Goal: Task Accomplishment & Management: Manage account settings

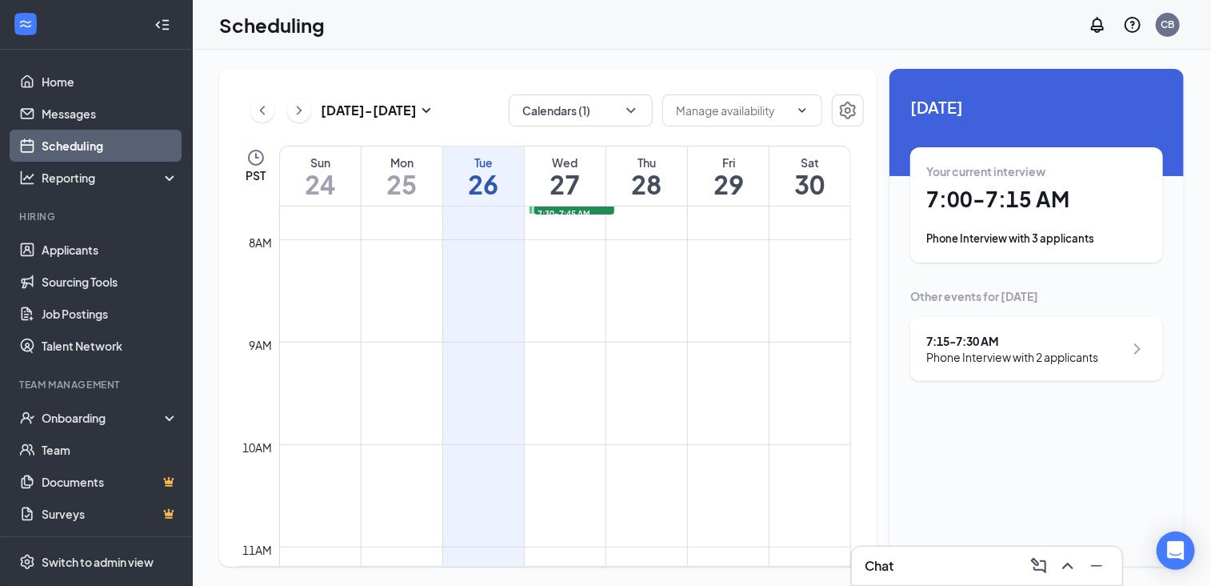
scroll to position [618, 0]
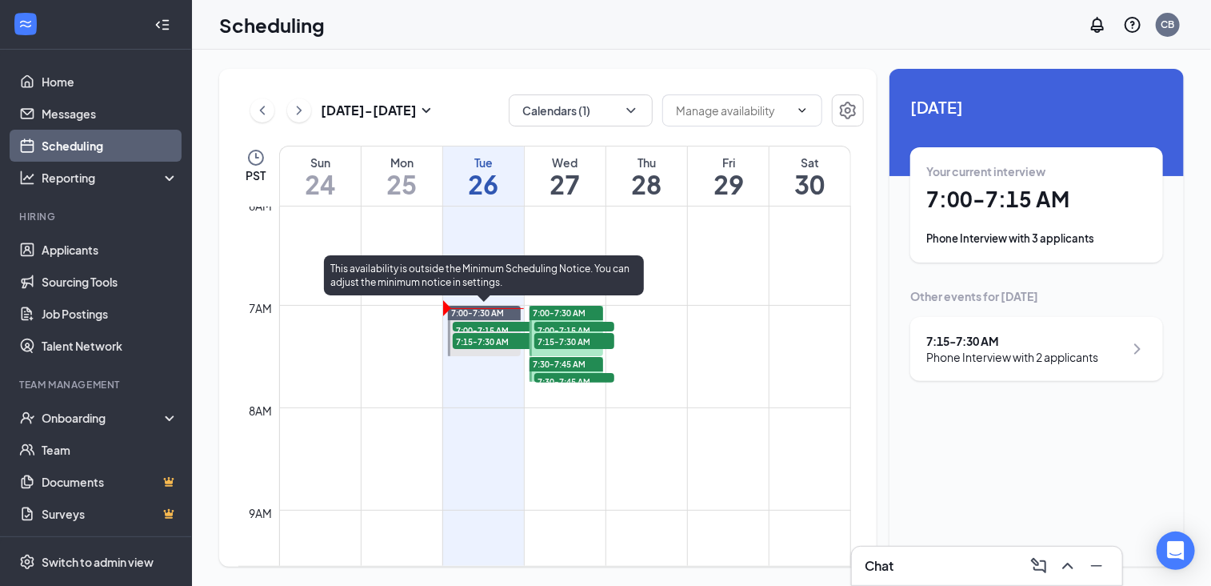
click at [515, 324] on span "7:00-7:15 AM" at bounding box center [493, 330] width 80 height 16
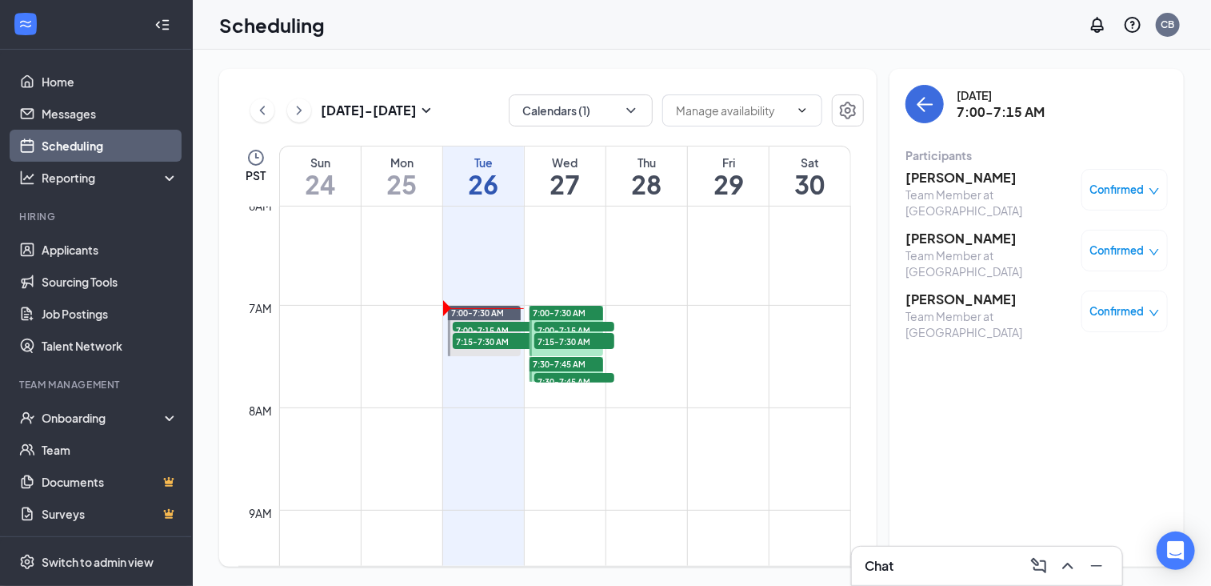
click at [953, 178] on h3 "[PERSON_NAME]" at bounding box center [989, 178] width 168 height 18
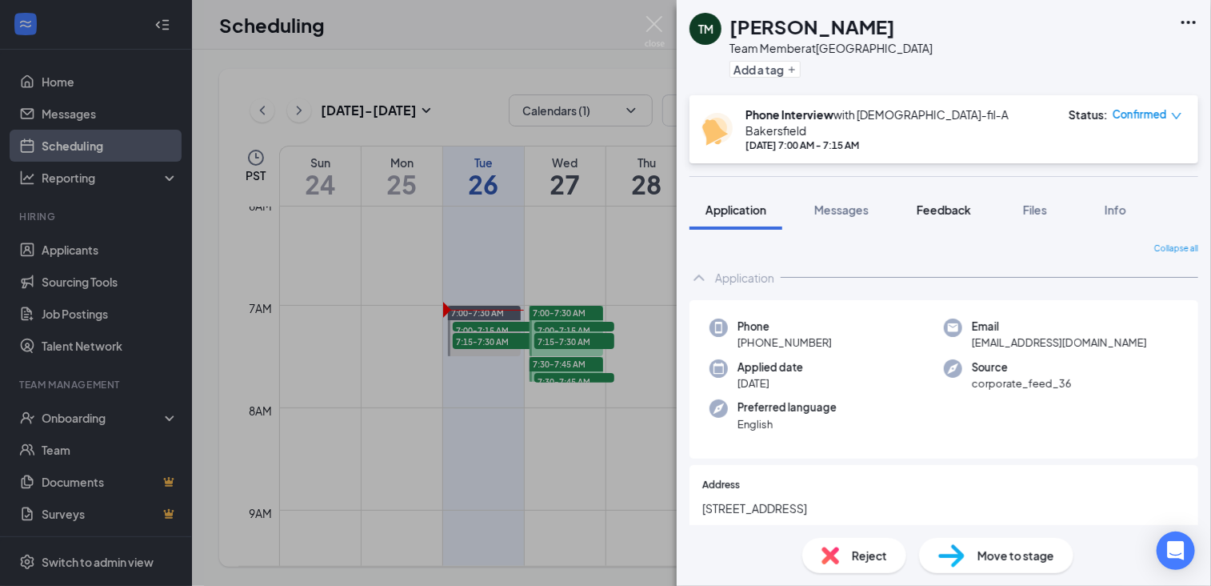
click at [940, 190] on button "Feedback" at bounding box center [944, 210] width 86 height 40
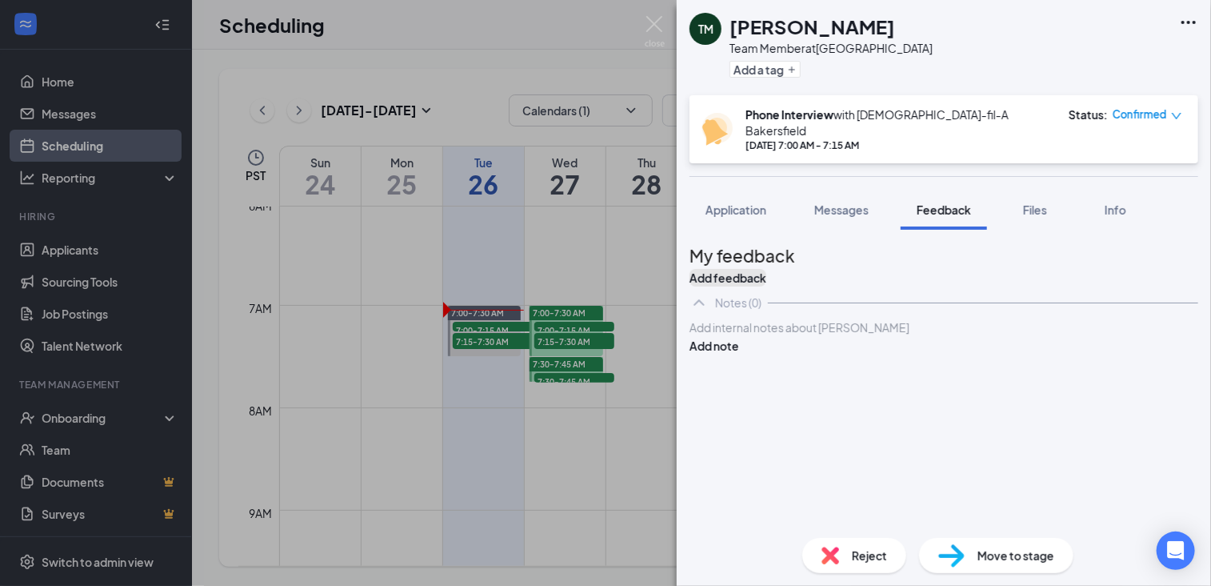
click at [766, 269] on button "Add feedback" at bounding box center [727, 278] width 77 height 18
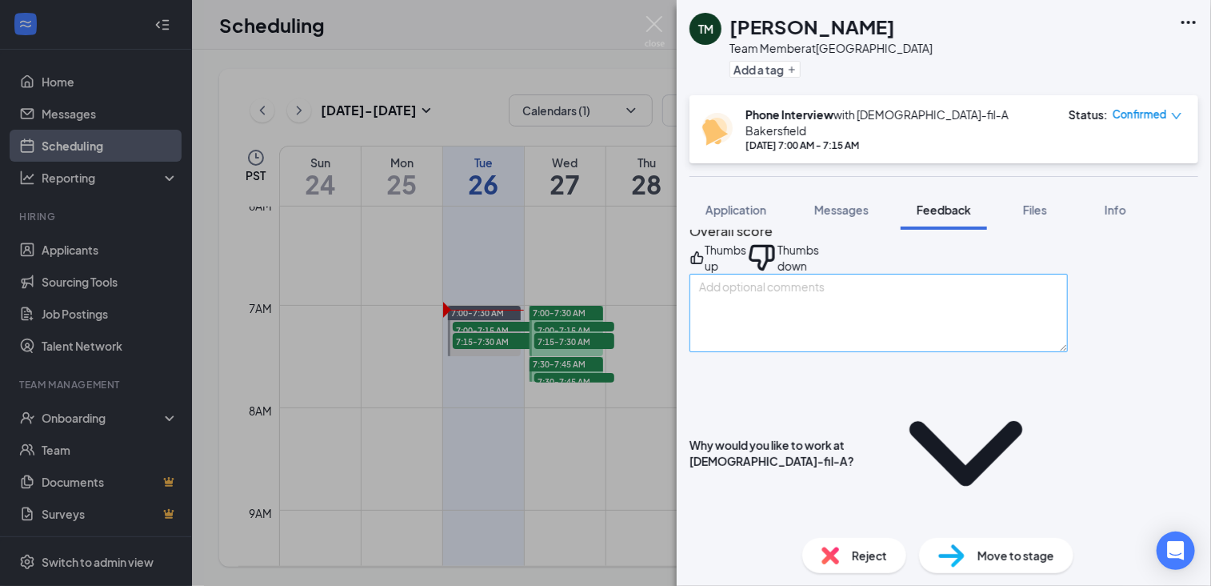
scroll to position [66, 0]
click at [850, 554] on textarea at bounding box center [878, 593] width 378 height 78
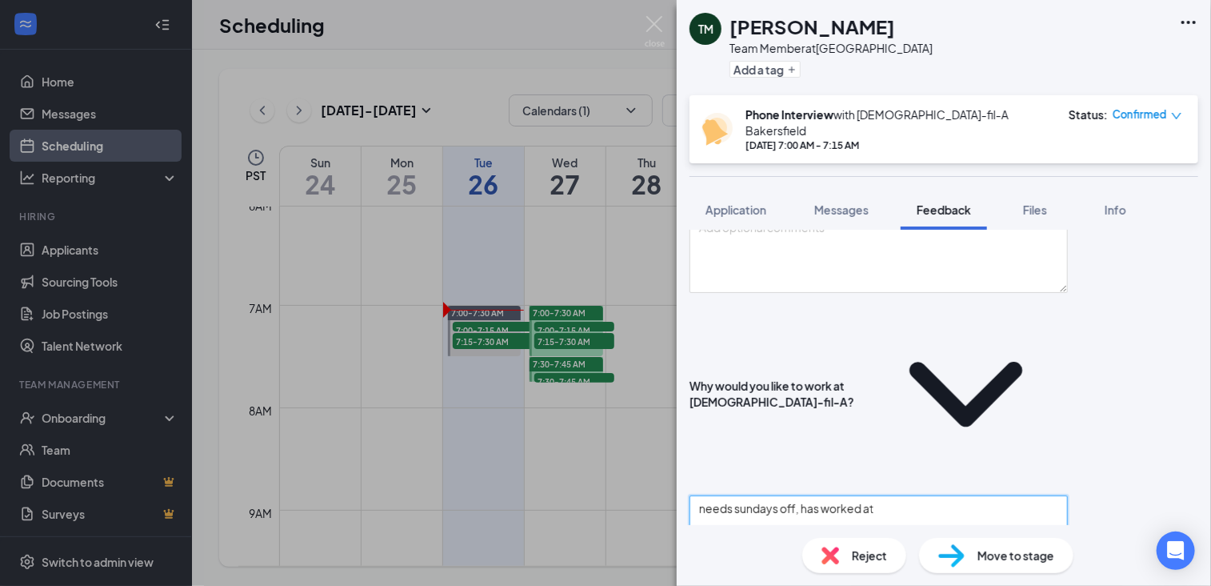
scroll to position [143, 0]
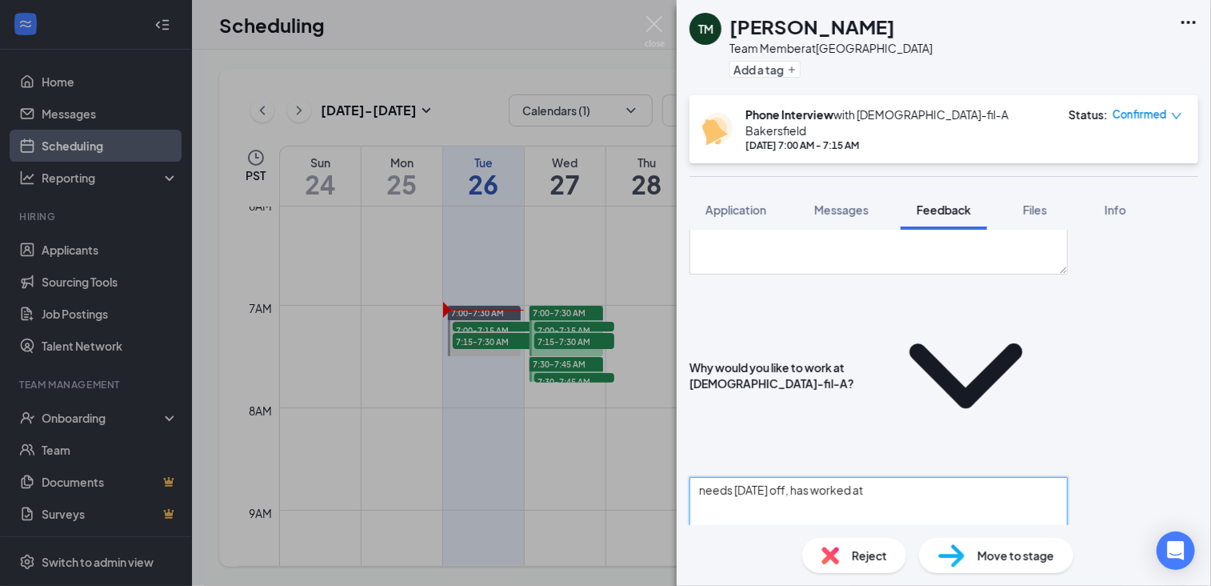
click at [914, 477] on textarea "needs [DATE] off, has worked at" at bounding box center [878, 516] width 378 height 78
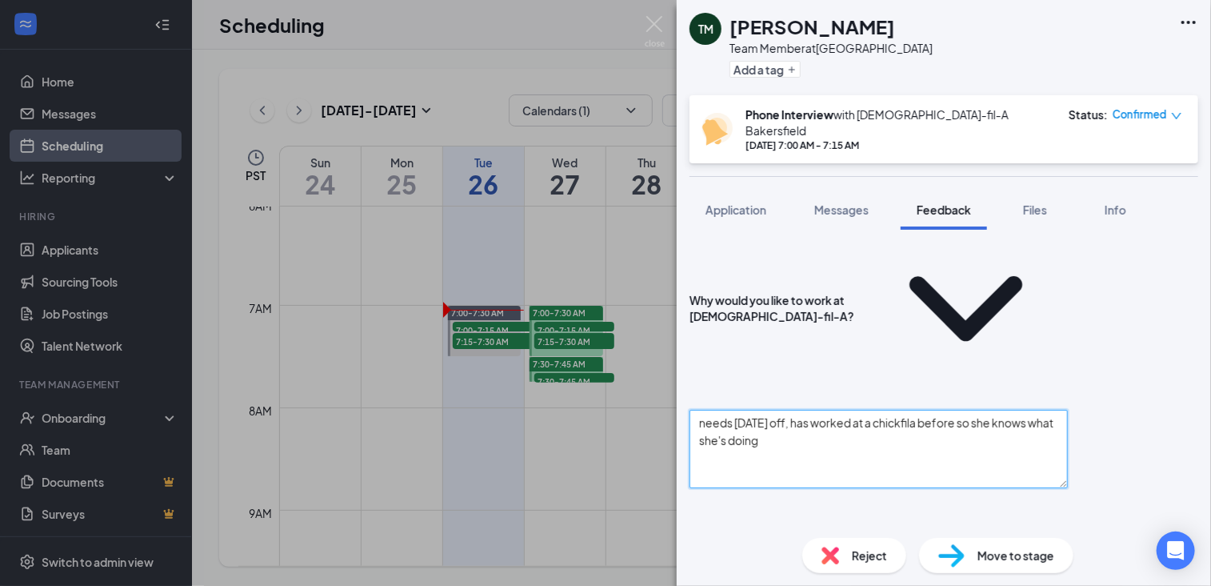
scroll to position [211, 0]
type textarea "needs [DATE] off, has worked at a chickfila before so she knows what she's doing"
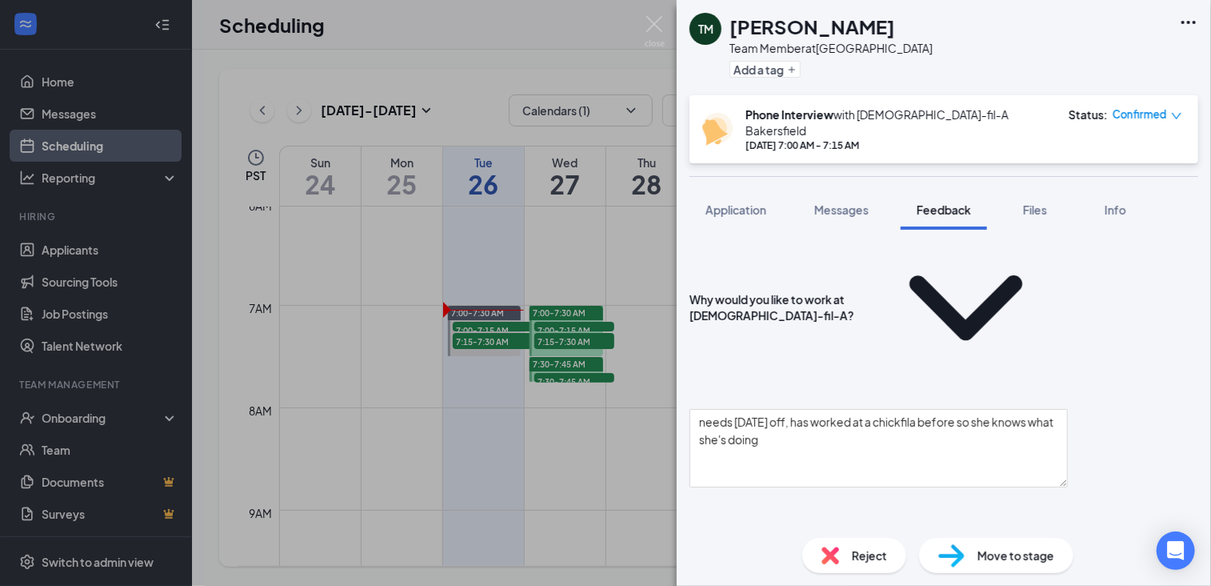
drag, startPoint x: 737, startPoint y: 397, endPoint x: 777, endPoint y: 430, distance: 51.1
type textarea "[DEMOGRAPHIC_DATA] fil a, small business"
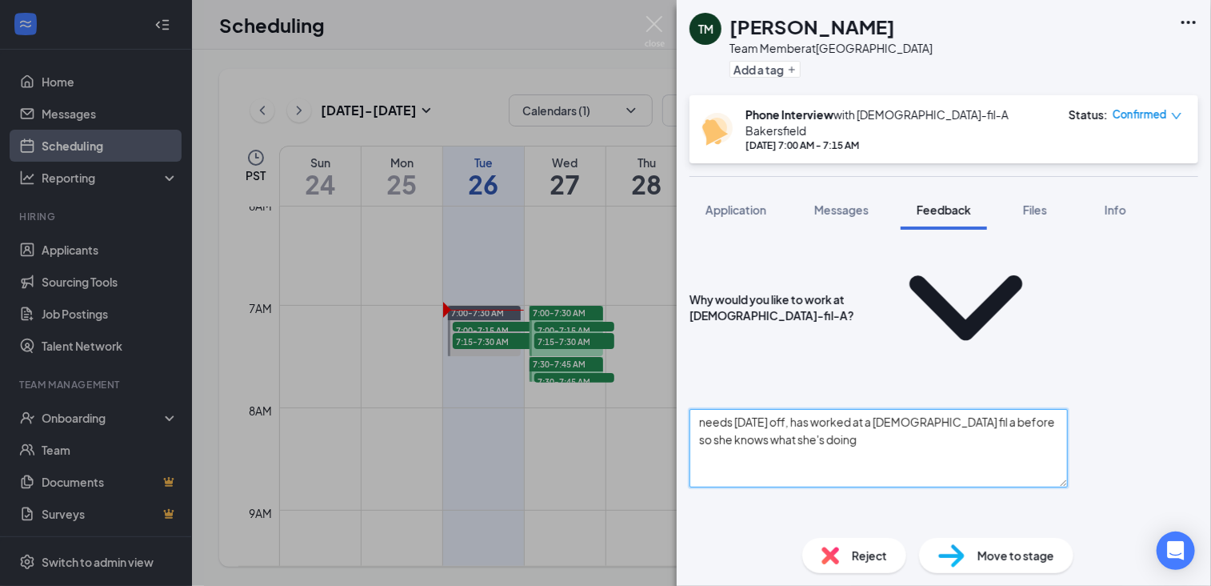
type textarea "needs [DATE] off, has worked at a [DEMOGRAPHIC_DATA] fil a before so she knows …"
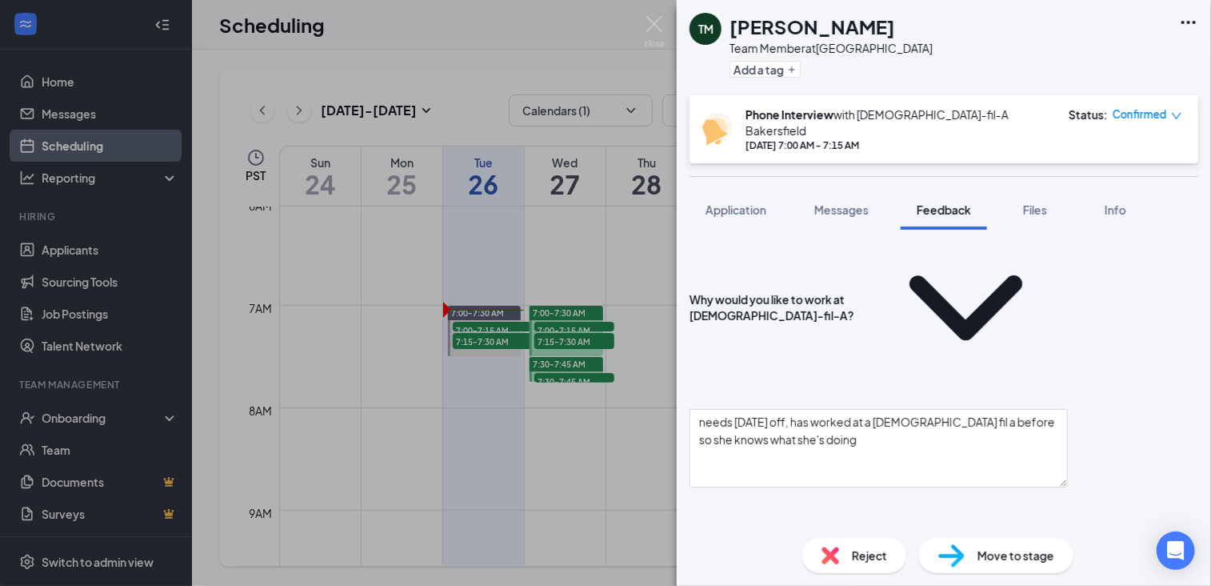
type textarea "[DEMOGRAPHIC_DATA] fil a, small business - some customer service"
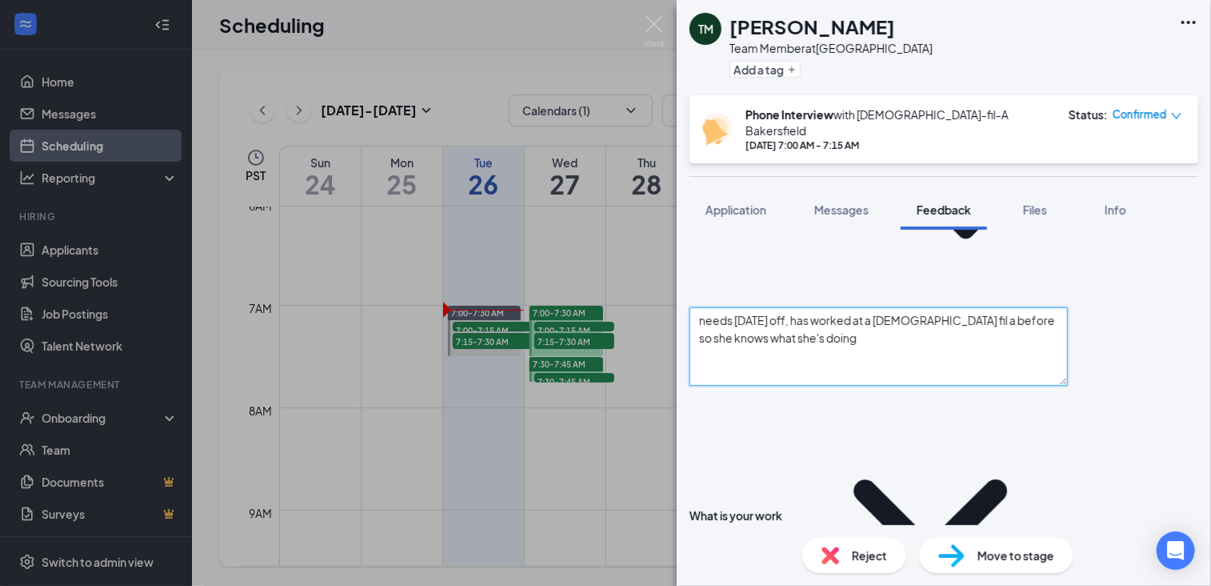
scroll to position [314, 0]
type textarea "needs [DATE] off, has worked at a [DEMOGRAPHIC_DATA] fil a before so she knows …"
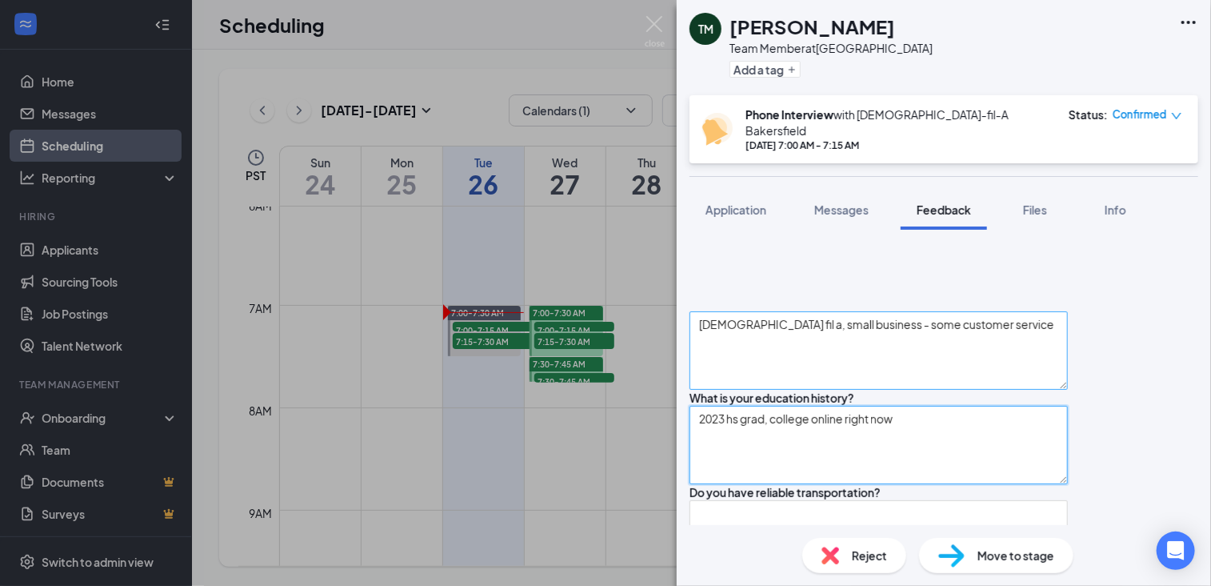
scroll to position [655, 0]
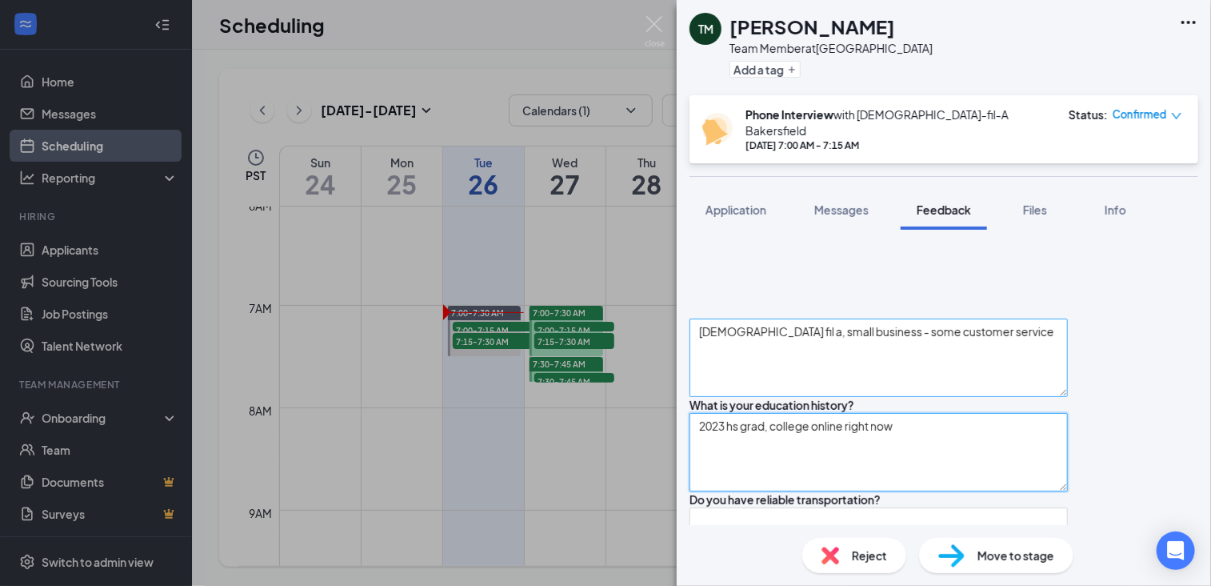
type textarea "2023 hs grad, college online right now"
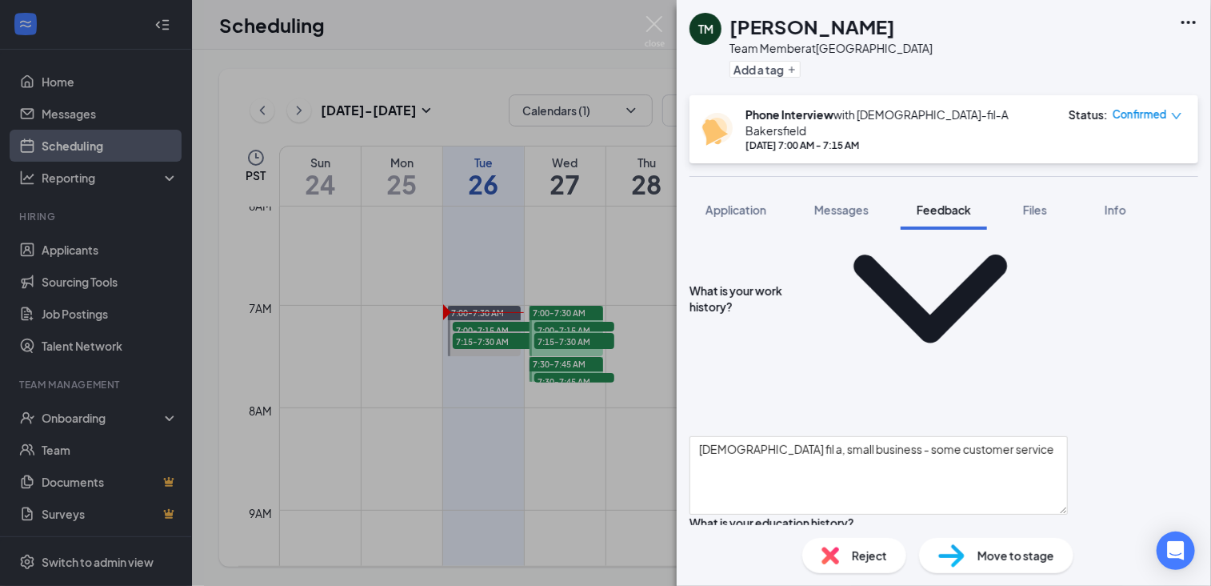
scroll to position [538, 0]
type textarea "open except after 5pm [DATE]"
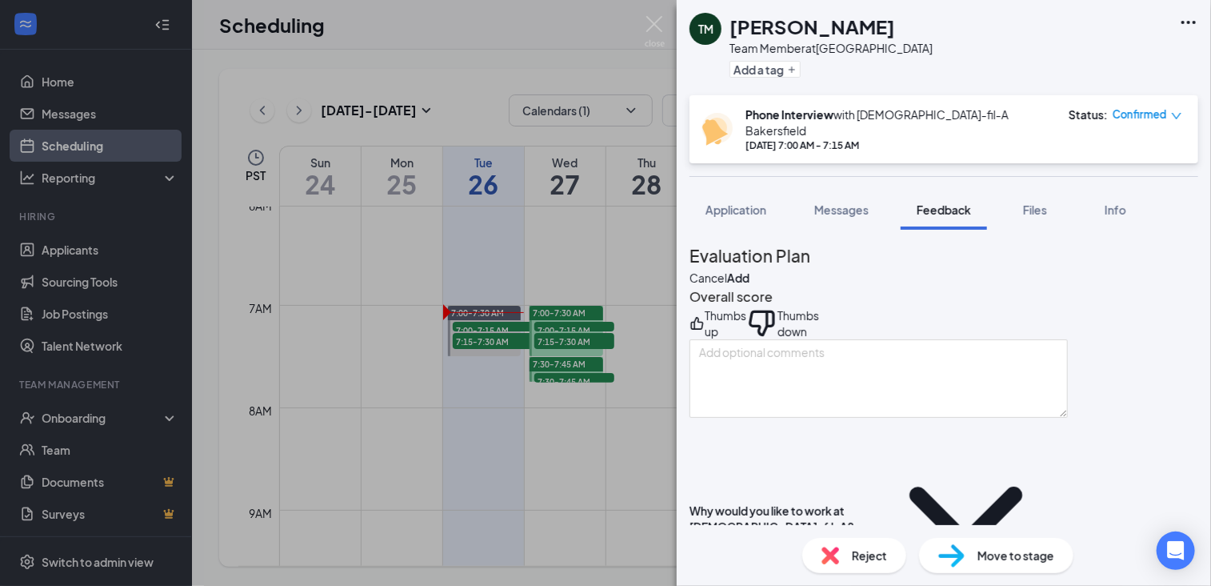
type textarea "yes"
click at [746, 330] on div "Thumbs up" at bounding box center [726, 323] width 42 height 32
click at [749, 269] on button "Add" at bounding box center [738, 278] width 22 height 18
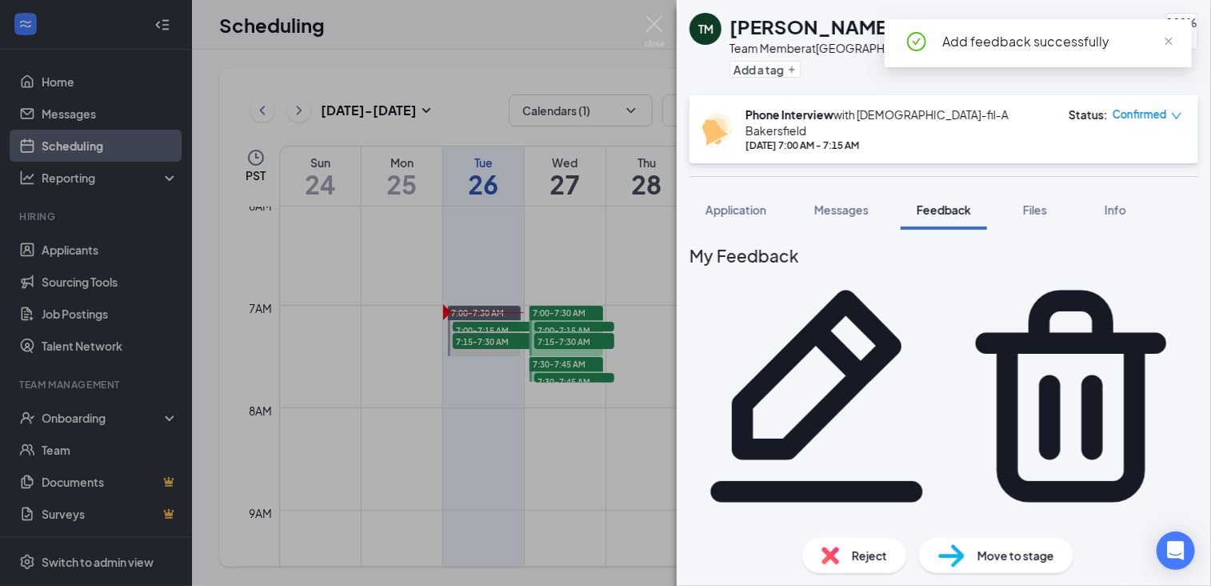
click at [1125, 117] on span "Confirmed" at bounding box center [1140, 114] width 54 height 16
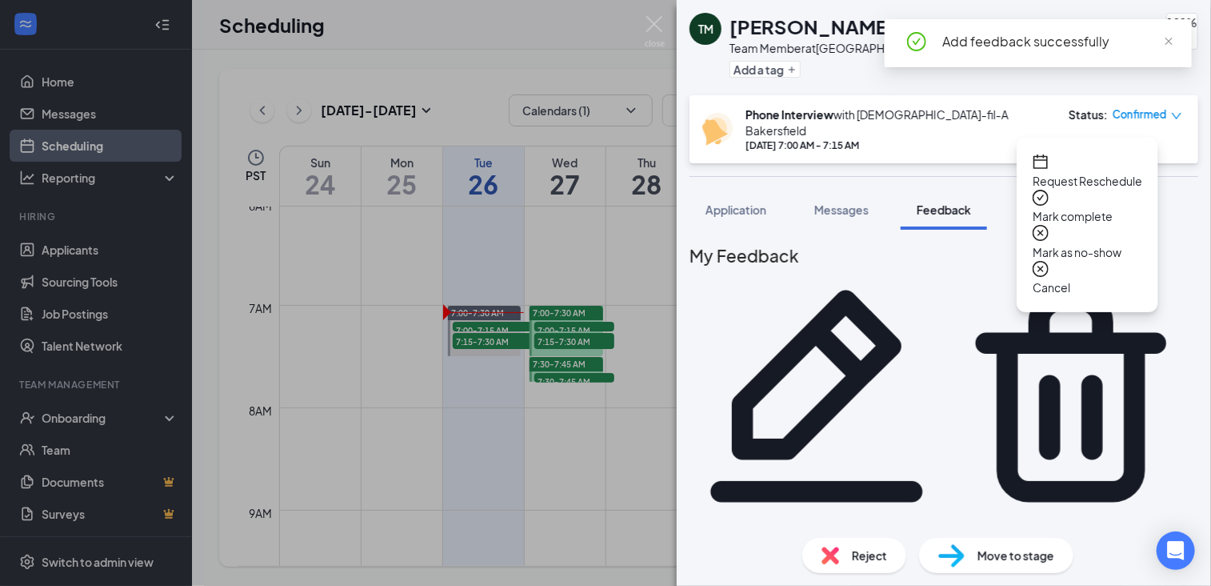
click at [1105, 207] on span "Mark complete" at bounding box center [1088, 216] width 110 height 18
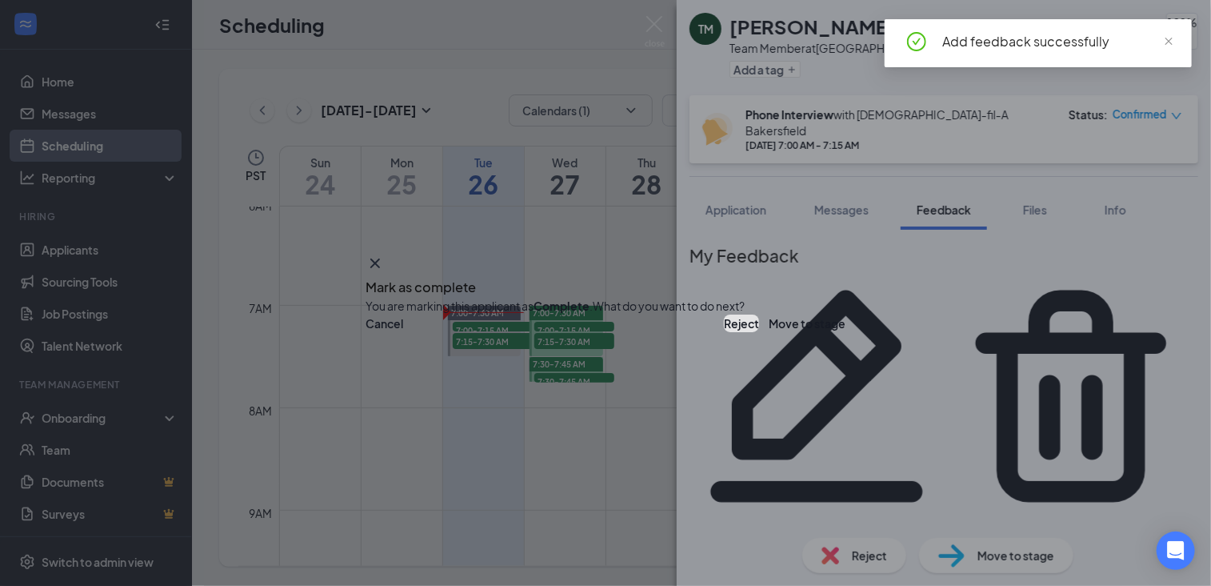
click at [724, 332] on button "Reject" at bounding box center [741, 323] width 35 height 18
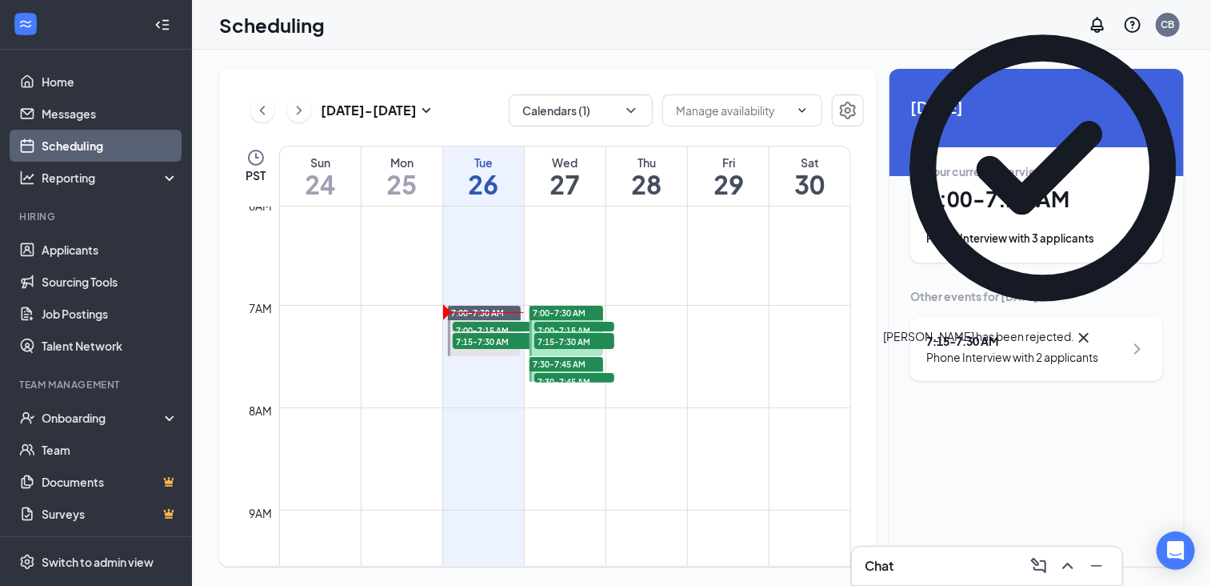
click at [650, 25] on div "Scheduling CB" at bounding box center [701, 25] width 1019 height 50
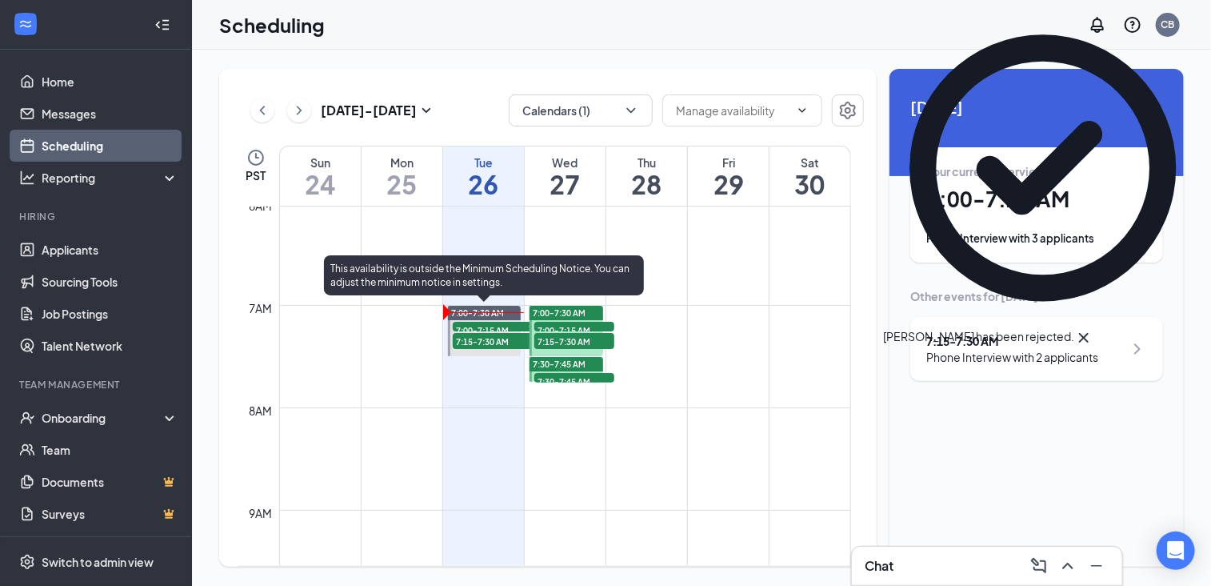
click at [493, 326] on span "7:00-7:15 AM" at bounding box center [493, 330] width 80 height 16
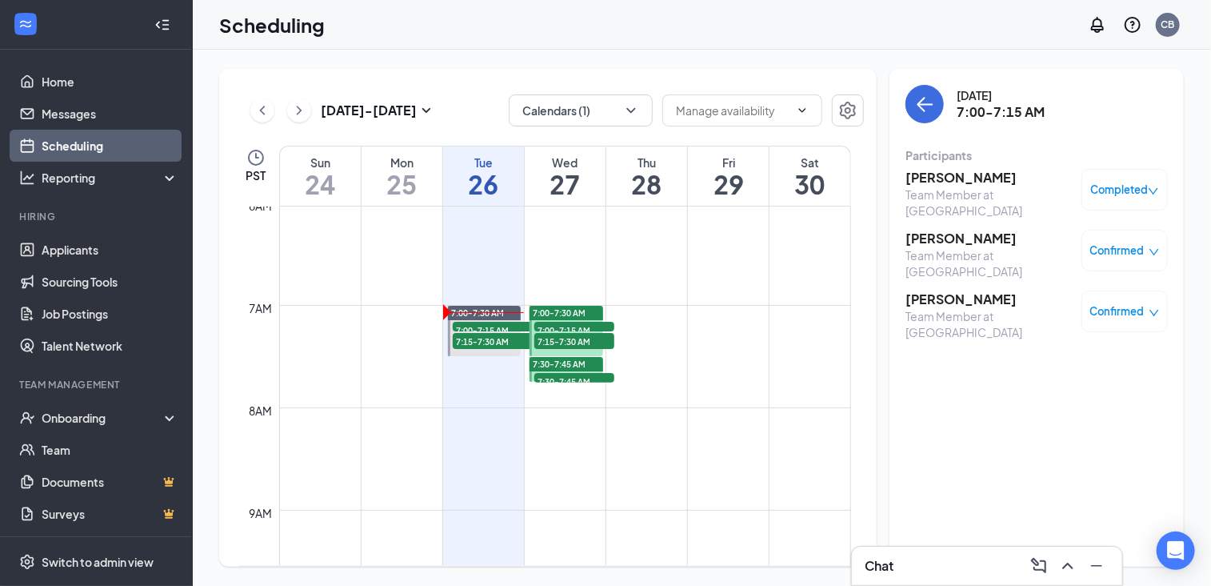
click at [954, 231] on h3 "[PERSON_NAME]" at bounding box center [989, 239] width 168 height 18
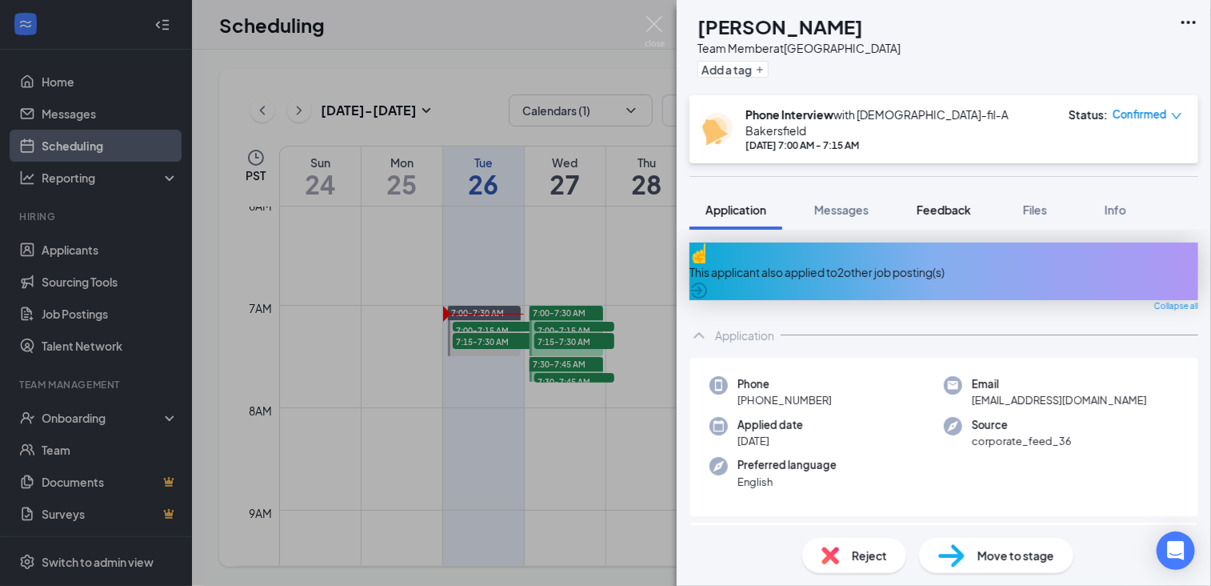
click at [957, 204] on div "Feedback" at bounding box center [944, 210] width 54 height 16
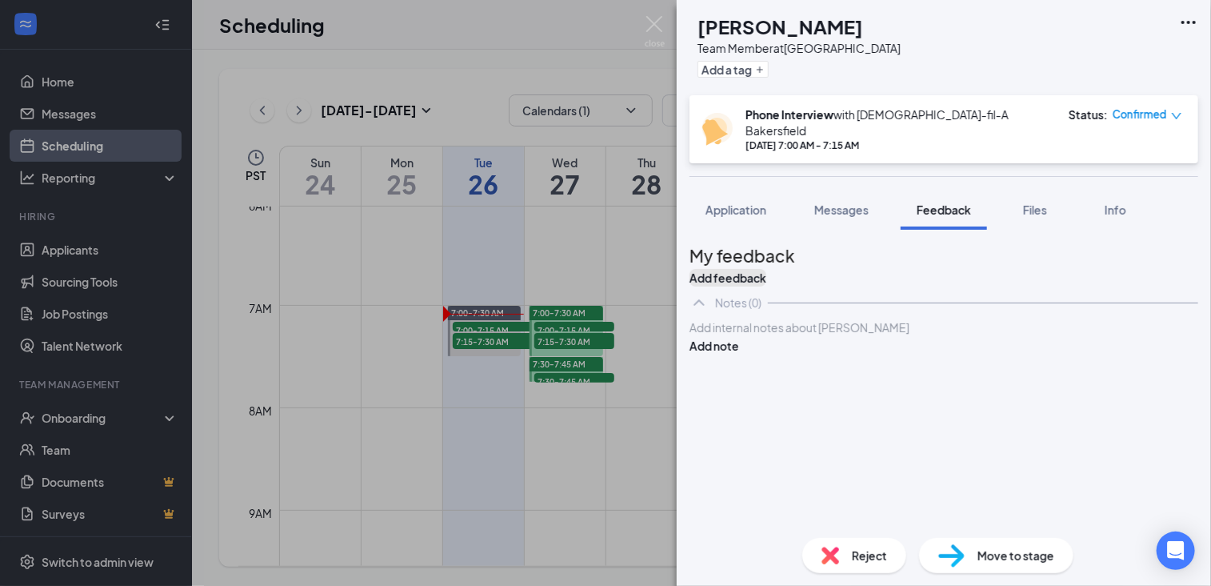
click at [766, 269] on button "Add feedback" at bounding box center [727, 278] width 77 height 18
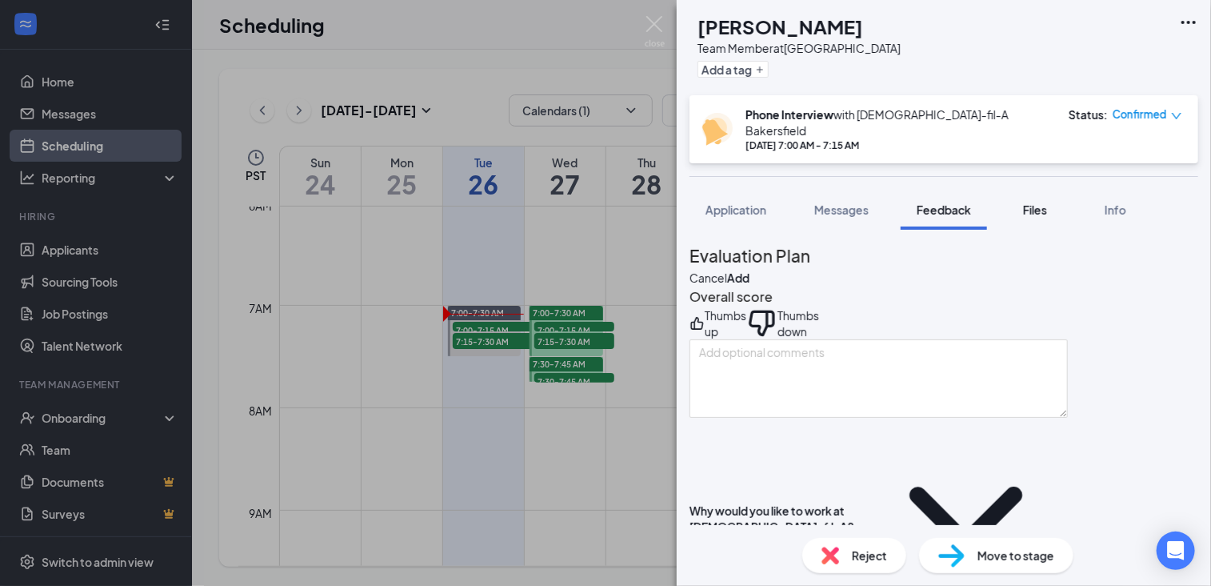
click at [1033, 206] on button "Files" at bounding box center [1035, 210] width 64 height 40
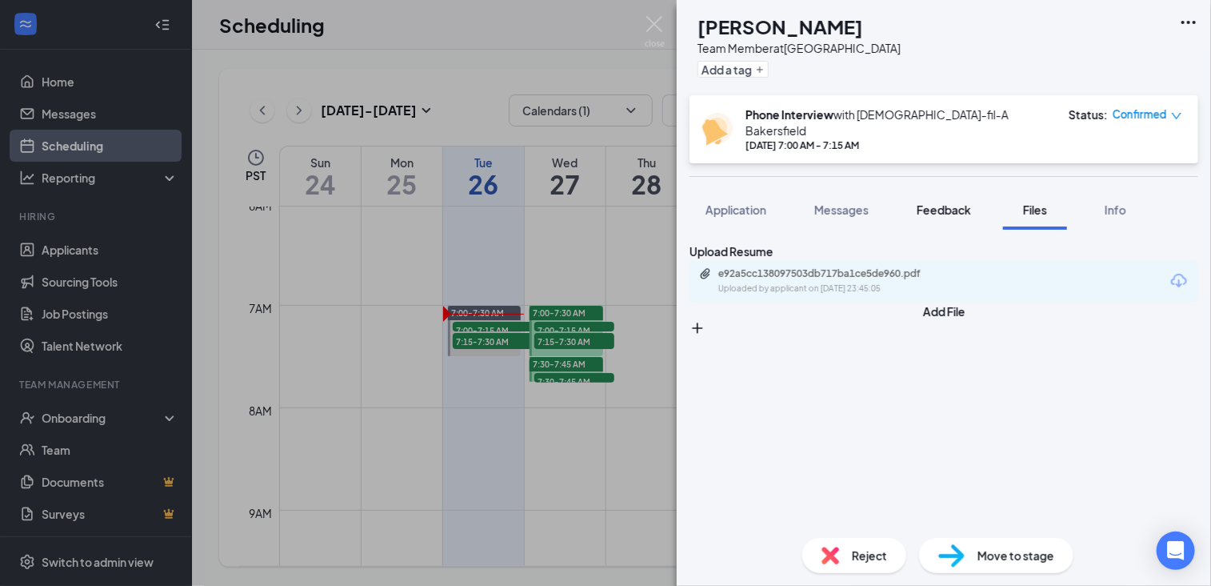
click at [933, 190] on button "Feedback" at bounding box center [944, 210] width 86 height 40
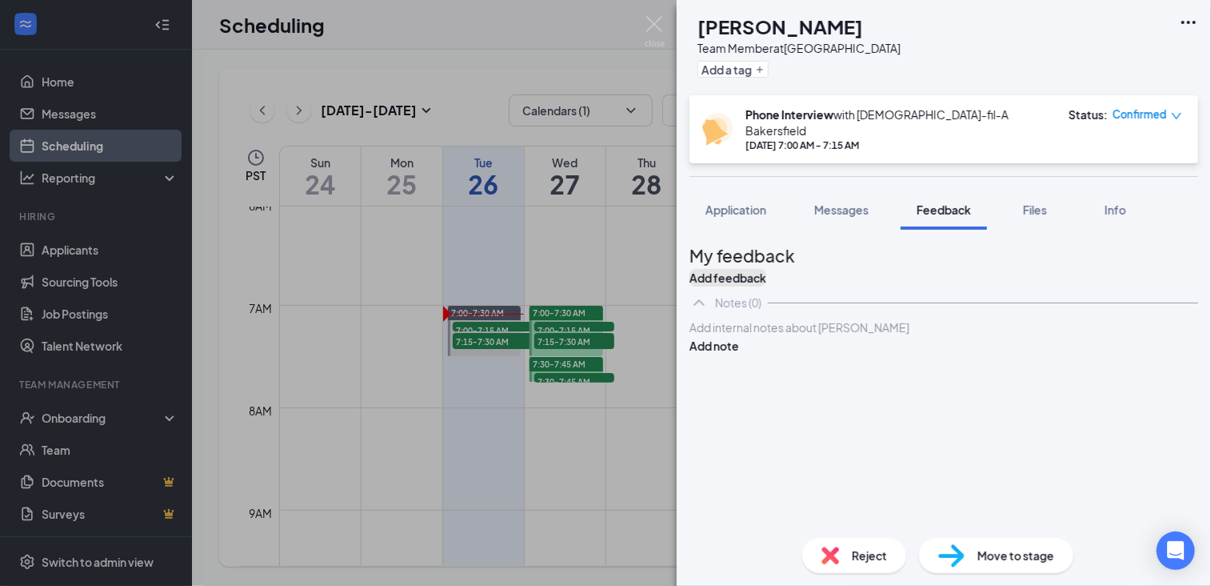
click at [766, 269] on button "Add feedback" at bounding box center [727, 278] width 77 height 18
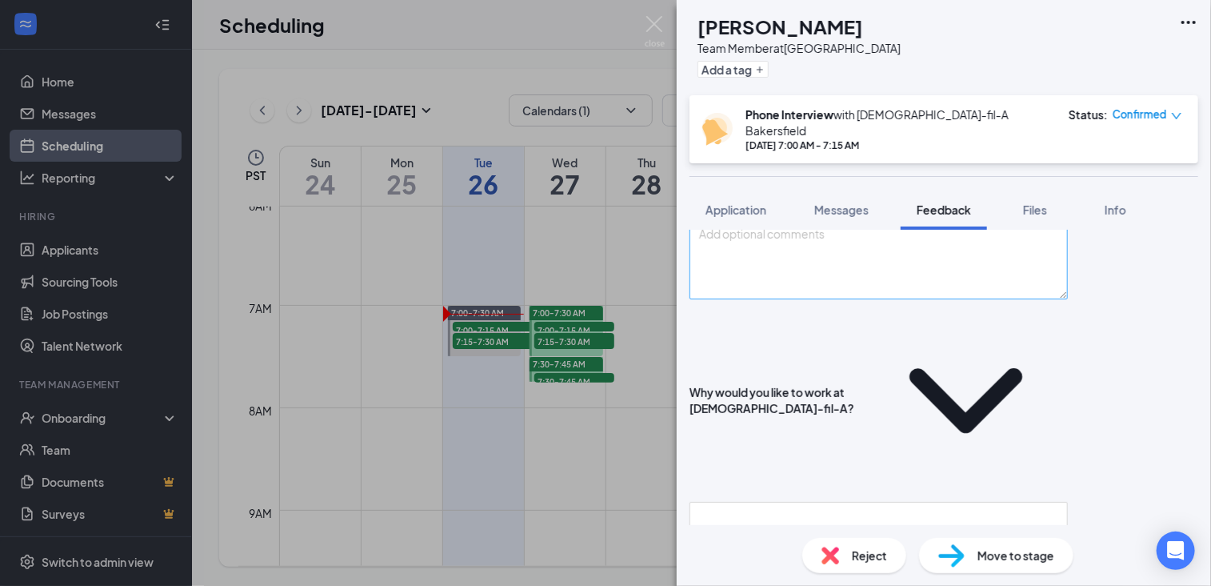
scroll to position [128, 0]
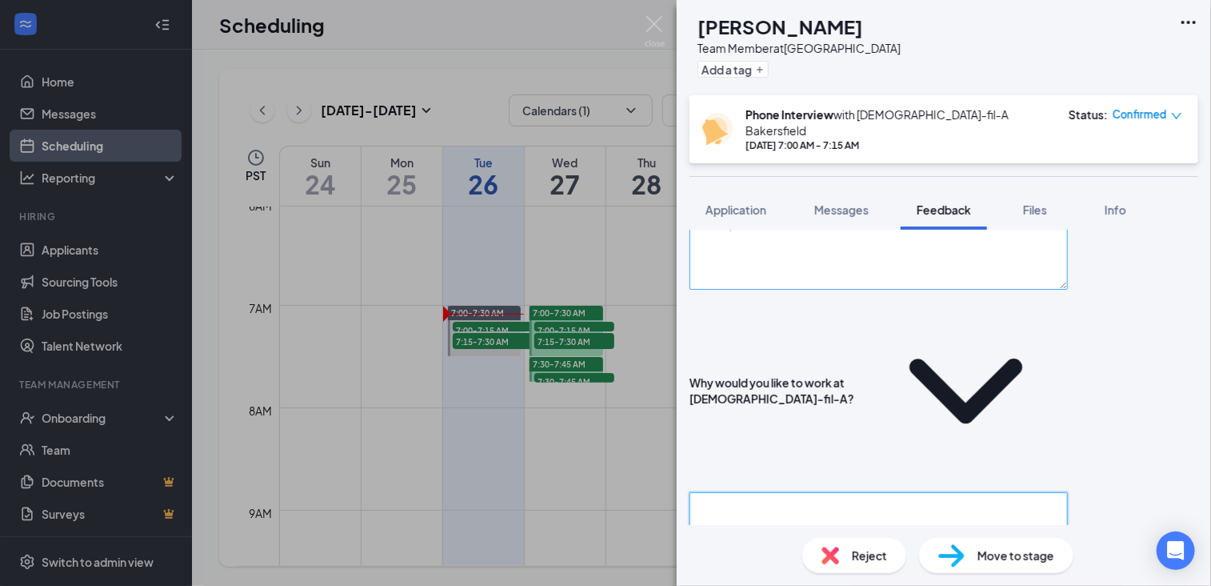
click at [873, 492] on textarea at bounding box center [878, 531] width 378 height 78
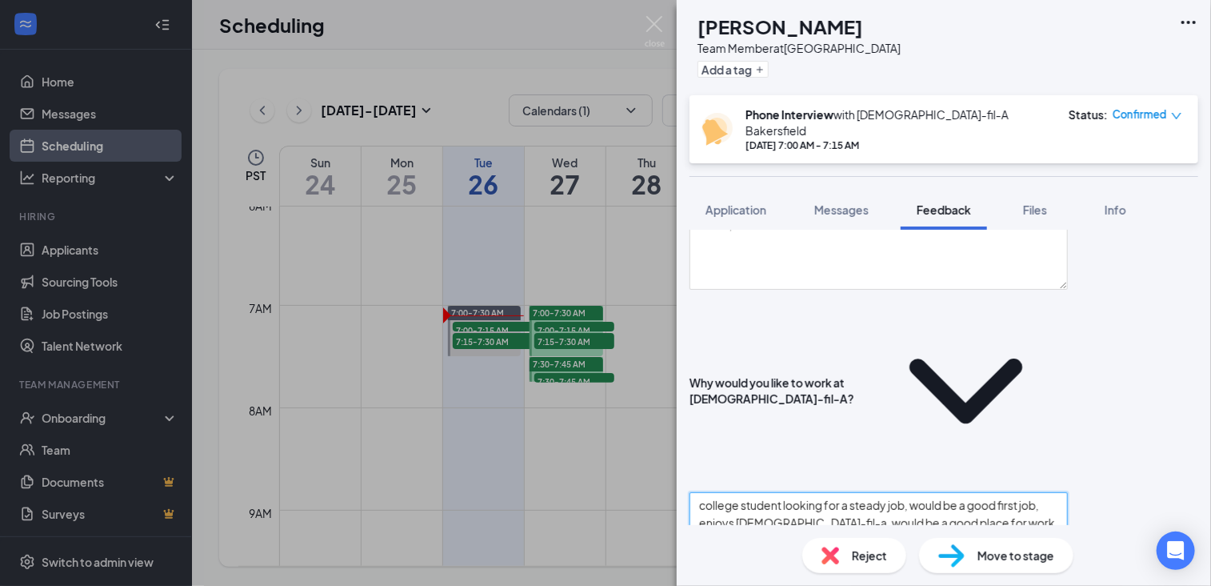
type textarea "college student looking for a steady job, would be a good first job, enjoys [DE…"
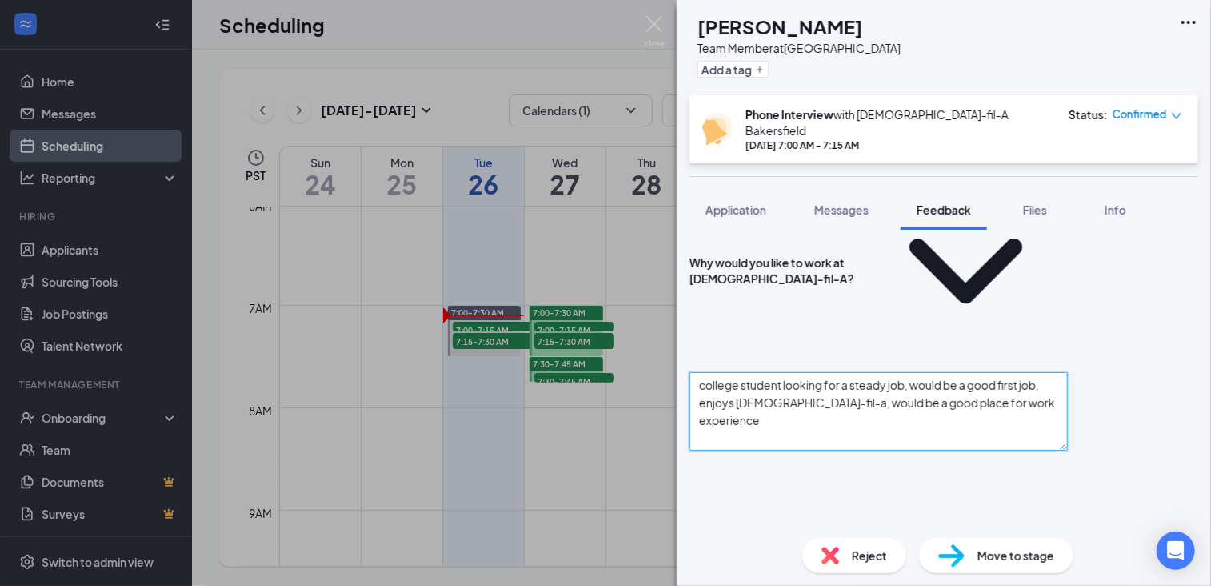
scroll to position [246, 0]
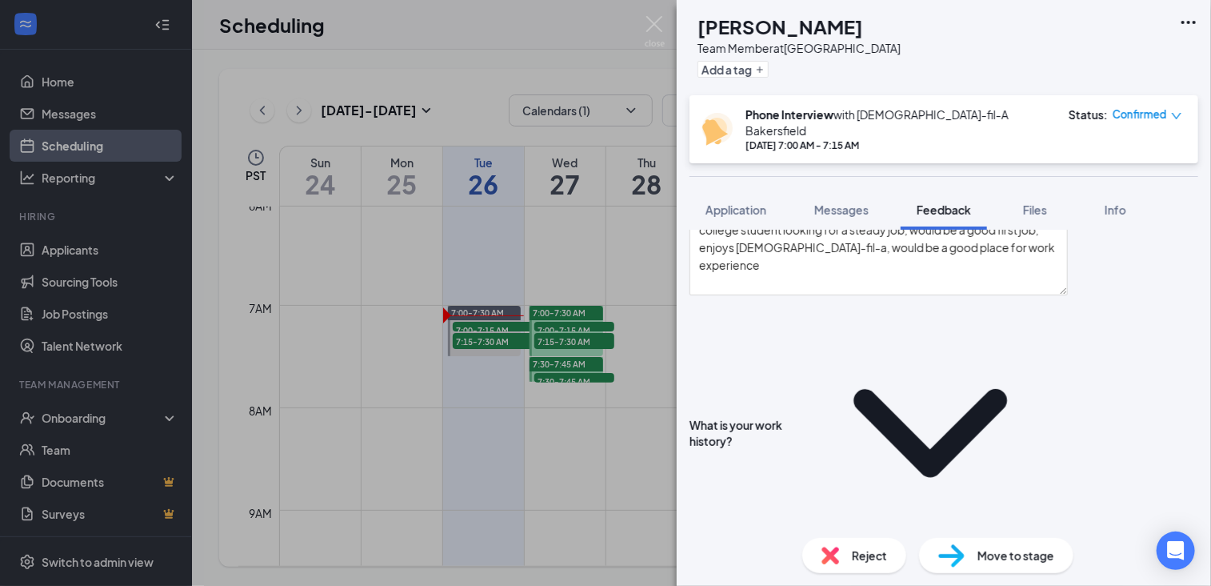
scroll to position [403, 0]
type textarea "lots of volunteer experience in high school"
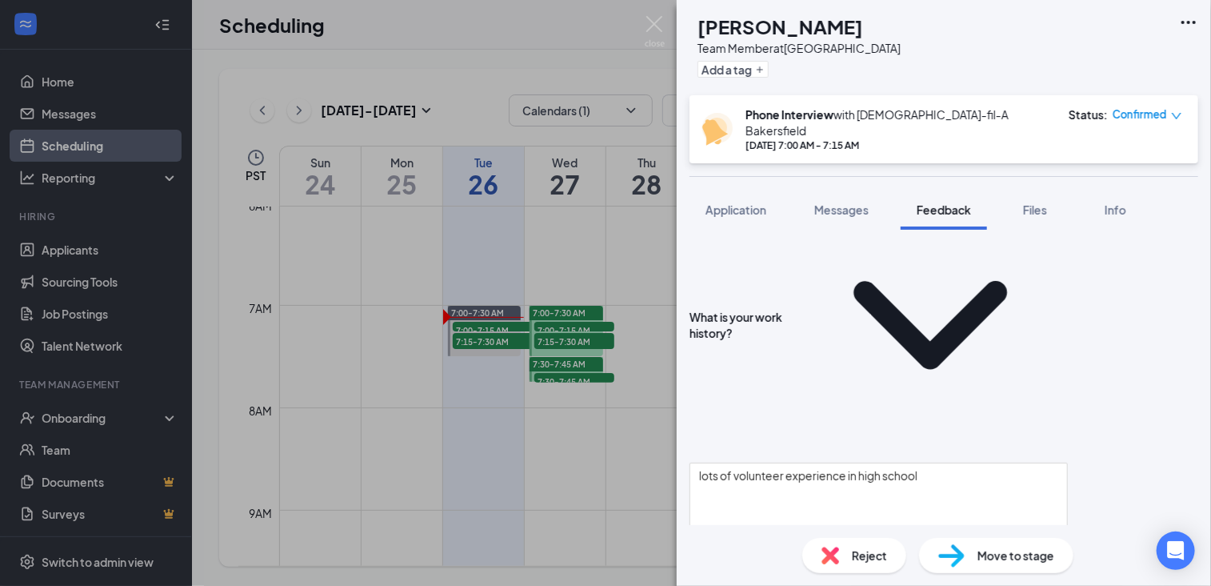
scroll to position [769, 0]
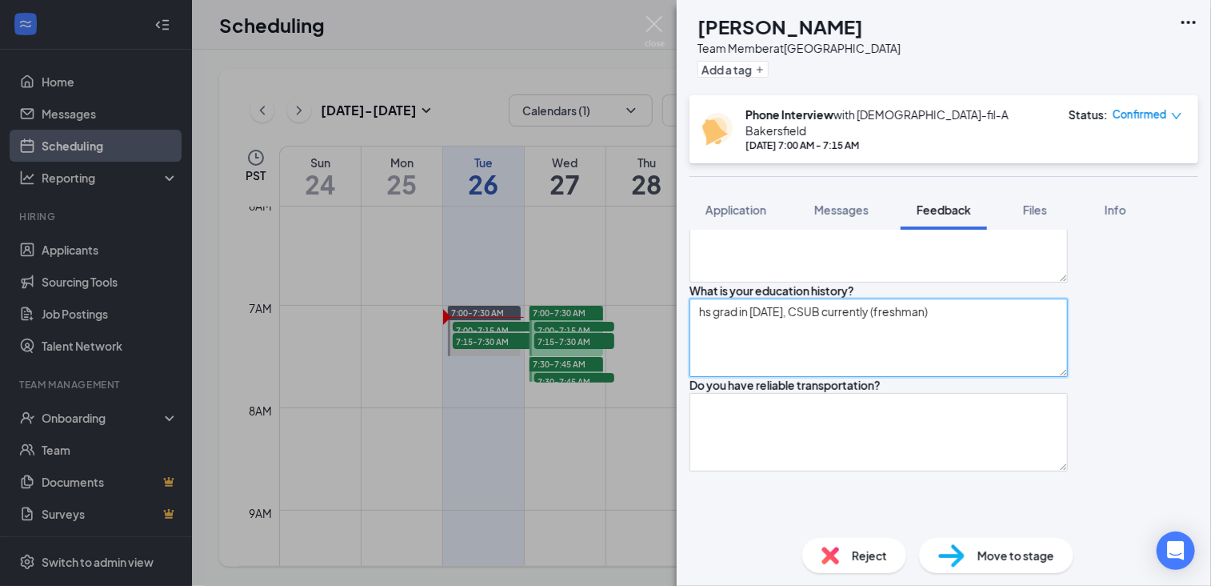
type textarea "hs grad in [DATE], CSUB currently (freshman)"
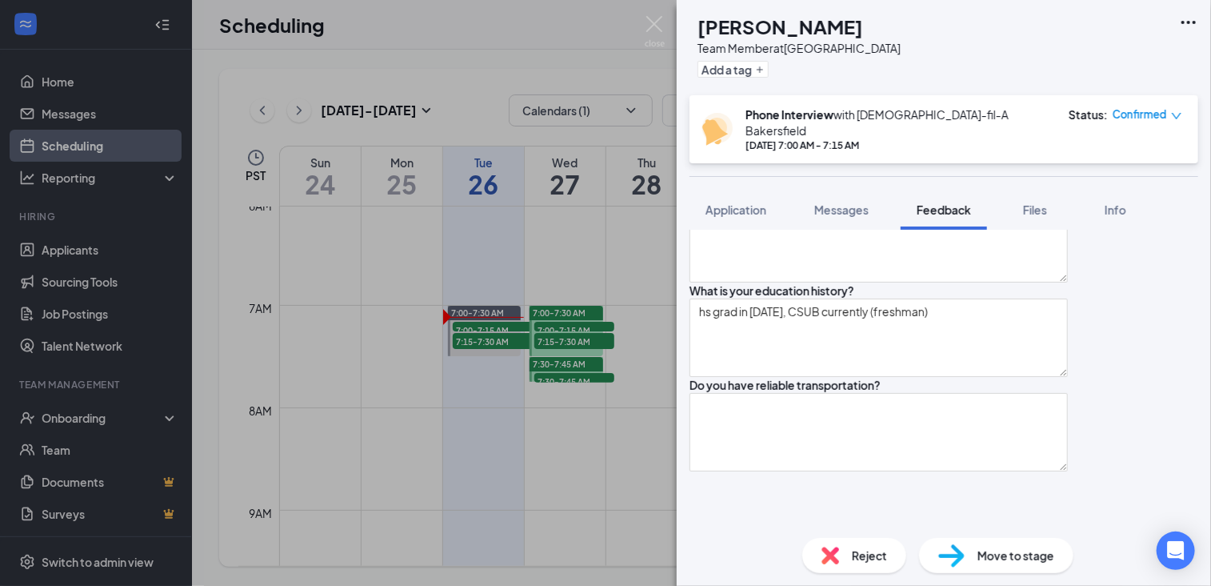
type textarea "f"
type textarea "m"
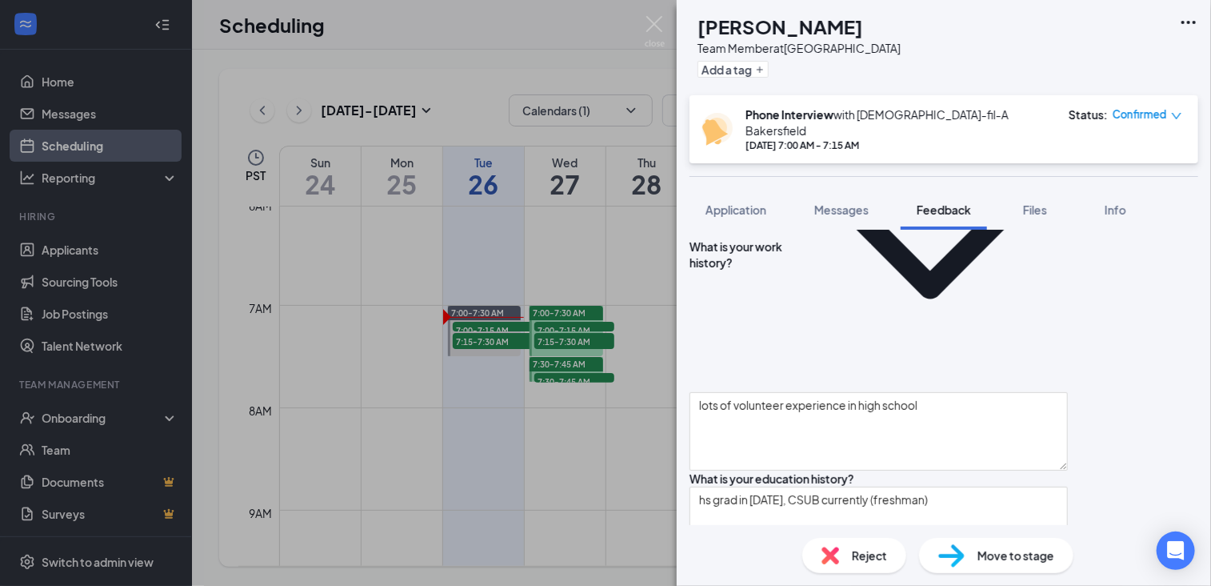
scroll to position [581, 0]
type textarea "just based on school schedule"
type textarea "j"
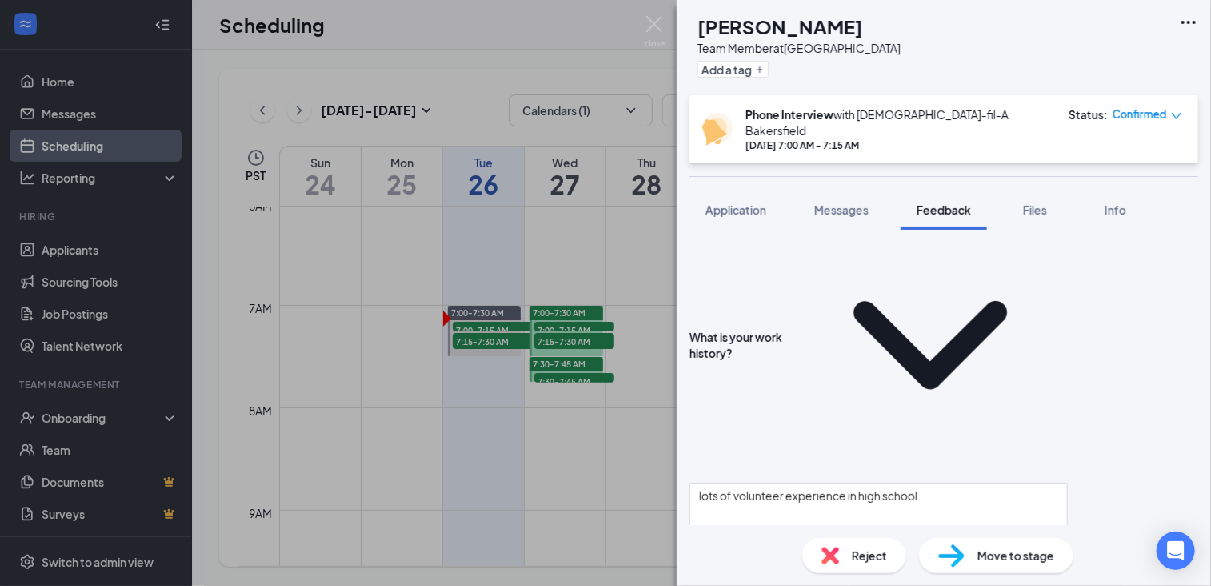
scroll to position [490, 0]
type textarea "none"
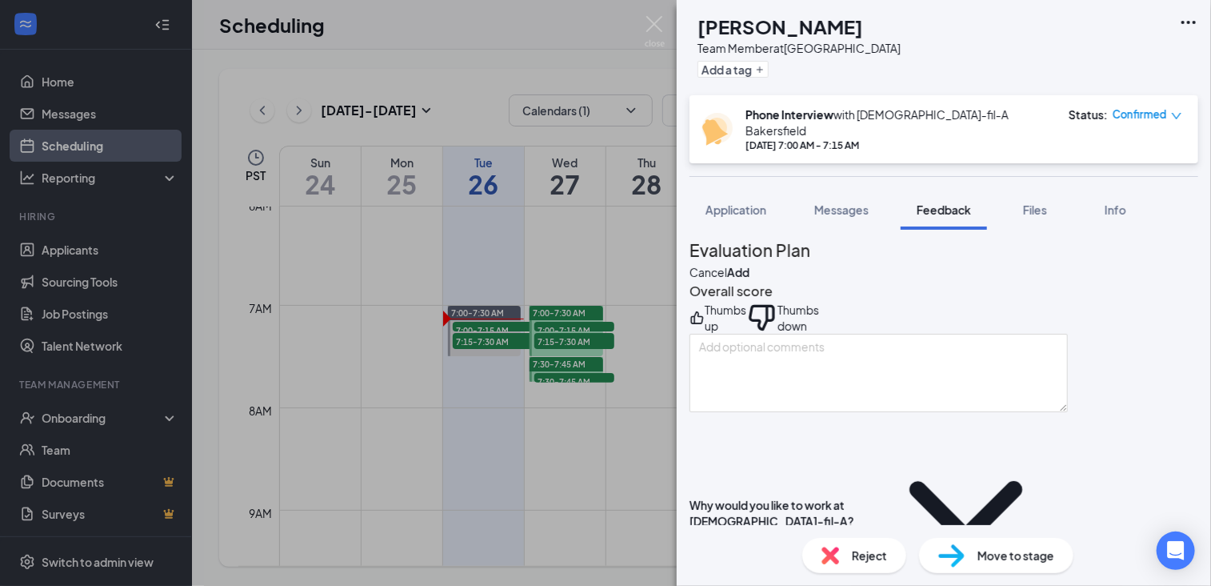
scroll to position [0, 0]
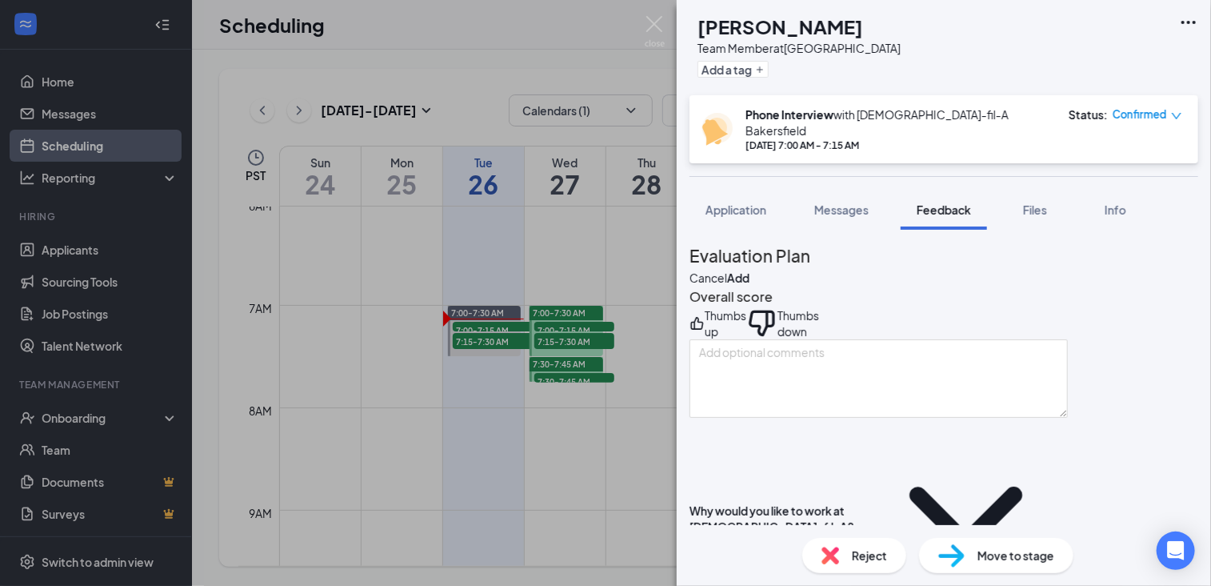
type textarea "yes"
click at [746, 339] on div "Thumbs up" at bounding box center [717, 323] width 57 height 32
click at [746, 338] on div "Thumbs up" at bounding box center [726, 323] width 42 height 32
click at [749, 269] on button "Add" at bounding box center [738, 278] width 22 height 18
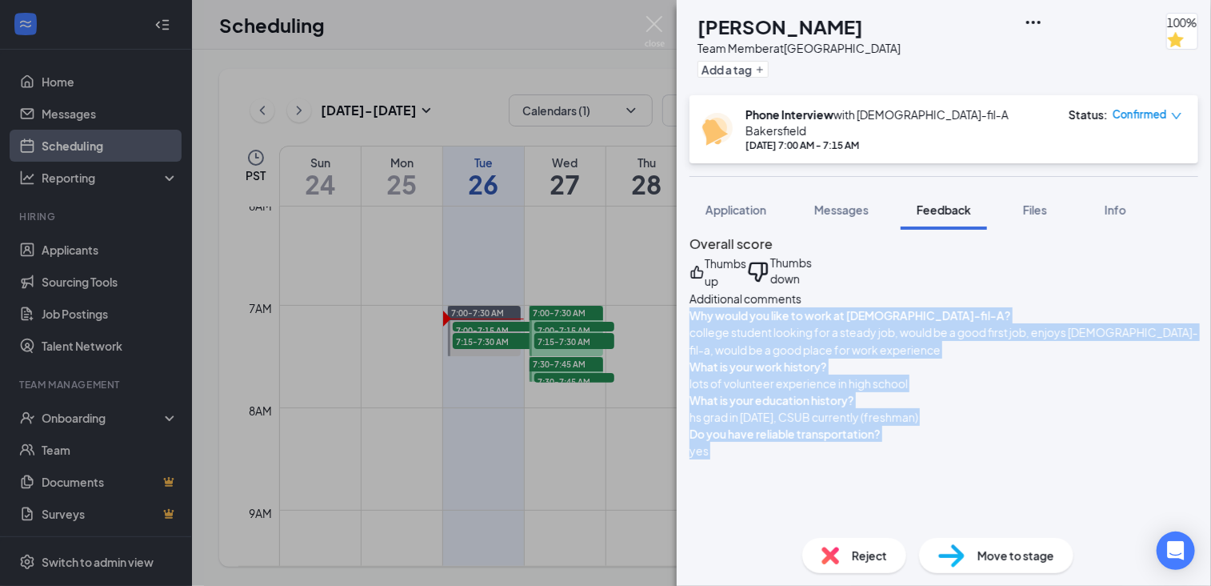
scroll to position [295, 0]
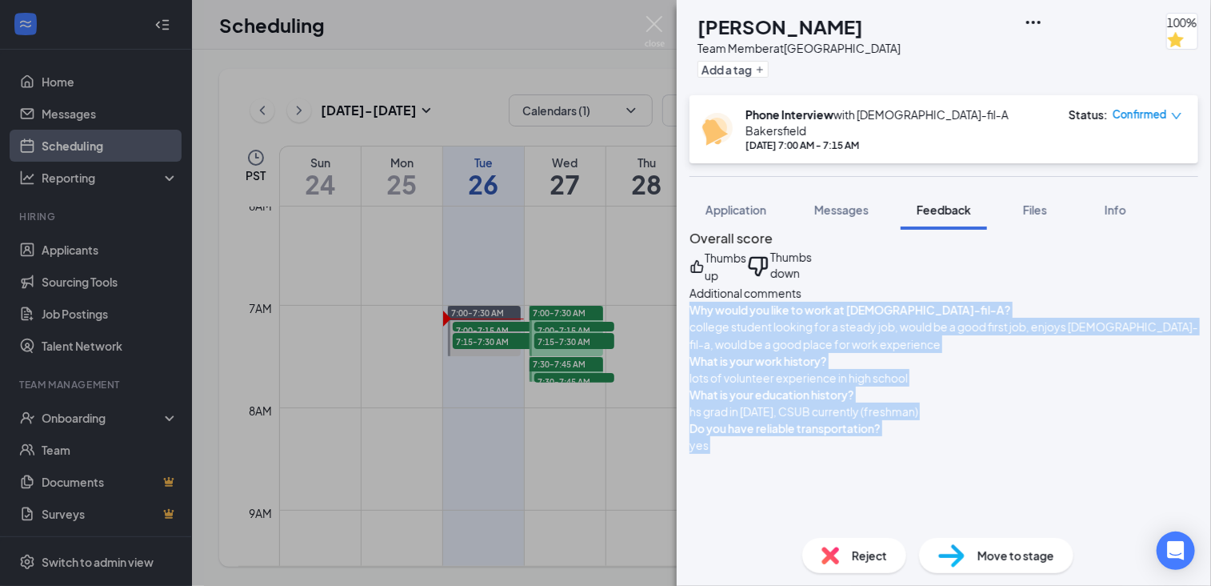
drag, startPoint x: 704, startPoint y: 364, endPoint x: 886, endPoint y: 440, distance: 197.6
click at [886, 440] on div "Why would you like to work at [DEMOGRAPHIC_DATA]-fil-A? college student looking…" at bounding box center [943, 549] width 509 height 494
drag, startPoint x: 886, startPoint y: 440, endPoint x: 823, endPoint y: 432, distance: 63.7
copy div "Why would you like to work at [DEMOGRAPHIC_DATA]-fil-A? college student looking…"
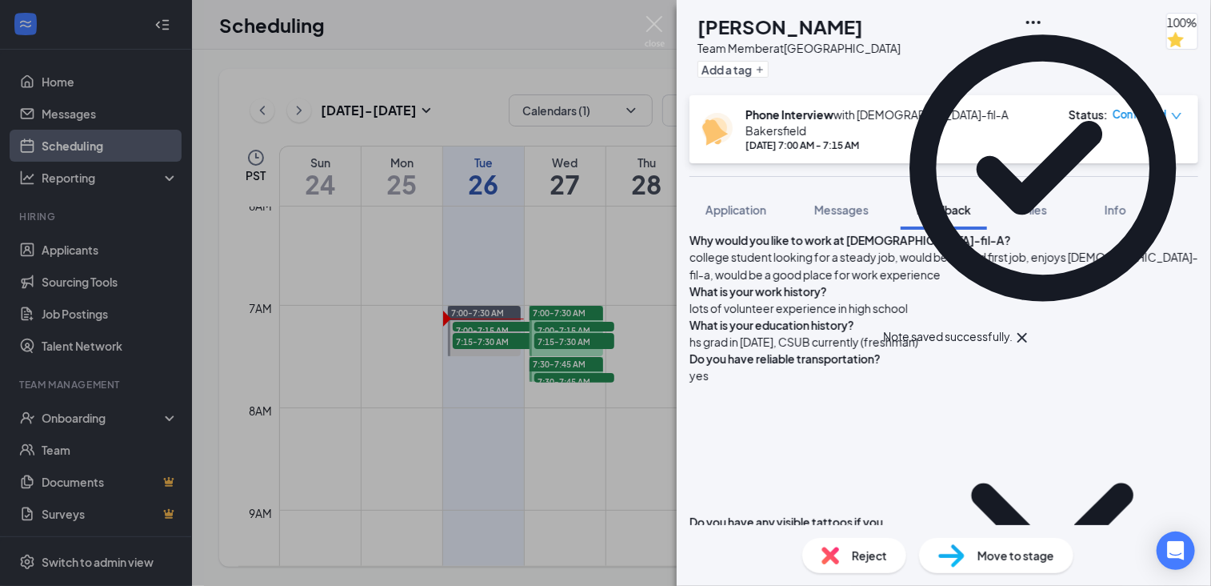
click at [1010, 560] on span "Move to stage" at bounding box center [1015, 555] width 77 height 18
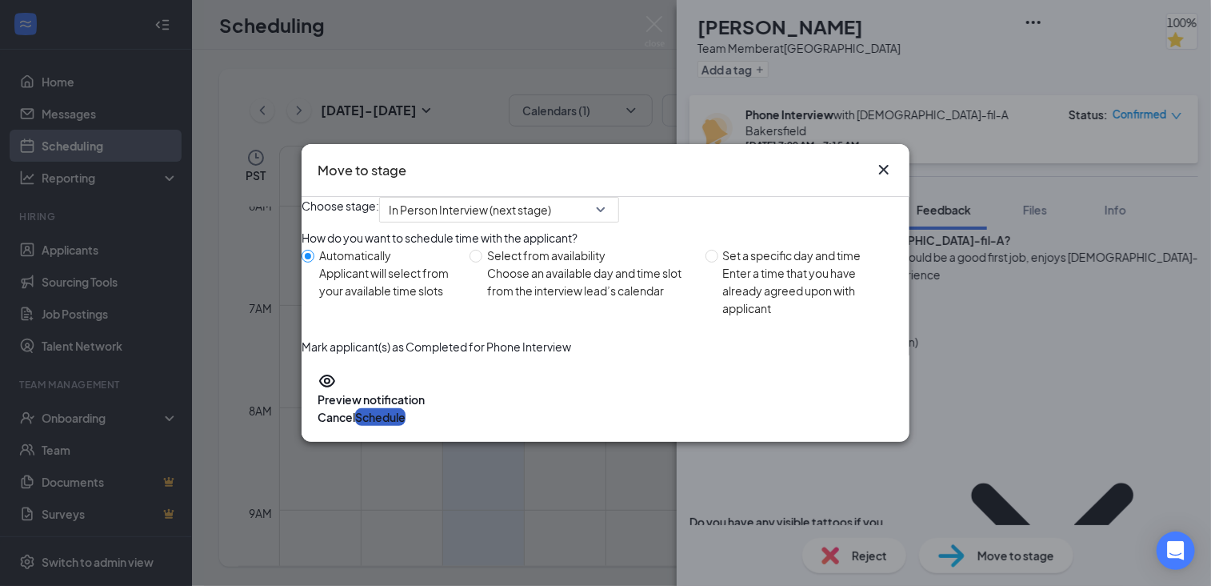
click at [406, 426] on button "Schedule" at bounding box center [380, 417] width 50 height 18
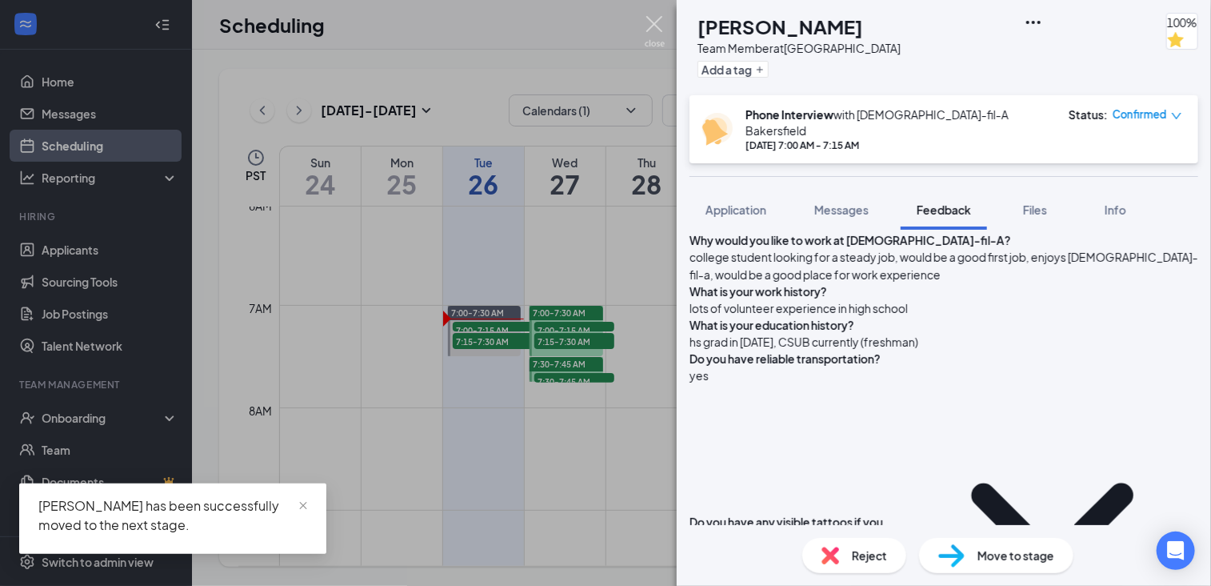
click at [654, 20] on img at bounding box center [655, 31] width 20 height 31
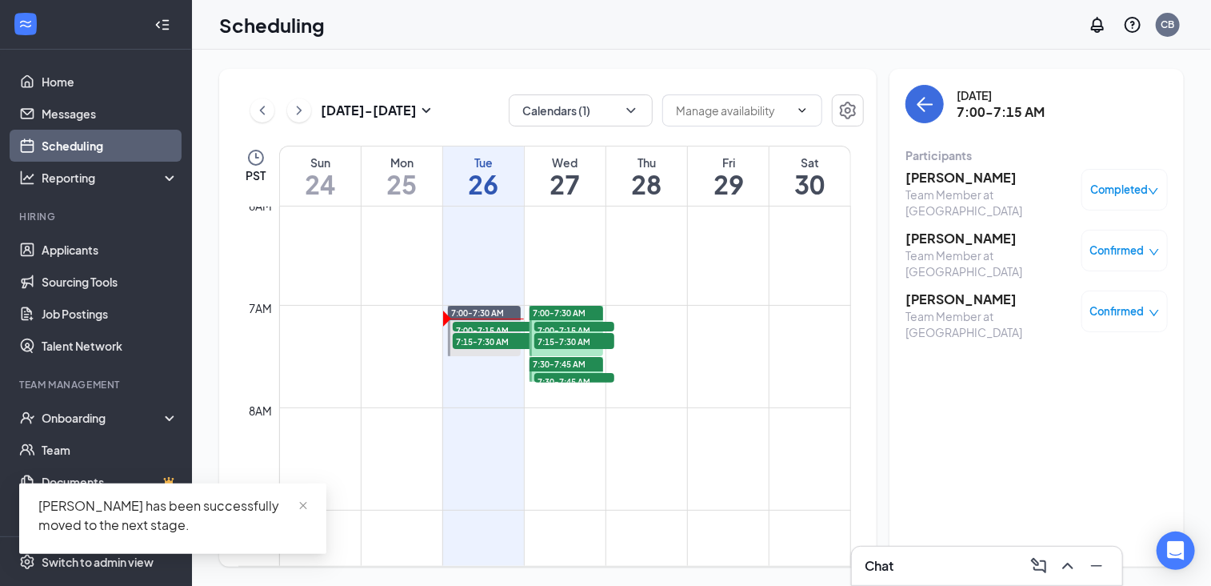
click at [969, 290] on h3 "[PERSON_NAME]" at bounding box center [989, 299] width 168 height 18
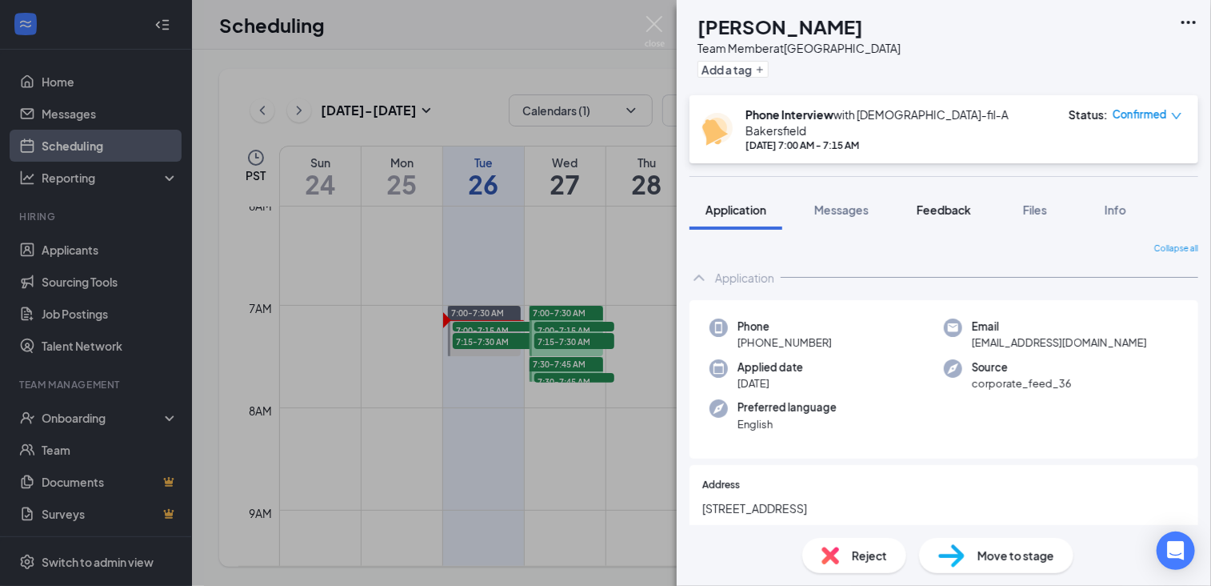
click at [940, 211] on button "Feedback" at bounding box center [944, 210] width 86 height 40
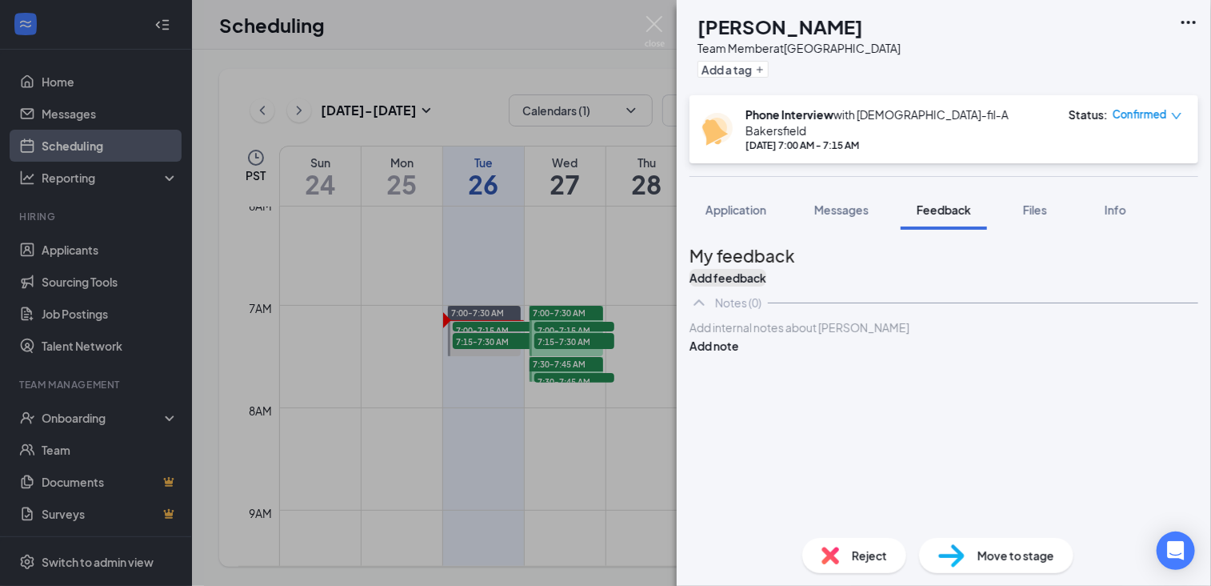
click at [766, 269] on button "Add feedback" at bounding box center [727, 278] width 77 height 18
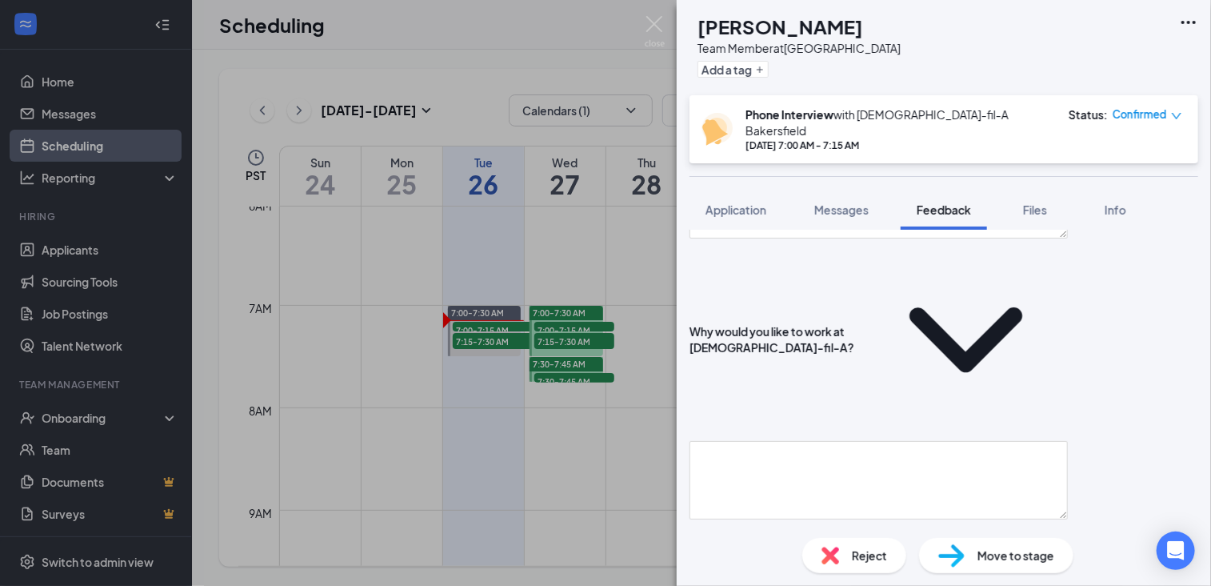
scroll to position [181, 0]
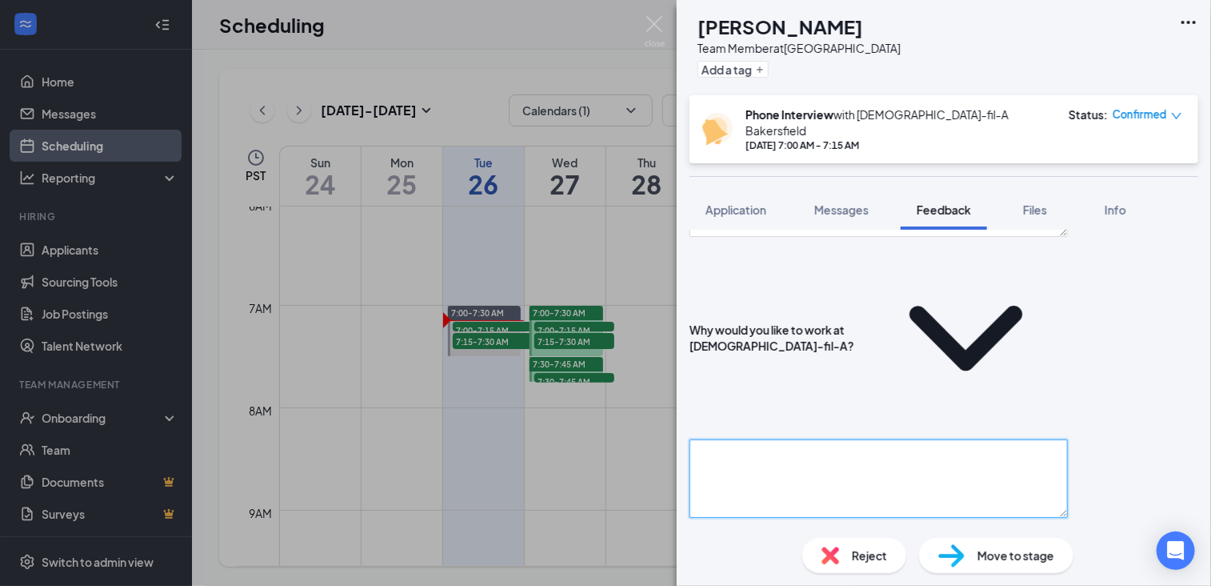
click at [840, 439] on textarea at bounding box center [878, 478] width 378 height 78
type textarea "would be a good opportunity"
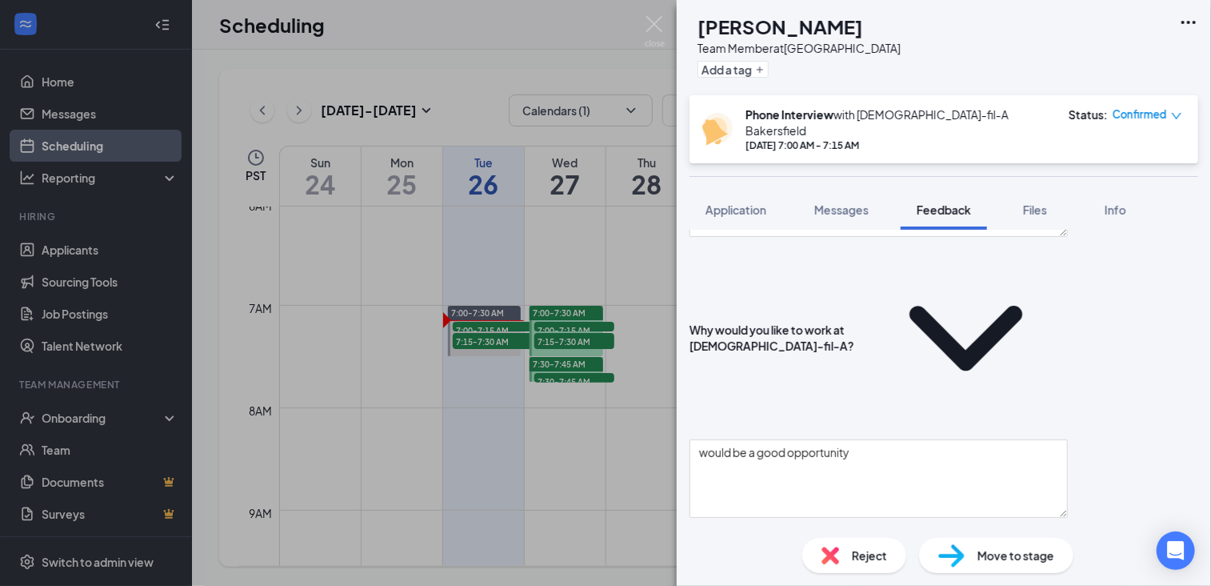
type textarea "Panama school district teacher's aid,"
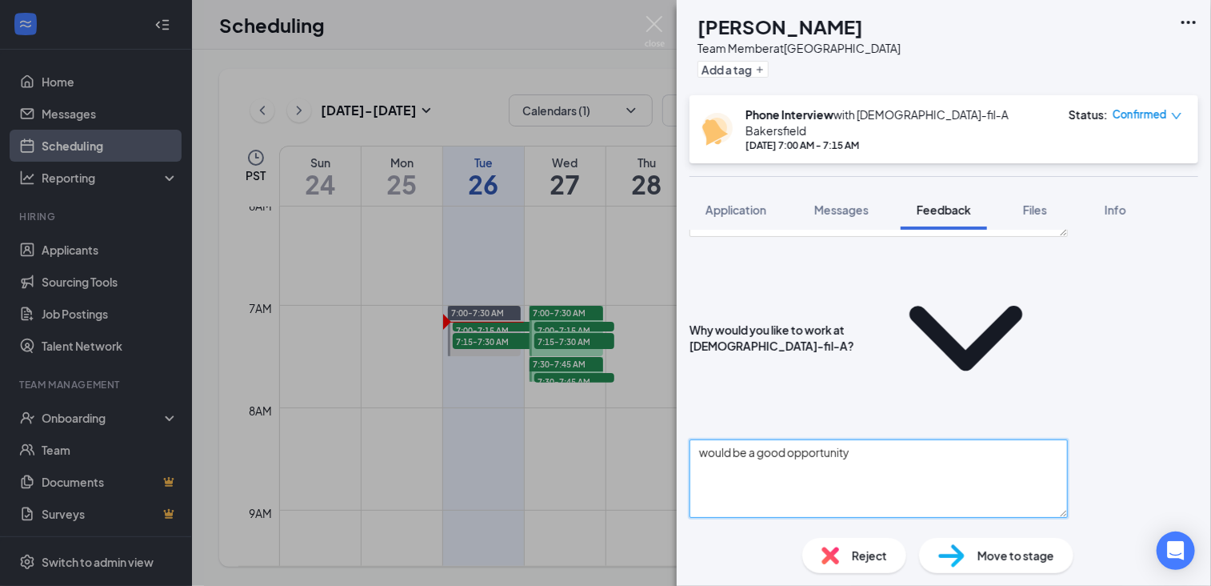
click at [917, 439] on textarea "would be a good opportunity" at bounding box center [878, 478] width 378 height 78
type textarea "would be a good opportunity, has customer service experience"
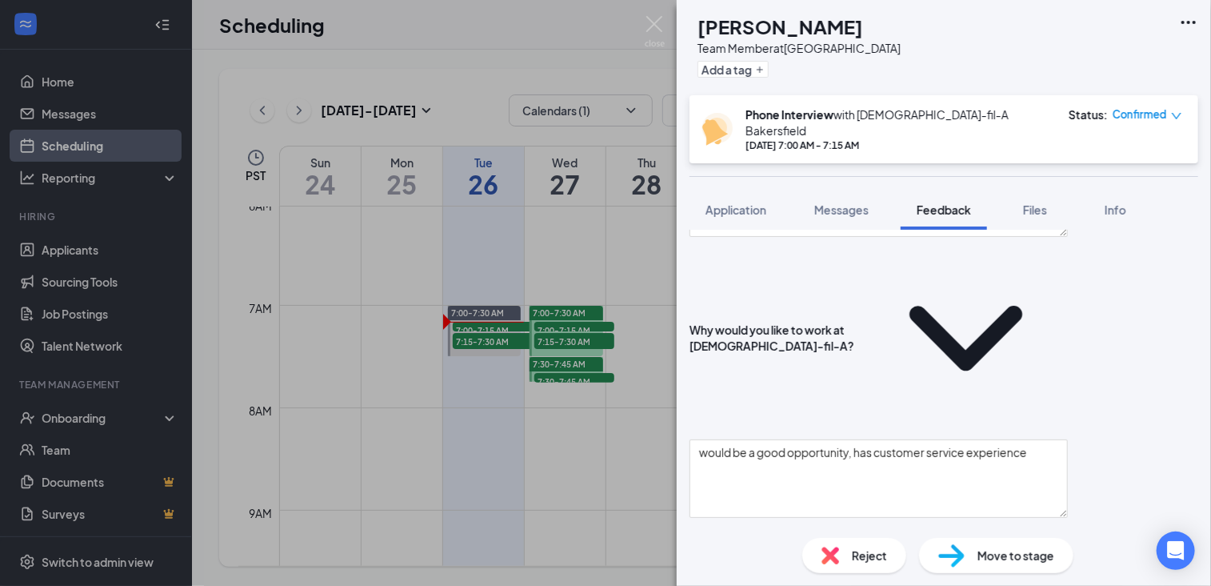
drag, startPoint x: 211, startPoint y: 1, endPoint x: 943, endPoint y: 460, distance: 864.0
type textarea "Panama school district teacher's aide, [PERSON_NAME]/greeter at church, pool ma…"
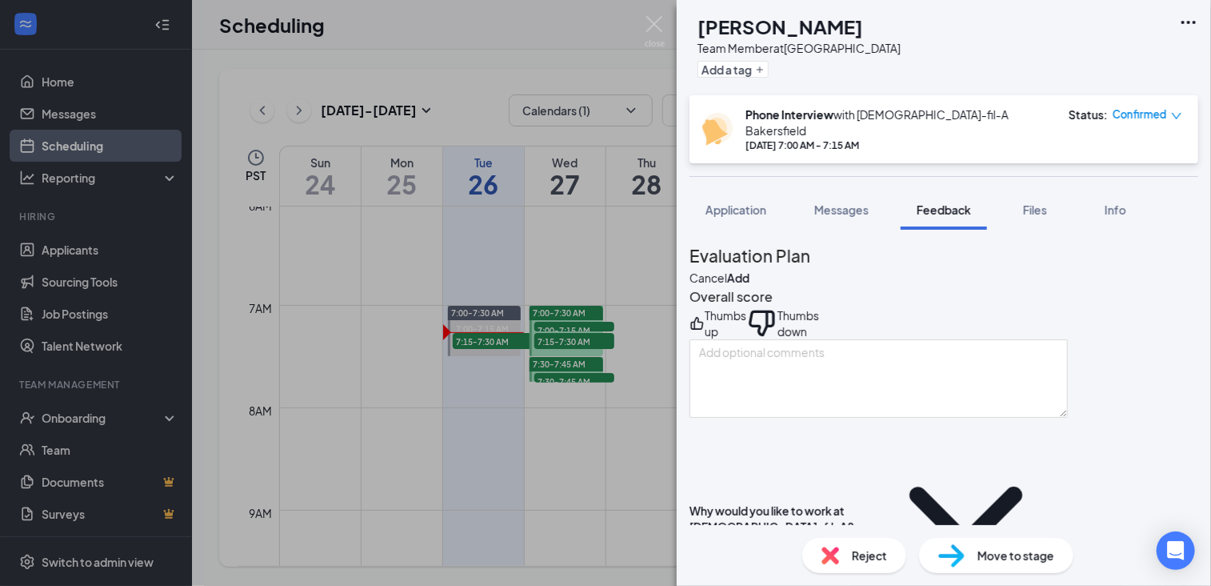
click at [746, 329] on div "Thumbs up" at bounding box center [726, 323] width 42 height 32
click at [749, 269] on button "Add" at bounding box center [738, 278] width 22 height 18
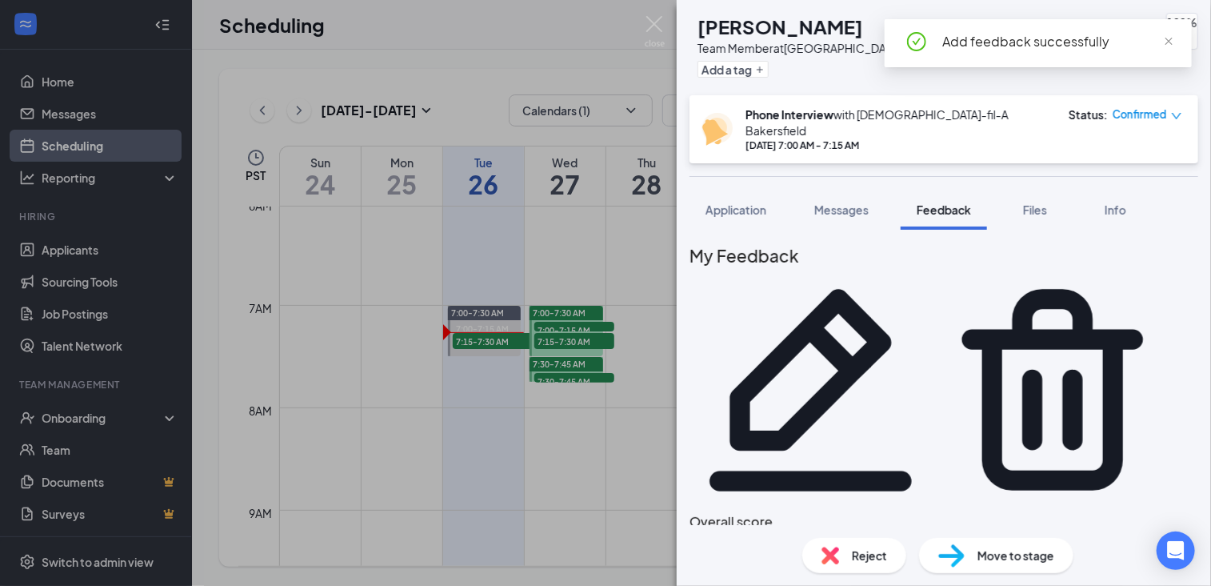
click at [865, 557] on span "Reject" at bounding box center [869, 555] width 35 height 18
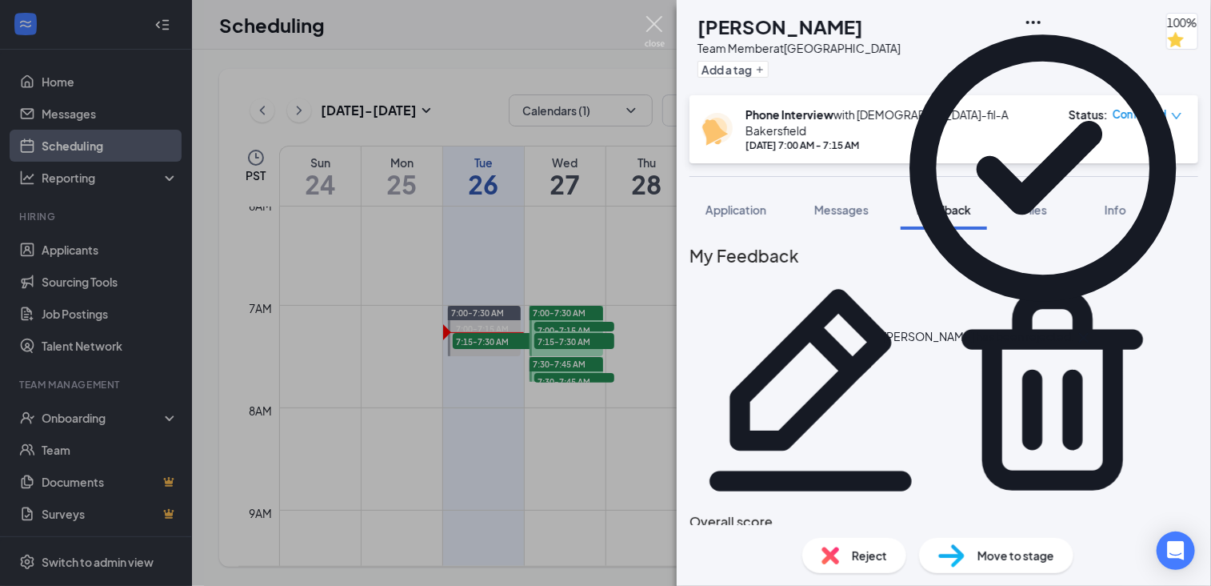
click at [659, 25] on img at bounding box center [655, 31] width 20 height 31
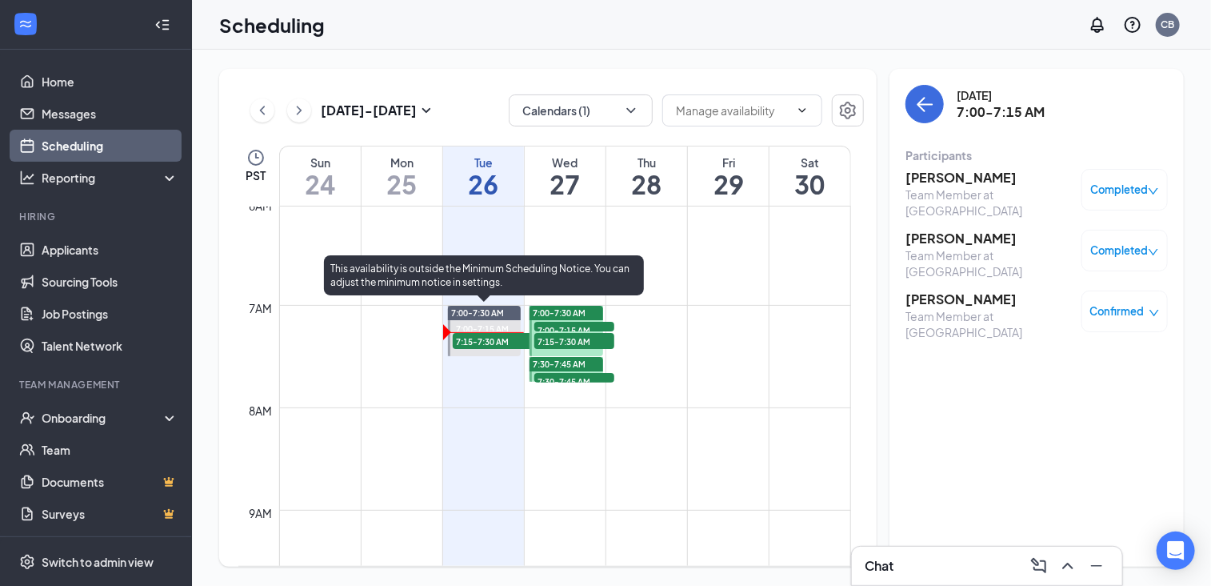
click at [502, 336] on span "7:15-7:30 AM" at bounding box center [493, 341] width 80 height 16
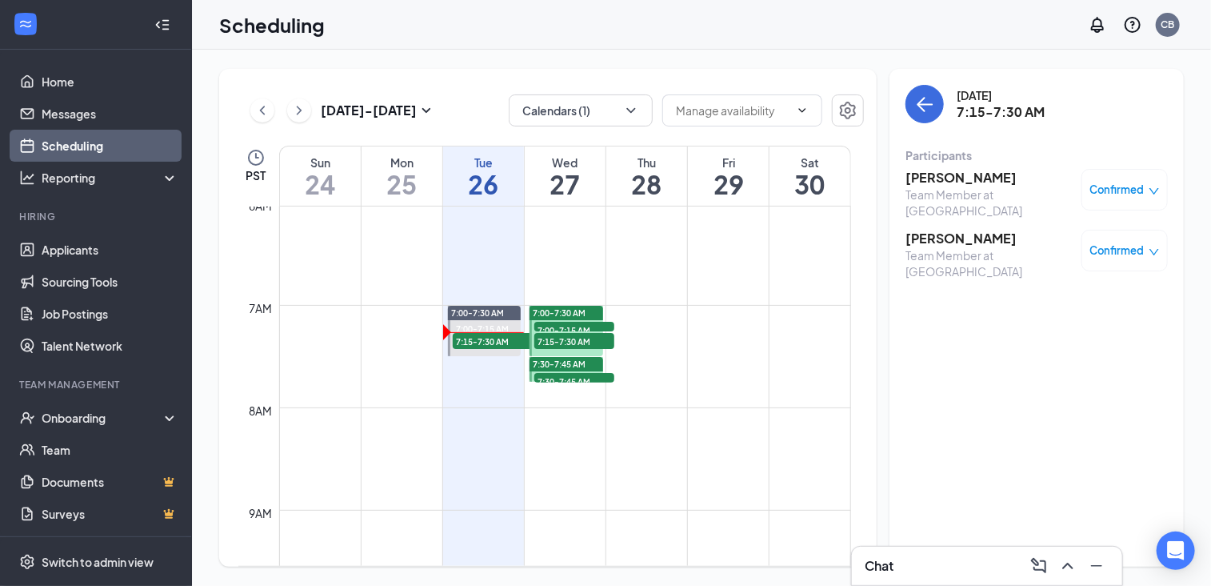
click at [970, 178] on h3 "[PERSON_NAME]" at bounding box center [989, 178] width 168 height 18
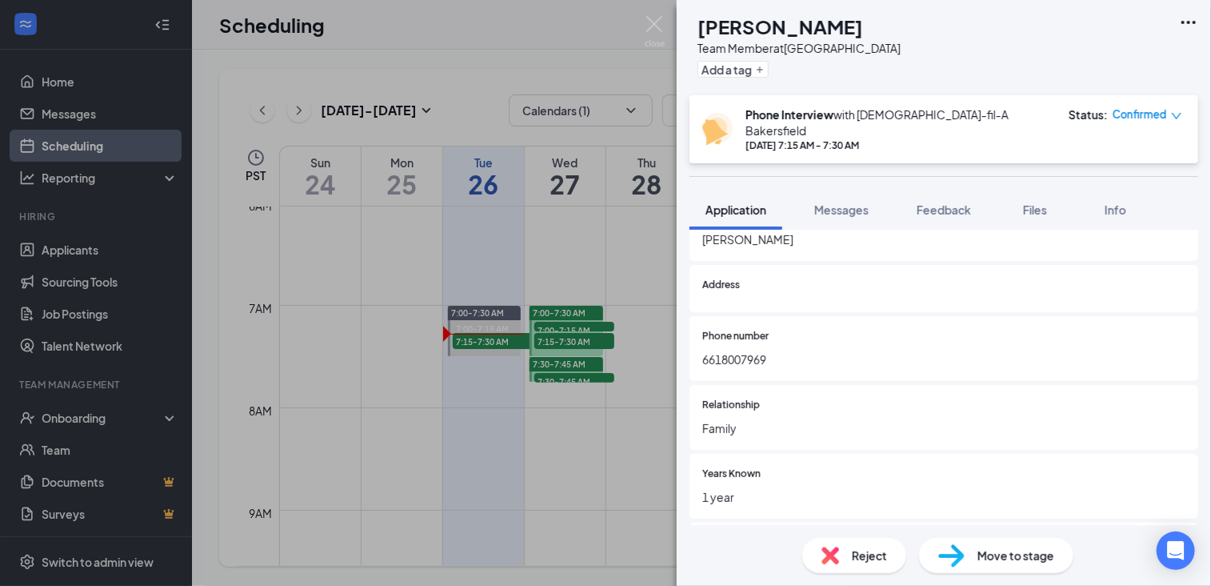
scroll to position [3670, 0]
click at [1041, 202] on span "Files" at bounding box center [1035, 209] width 24 height 14
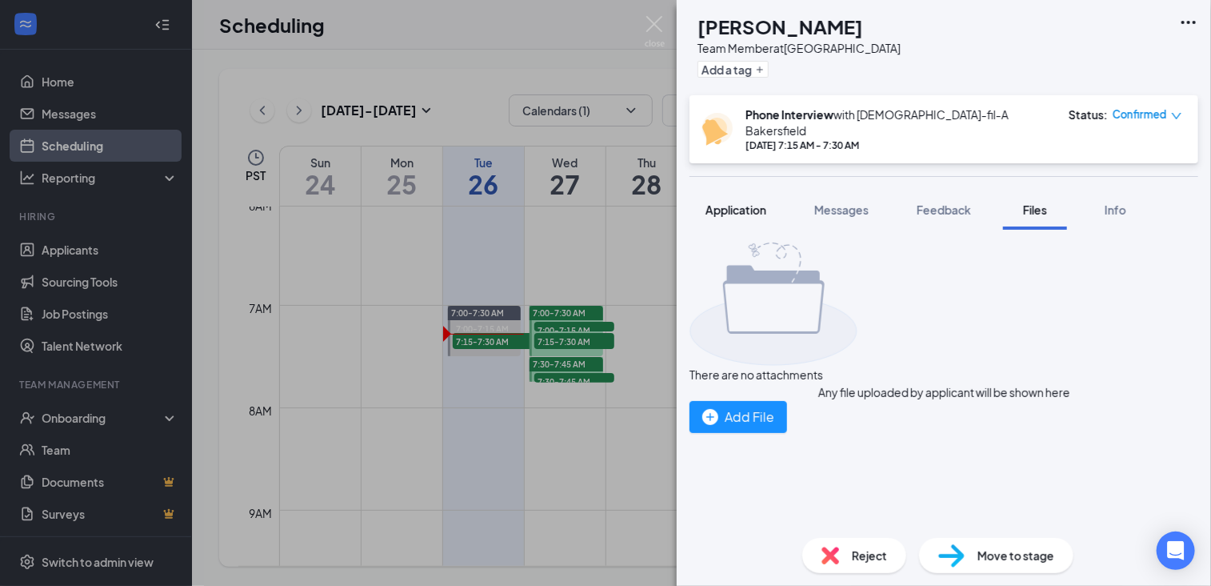
click at [745, 202] on span "Application" at bounding box center [735, 209] width 61 height 14
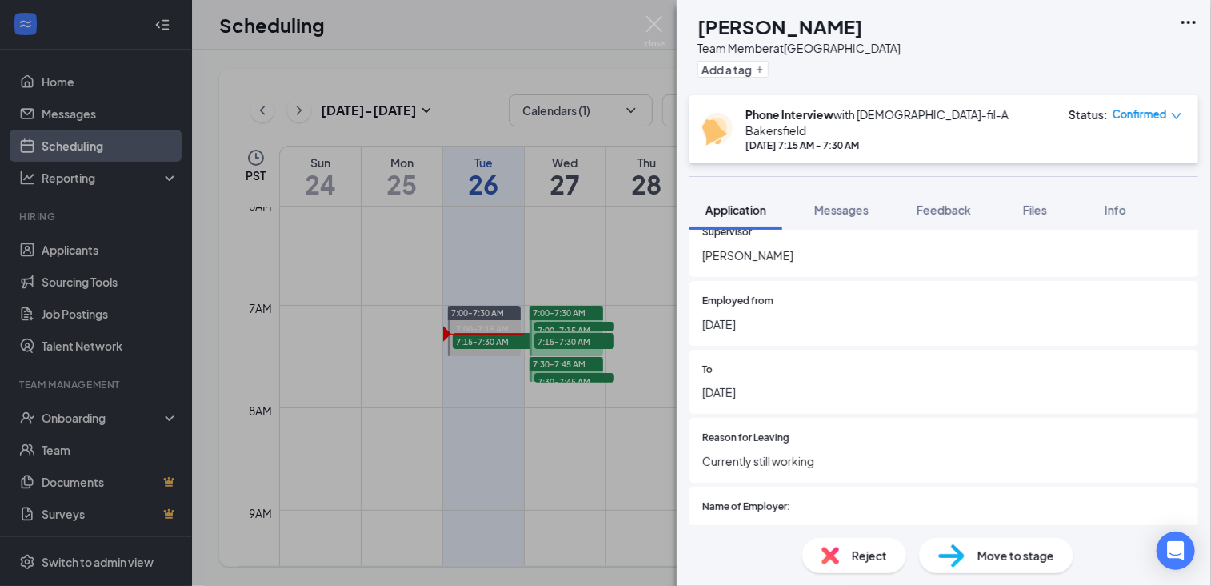
scroll to position [1734, 0]
click at [934, 202] on span "Feedback" at bounding box center [944, 209] width 54 height 14
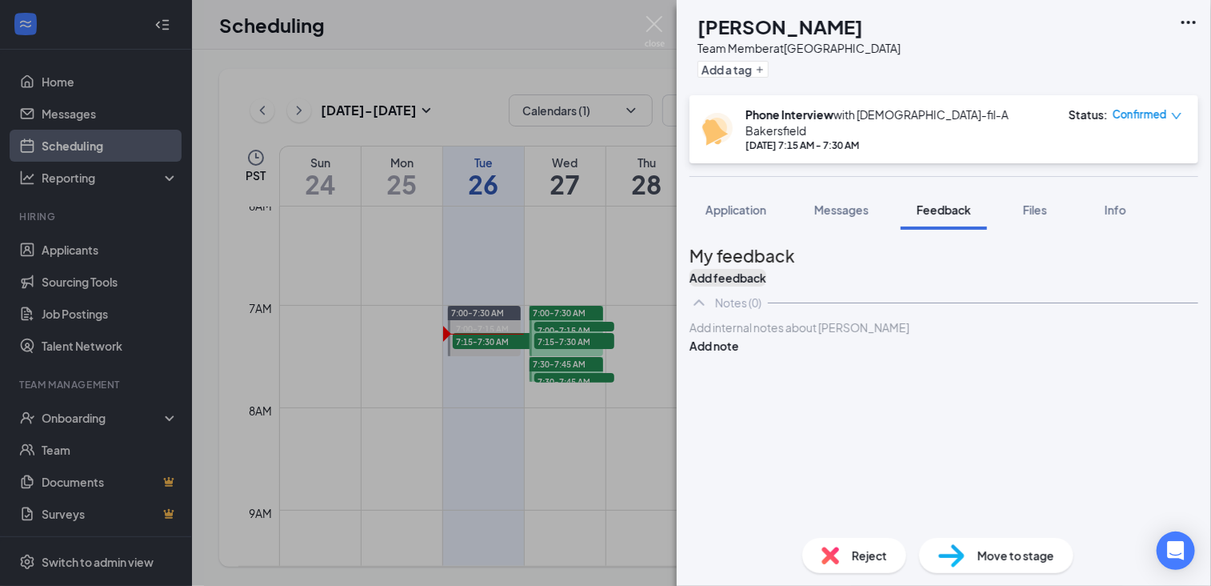
click at [766, 269] on button "Add feedback" at bounding box center [727, 278] width 77 height 18
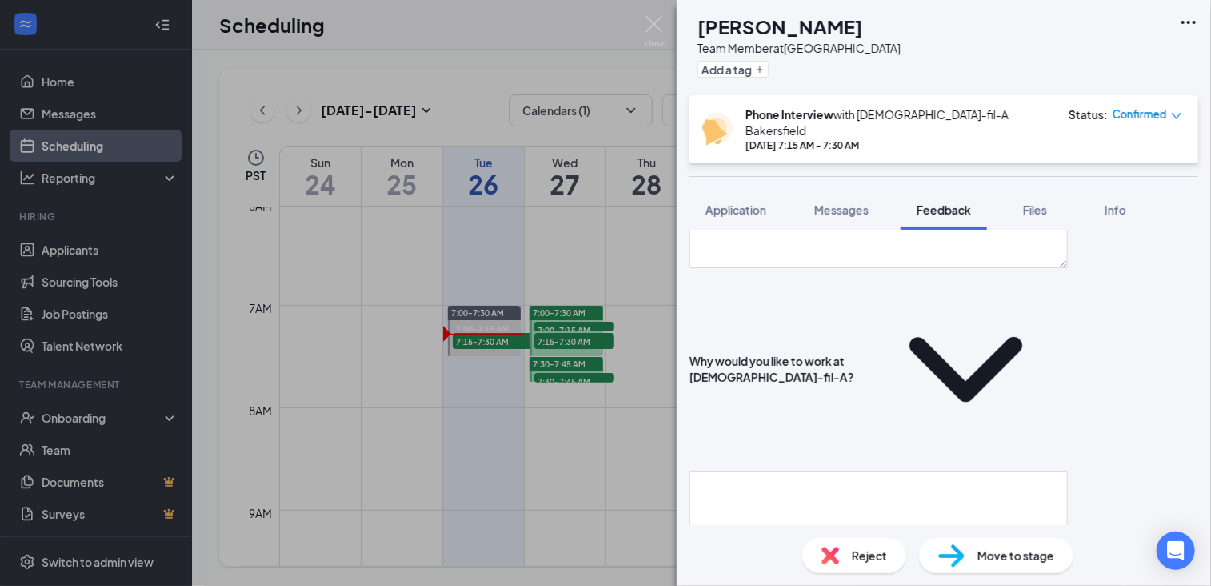
scroll to position [178, 0]
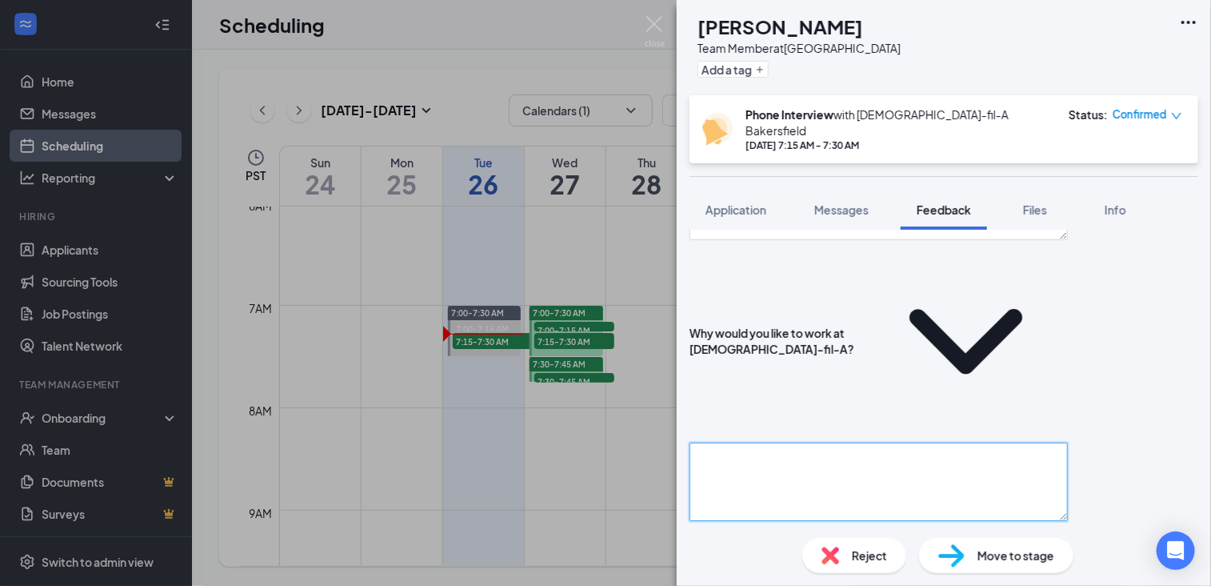
click at [940, 442] on textarea at bounding box center [878, 481] width 378 height 78
type textarea "looking for a different job to make more money for college"
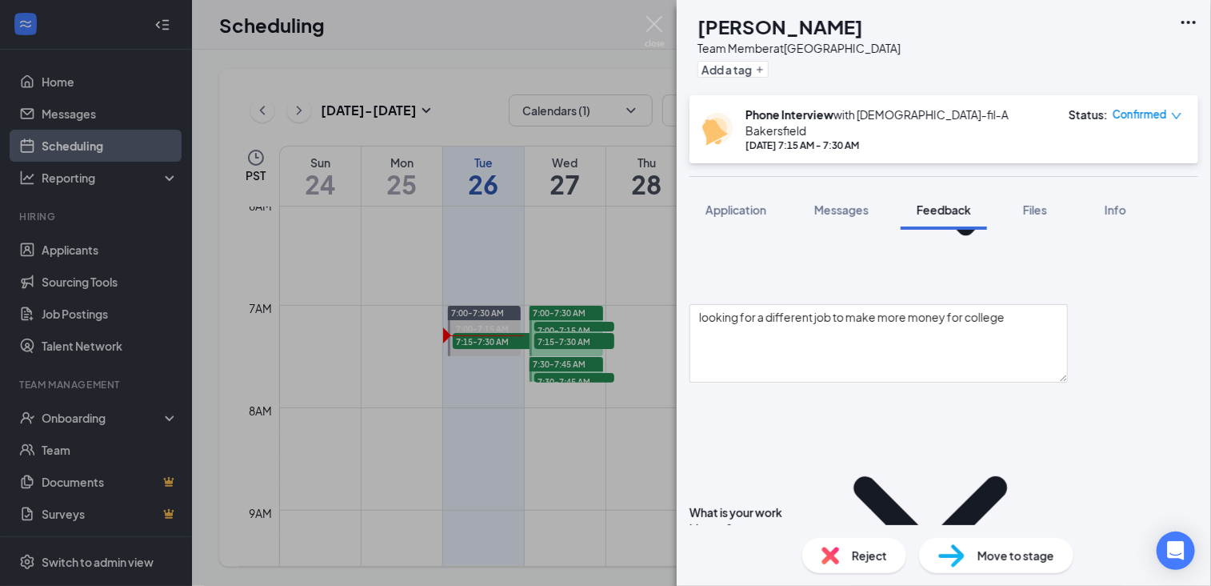
scroll to position [326, 0]
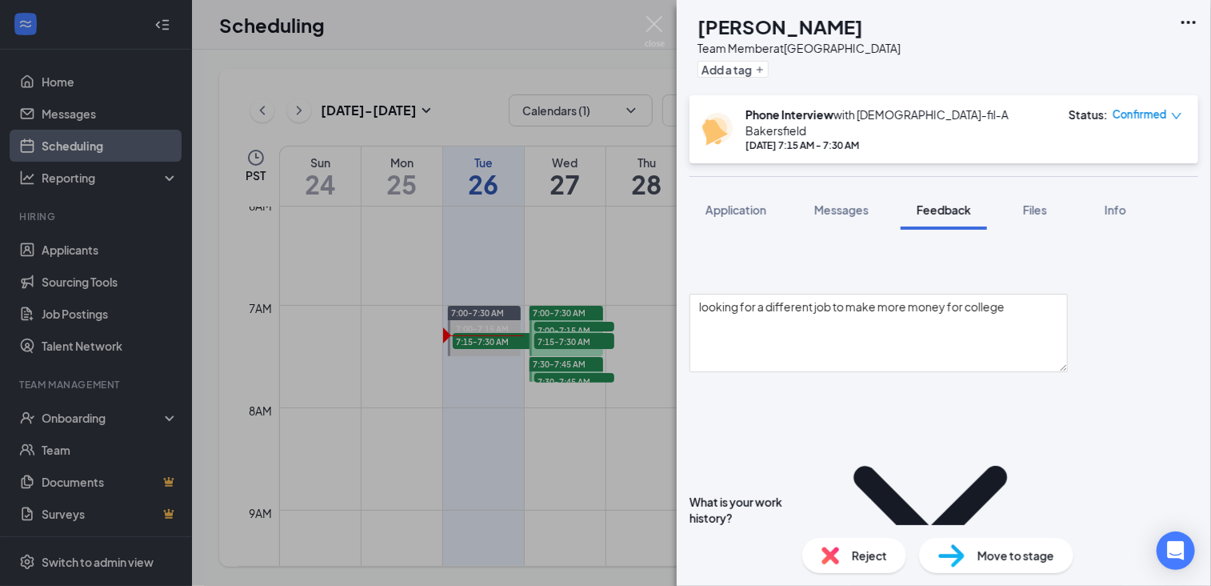
type textarea "BJ's - current"
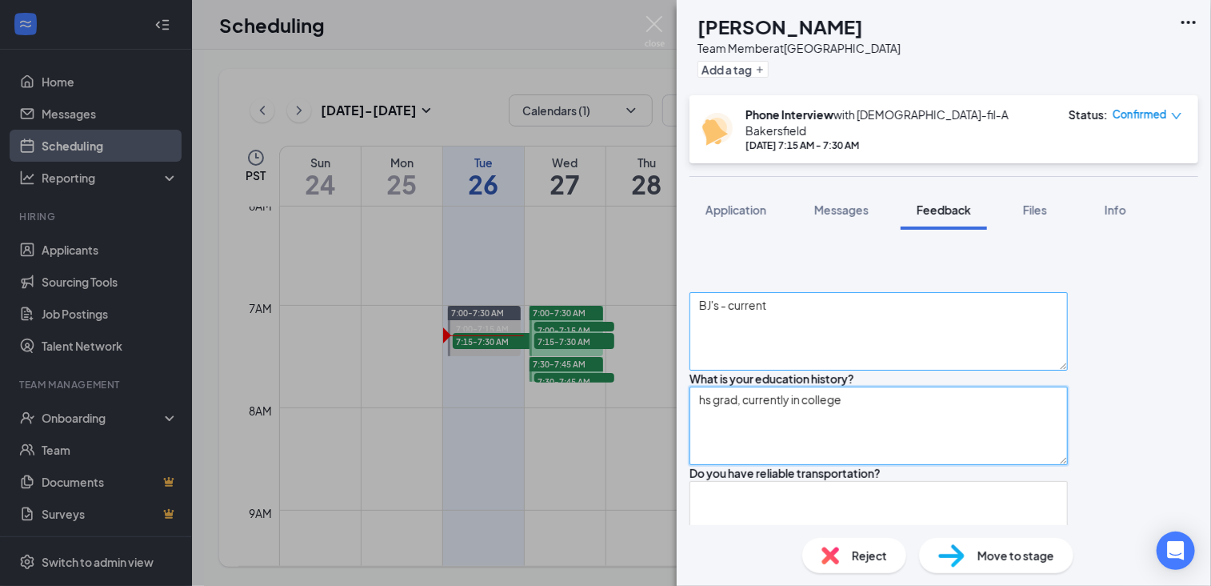
scroll to position [678, 0]
type textarea "hs grad, currently in college"
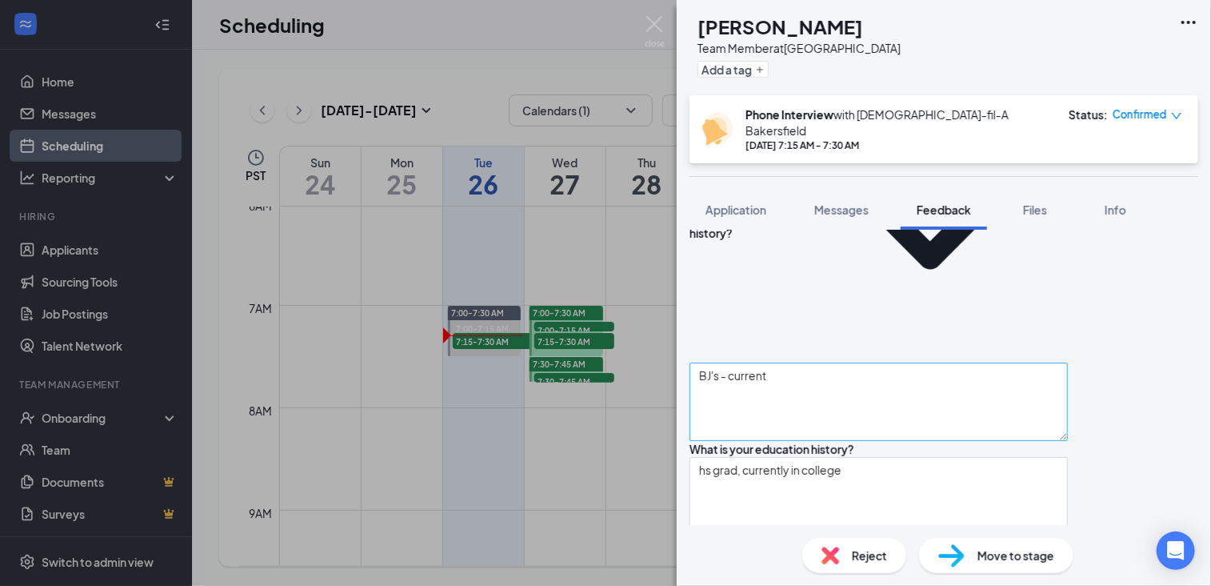
scroll to position [610, 0]
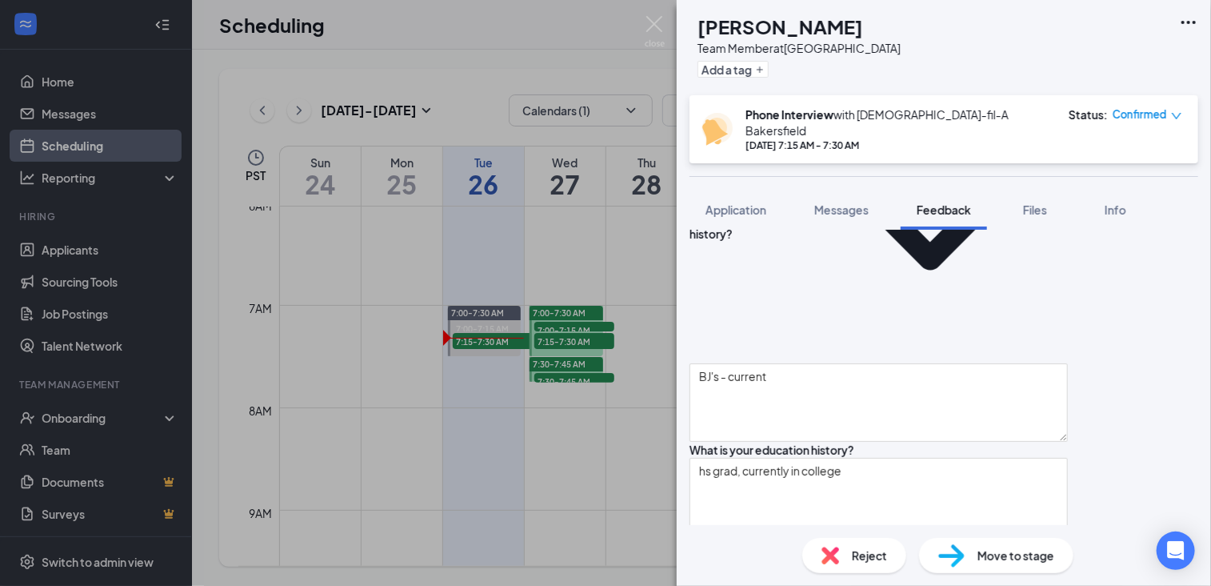
type textarea "tues-sat from 3pm-close"
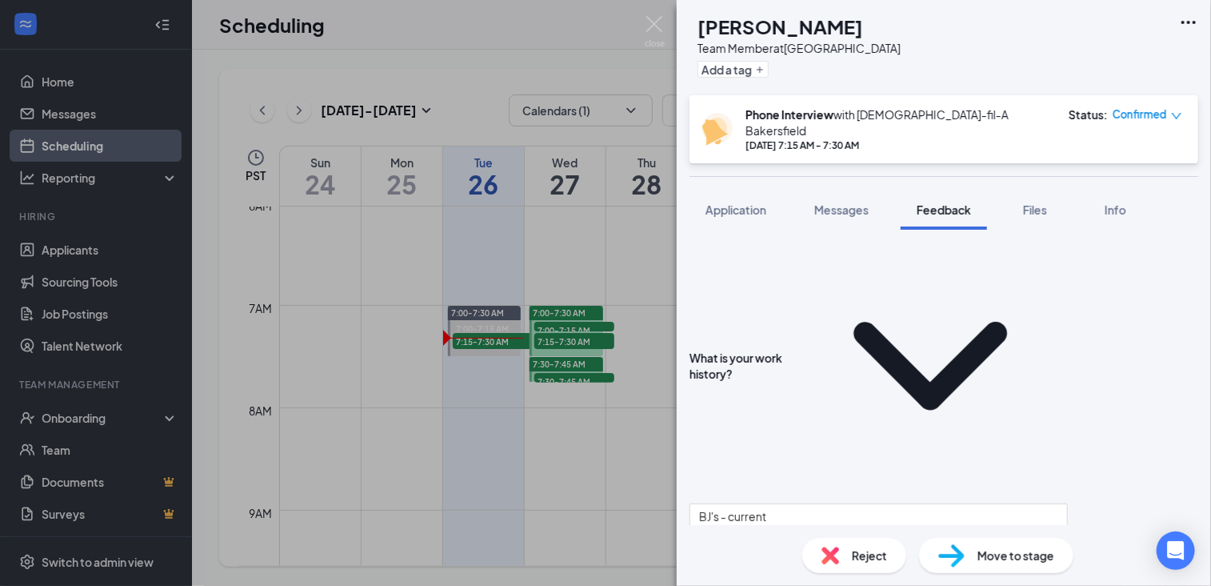
scroll to position [470, 0]
type textarea "none"
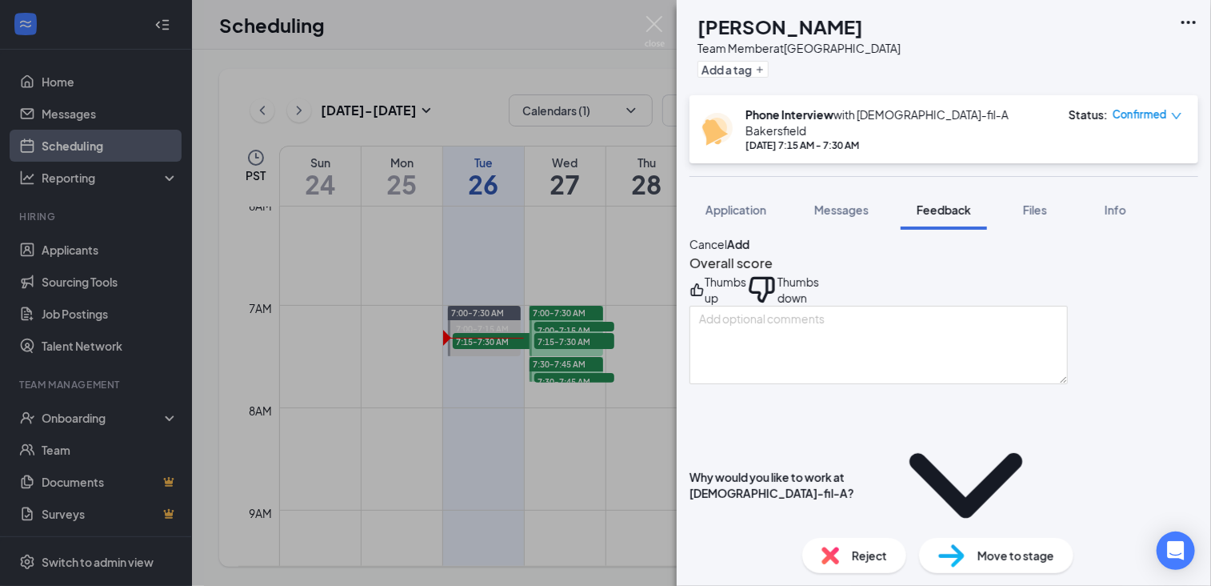
scroll to position [0, 0]
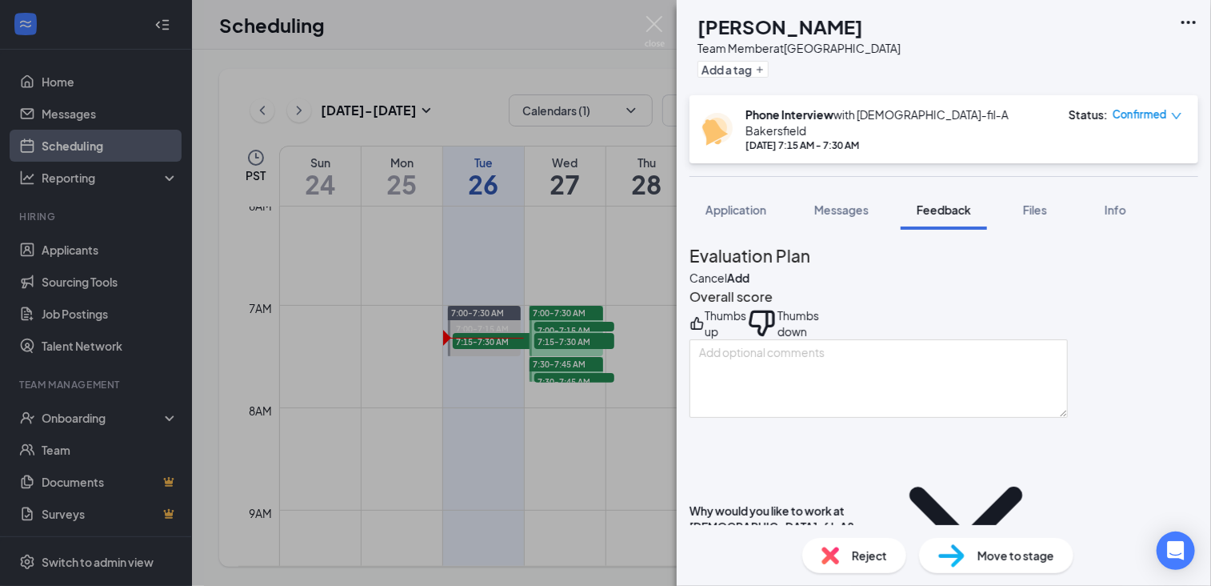
type textarea "yes"
click at [746, 339] on div "Thumbs up" at bounding box center [726, 323] width 42 height 32
click at [749, 269] on button "Add" at bounding box center [738, 278] width 22 height 18
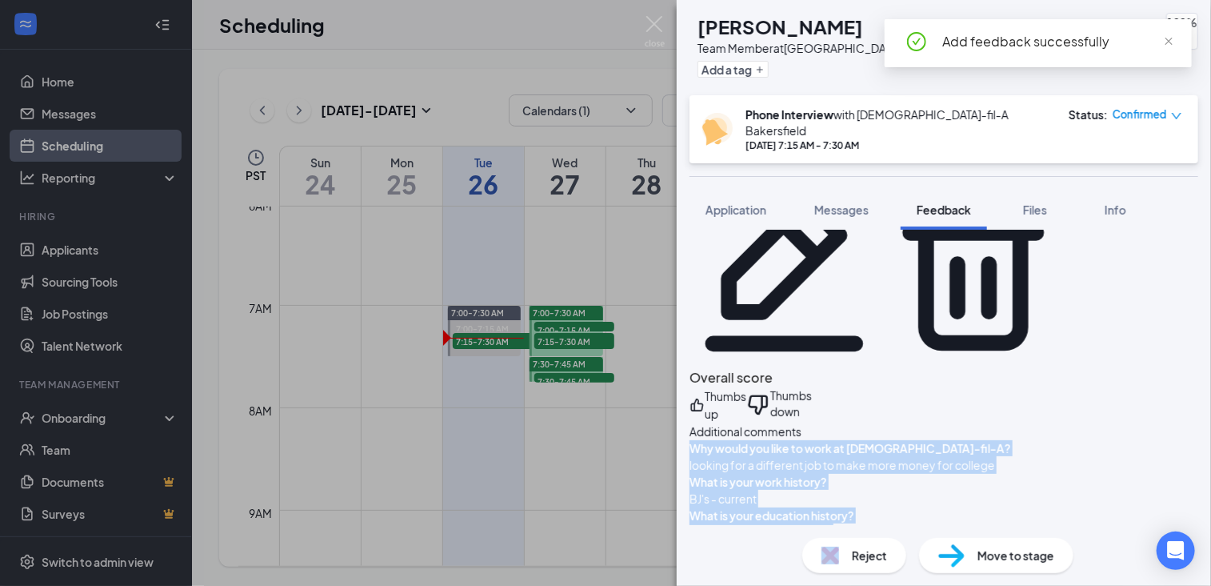
scroll to position [346, 0]
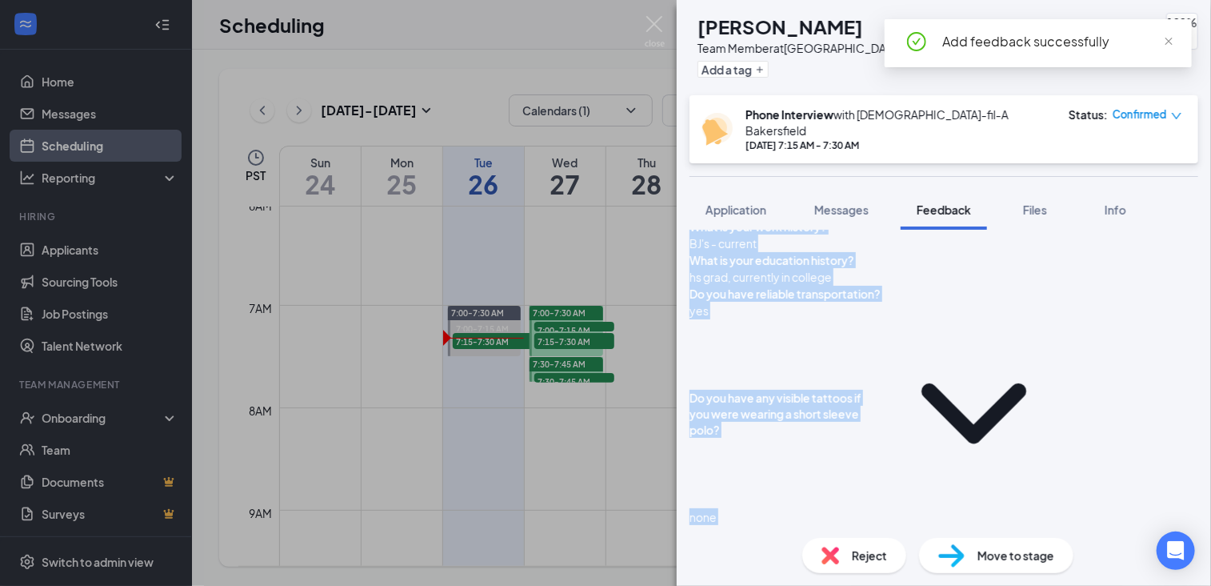
drag, startPoint x: 703, startPoint y: 316, endPoint x: 885, endPoint y: 374, distance: 190.5
click at [885, 374] on div "Why would you like to work at [DEMOGRAPHIC_DATA]-fil-A? looking for a different…" at bounding box center [878, 372] width 378 height 374
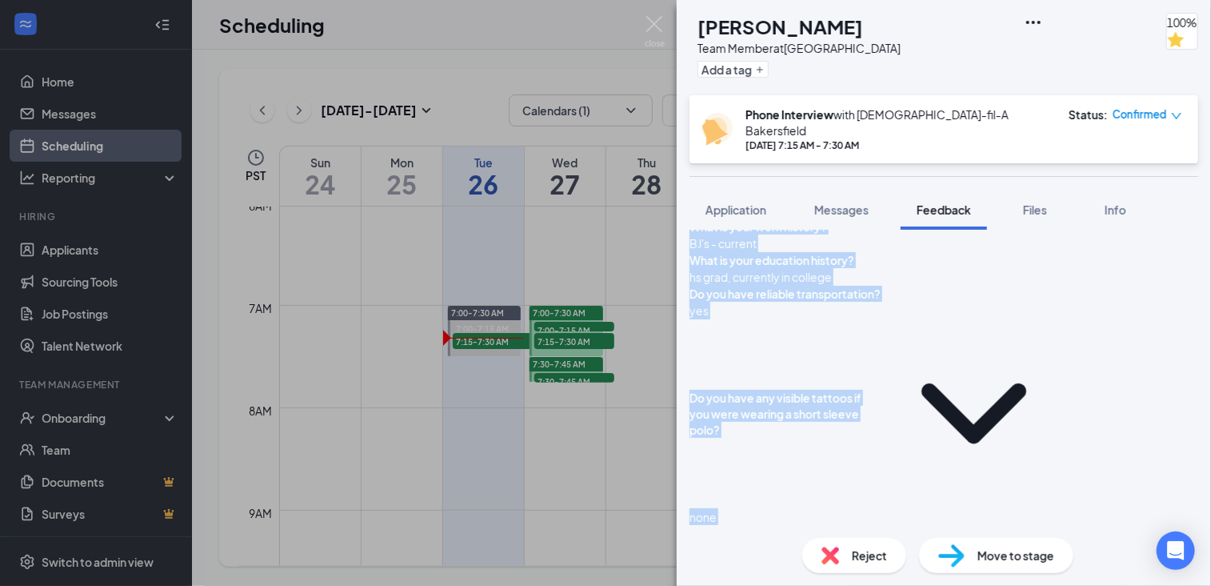
drag, startPoint x: 885, startPoint y: 374, endPoint x: 816, endPoint y: 365, distance: 69.3
copy div "Why would you like to work at [DEMOGRAPHIC_DATA]-fil-A? looking for a different…"
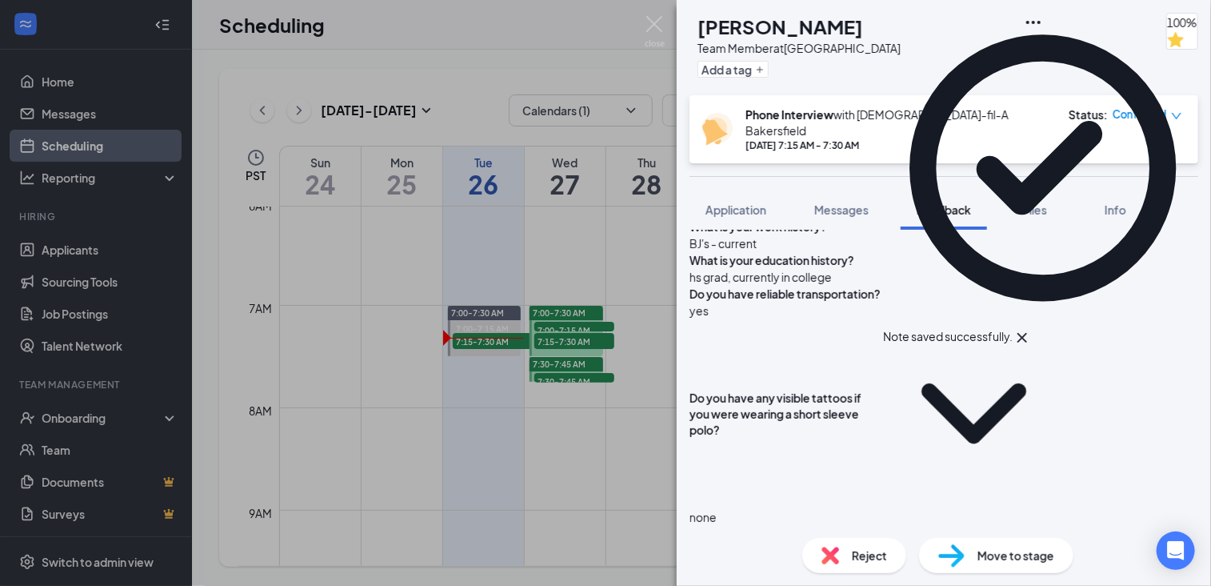
click at [1001, 553] on span "Move to stage" at bounding box center [1015, 555] width 77 height 18
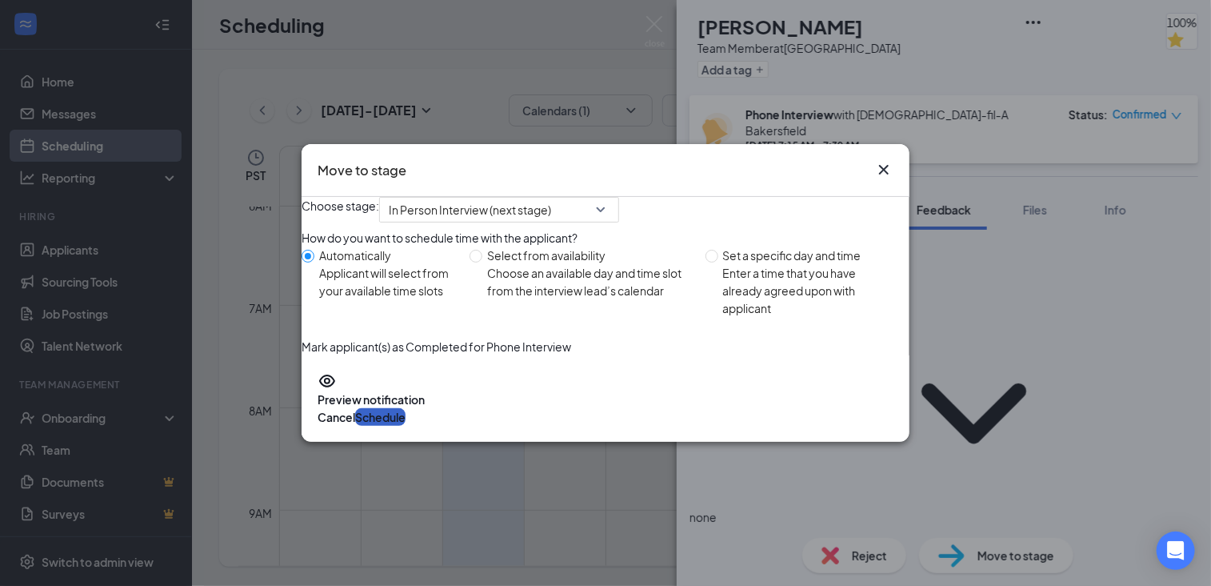
click at [406, 426] on button "Schedule" at bounding box center [380, 417] width 50 height 18
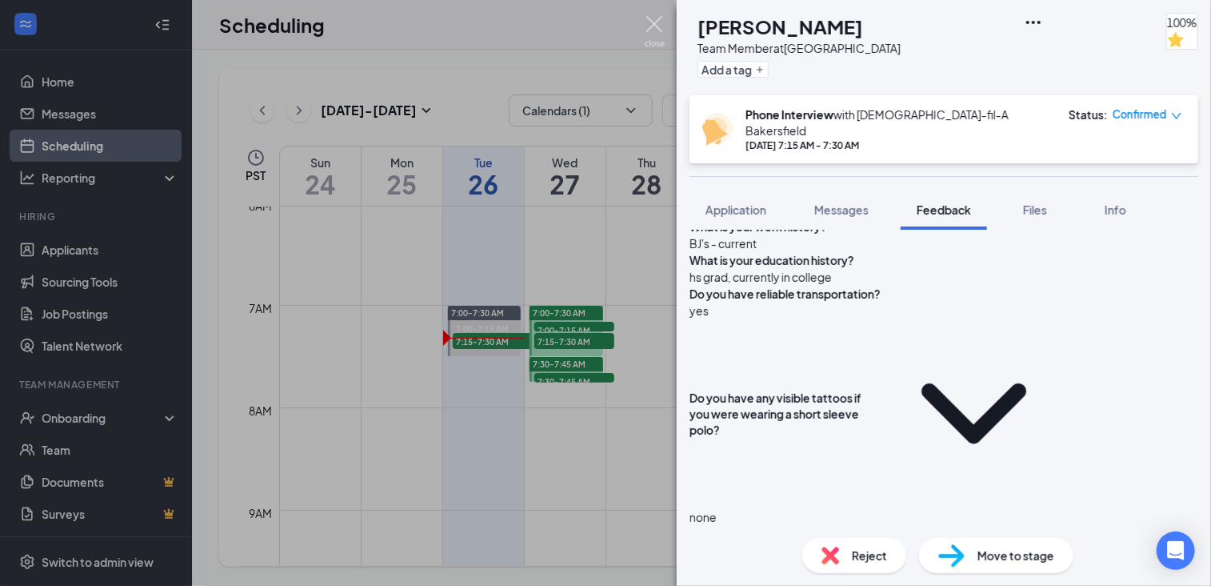
click at [652, 27] on img at bounding box center [655, 31] width 20 height 31
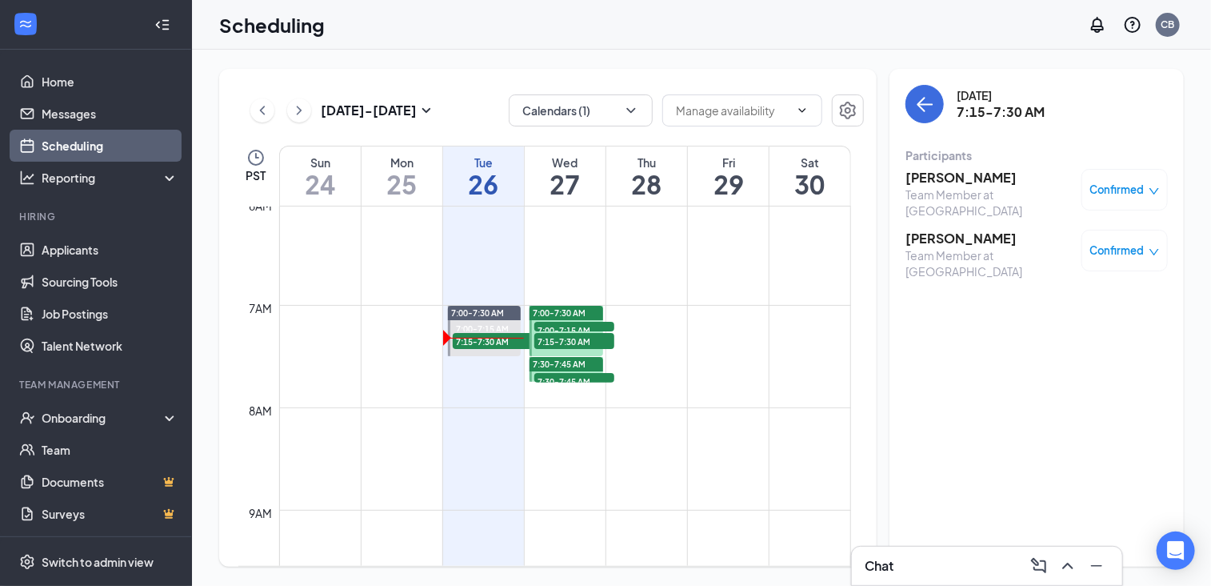
click at [976, 230] on h3 "[PERSON_NAME]" at bounding box center [989, 239] width 168 height 18
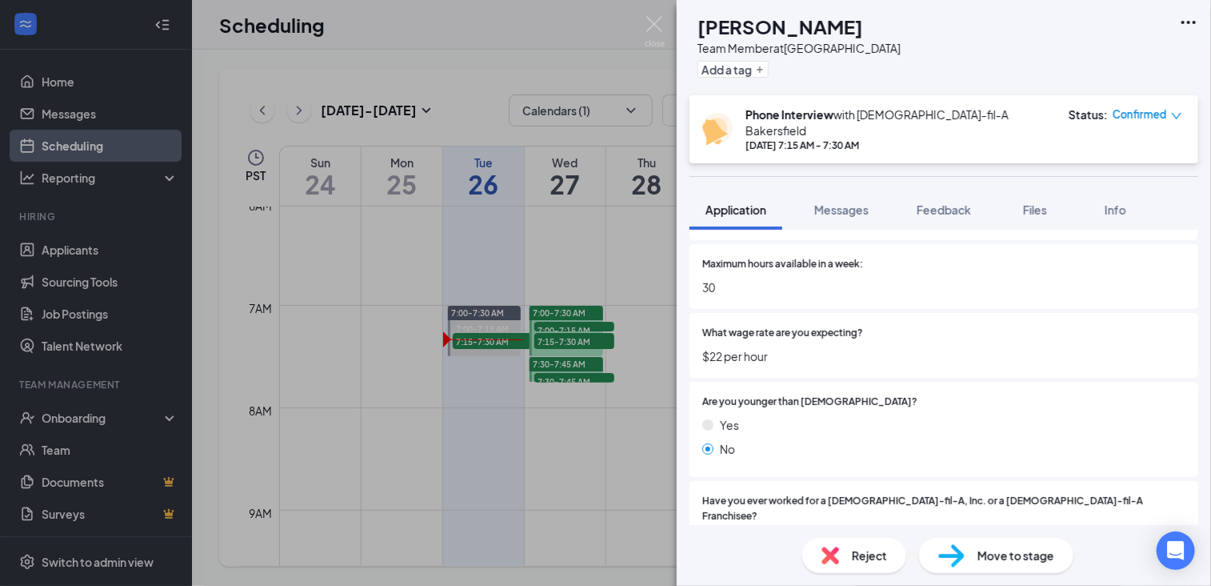
scroll to position [1131, 0]
click at [1030, 202] on span "Files" at bounding box center [1035, 209] width 24 height 14
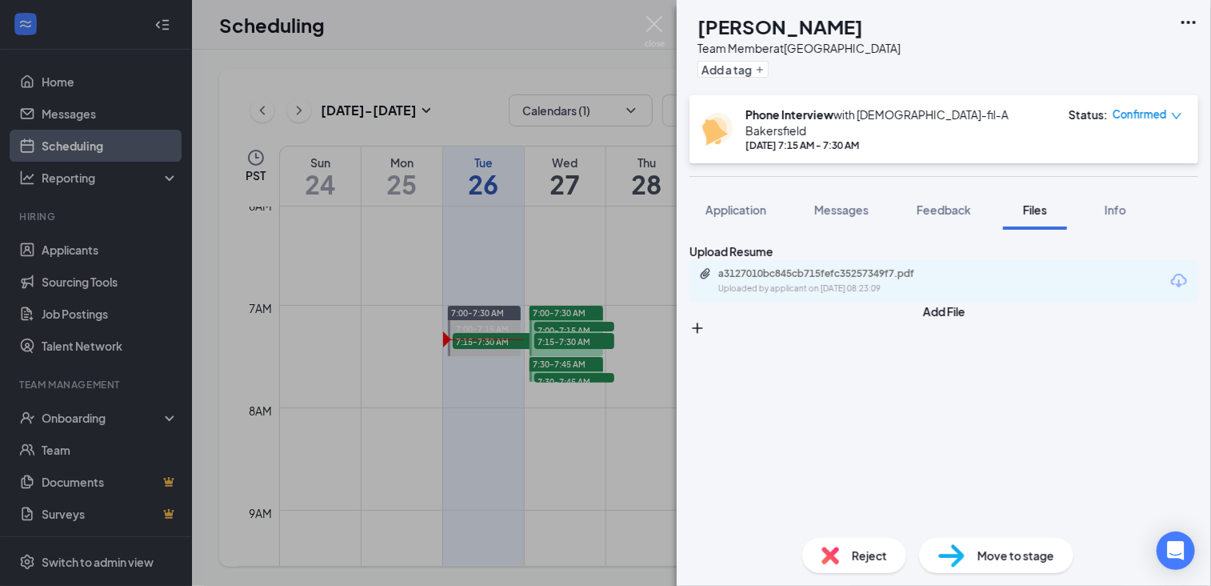
click at [893, 302] on div "a3127010bc845cb715fefc35257349f7.pdf Uploaded by applicant on [DATE] 08:23:09" at bounding box center [943, 281] width 509 height 42
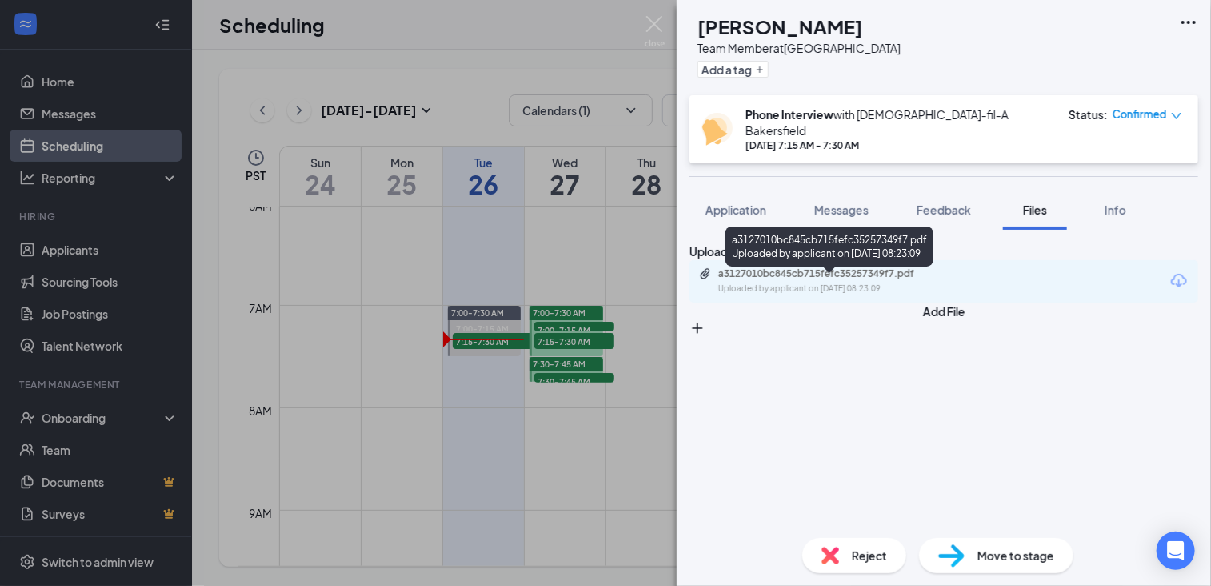
click at [867, 292] on div "Uploaded by applicant on [DATE] 08:23:09" at bounding box center [838, 288] width 240 height 13
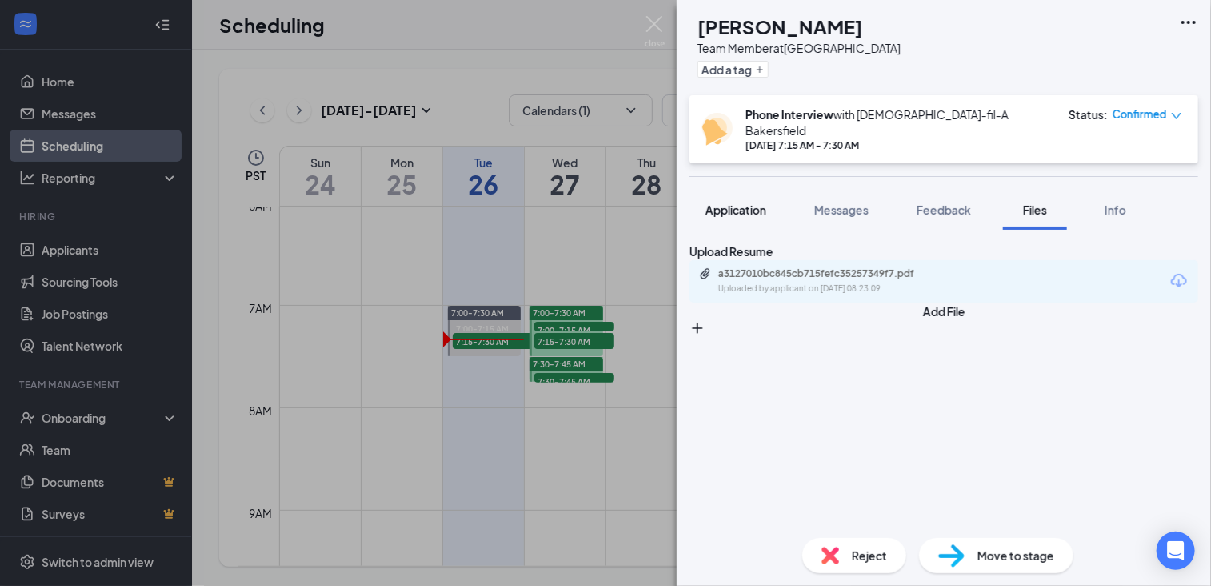
click at [745, 202] on span "Application" at bounding box center [735, 209] width 61 height 14
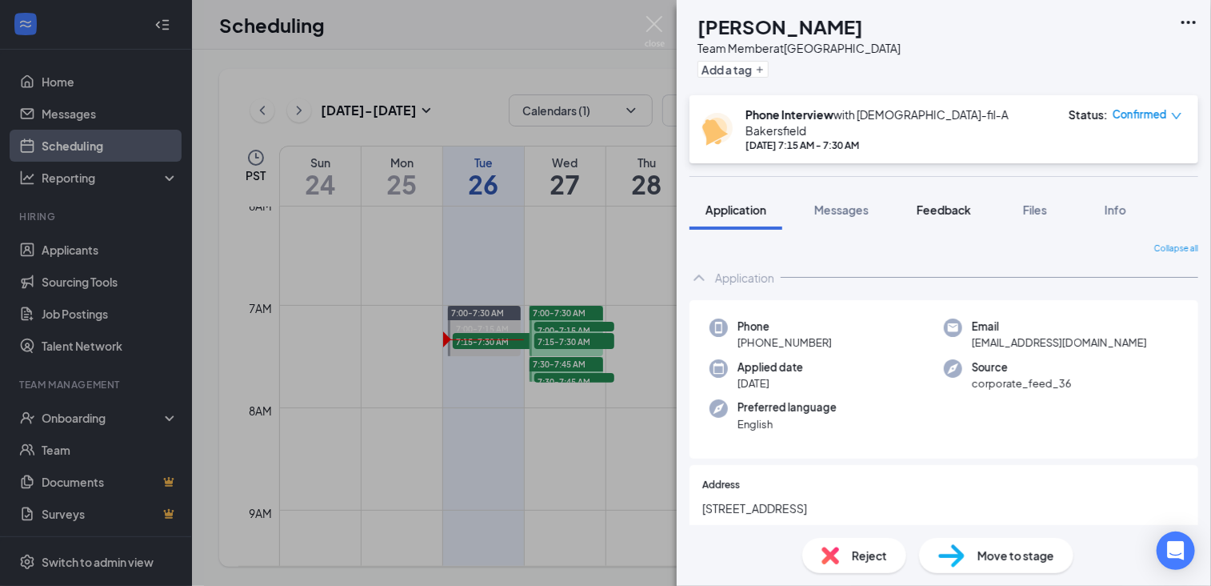
click at [952, 202] on span "Feedback" at bounding box center [944, 209] width 54 height 14
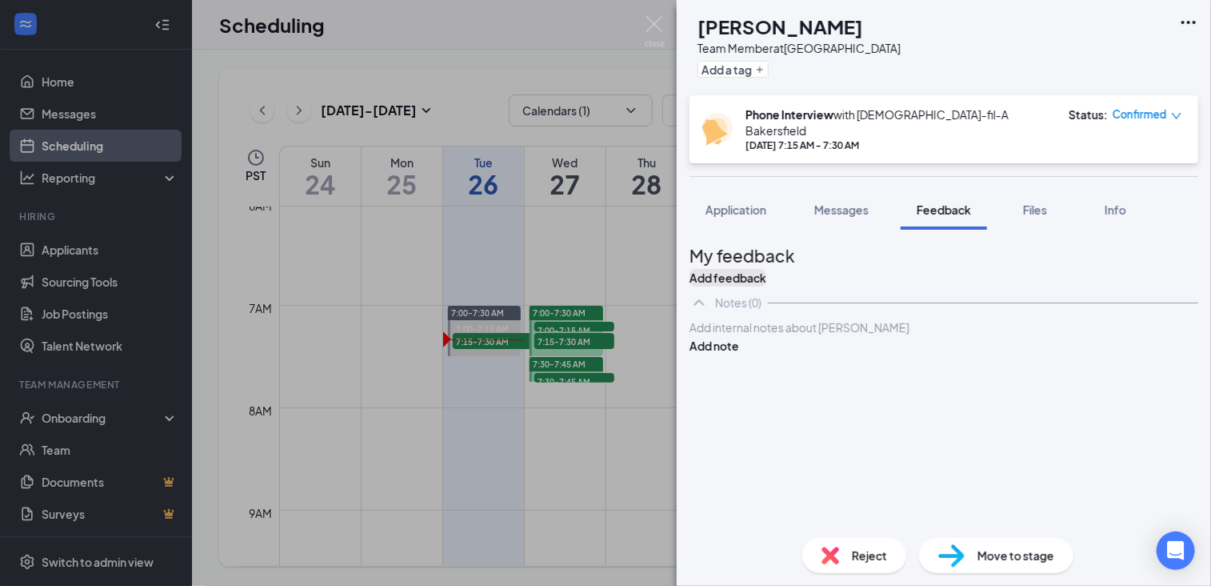
click at [766, 269] on button "Add feedback" at bounding box center [727, 278] width 77 height 18
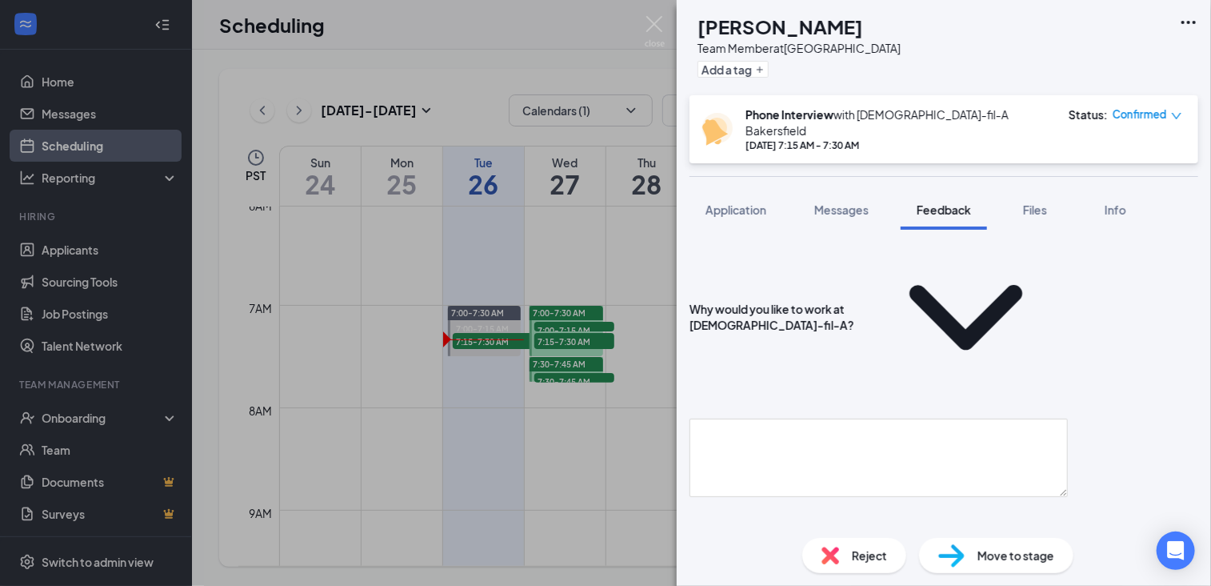
scroll to position [210, 0]
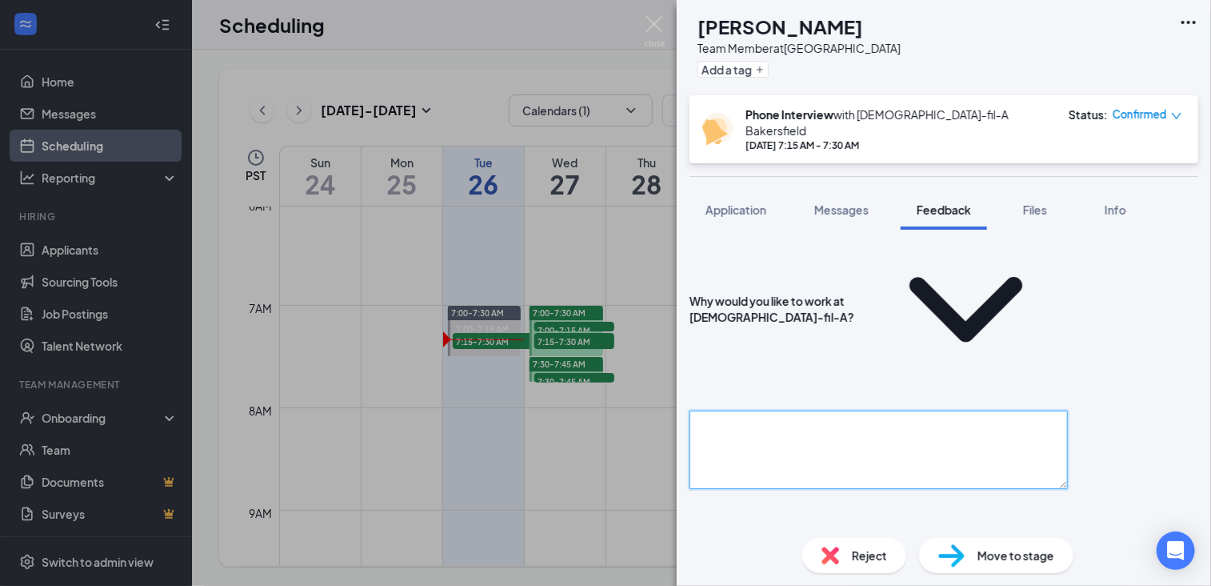
click at [886, 410] on textarea at bounding box center [878, 449] width 378 height 78
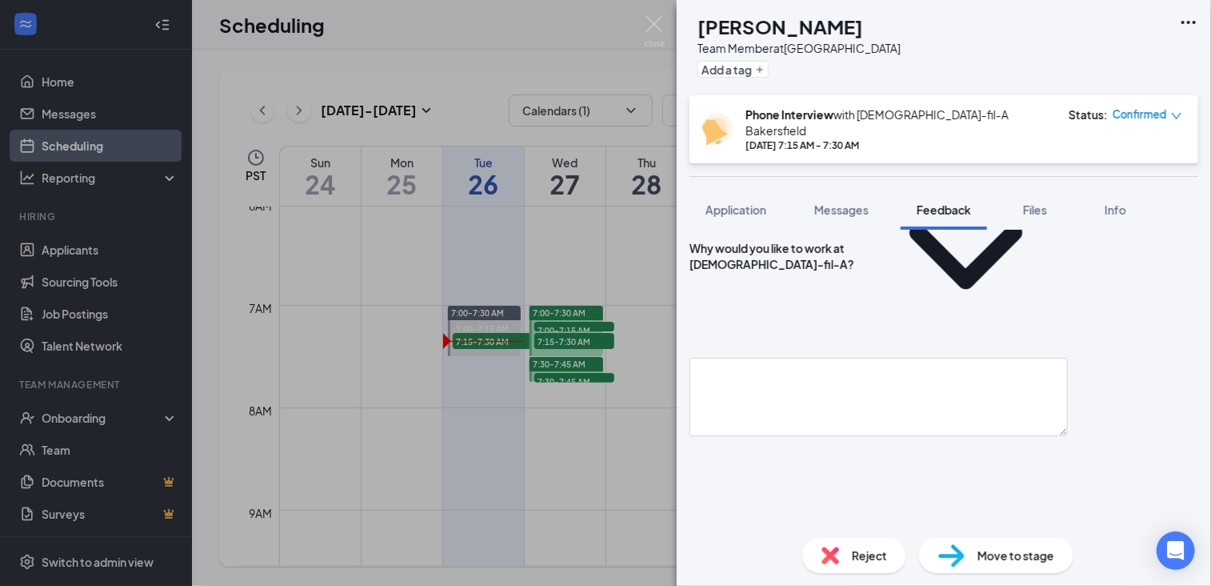
scroll to position [264, 0]
type textarea "daycare - current"
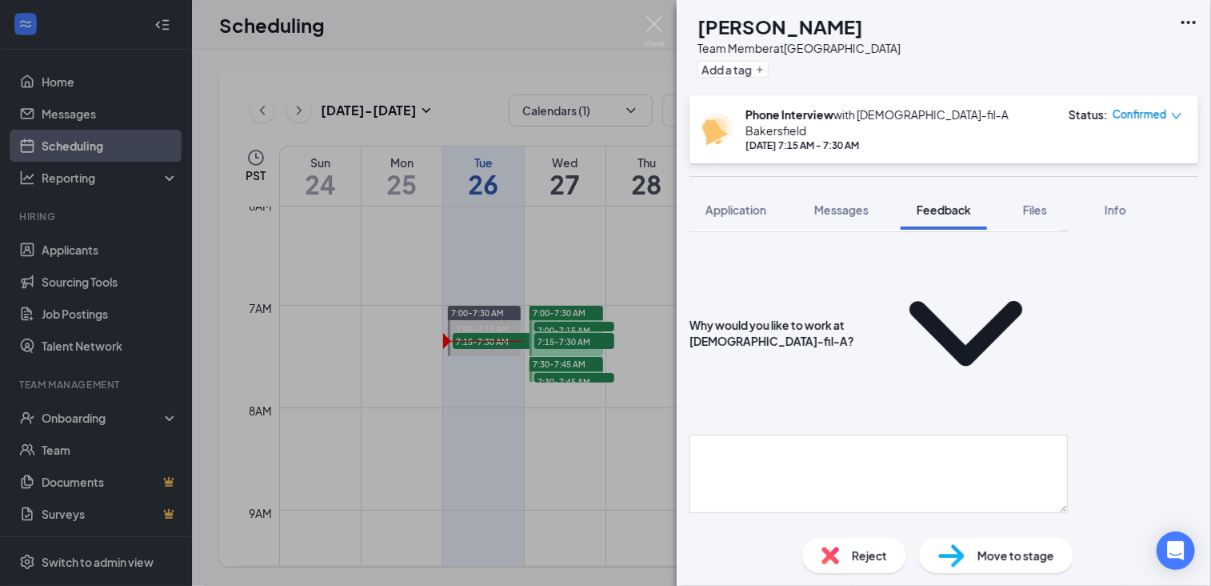
scroll to position [185, 0]
type textarea "in college at the moment"
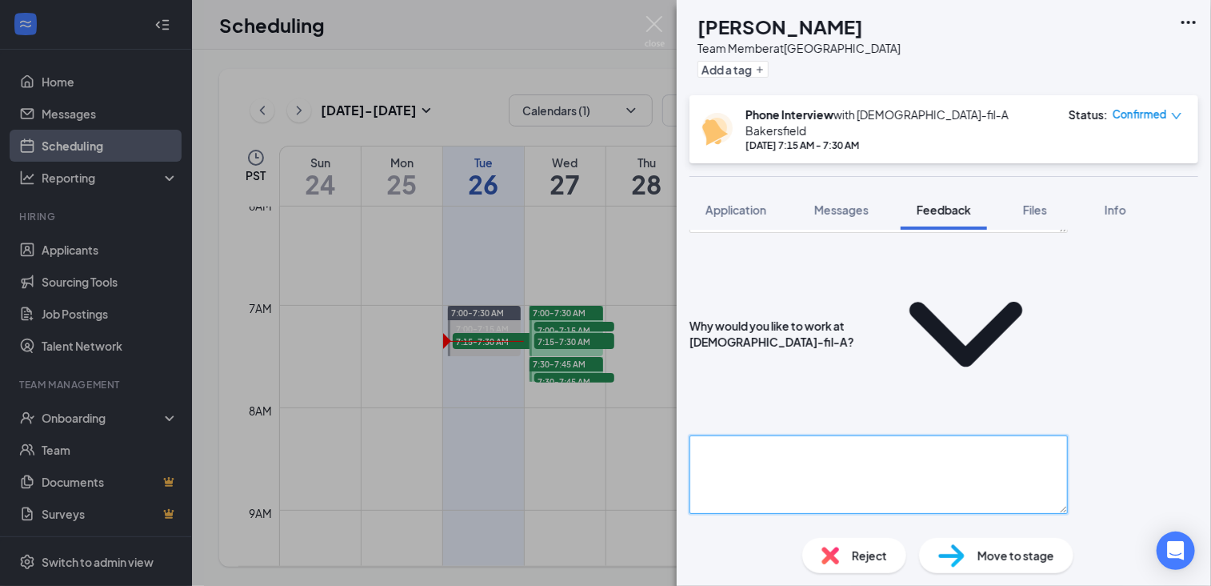
click at [780, 435] on textarea at bounding box center [878, 474] width 378 height 78
type textarea "needs a more flexible opportunity, lots of growth opportunities with us"
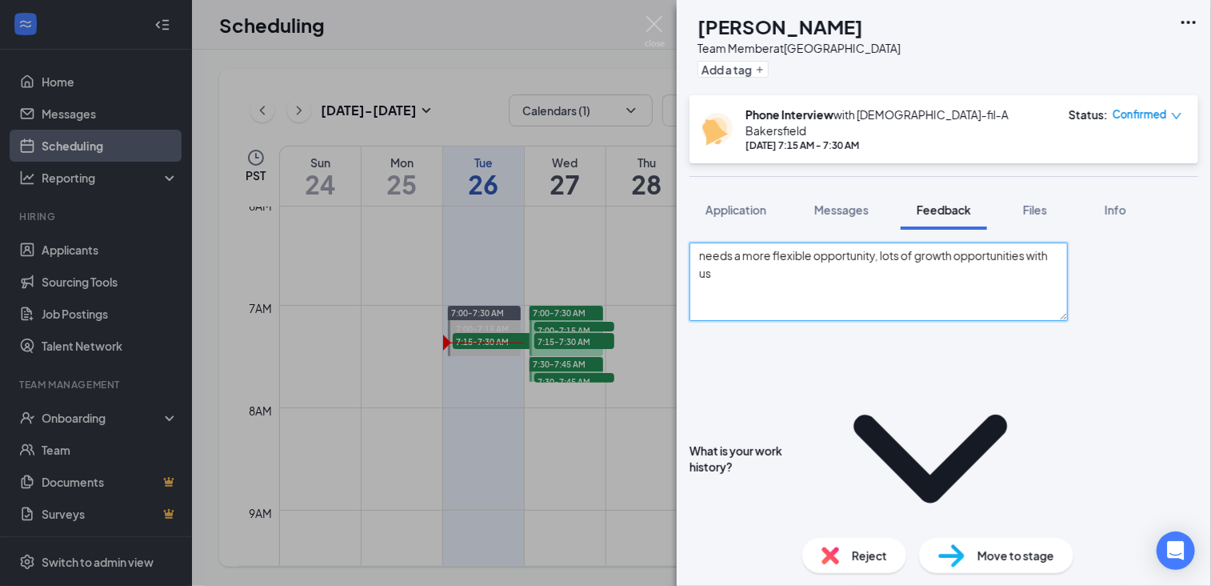
scroll to position [377, 0]
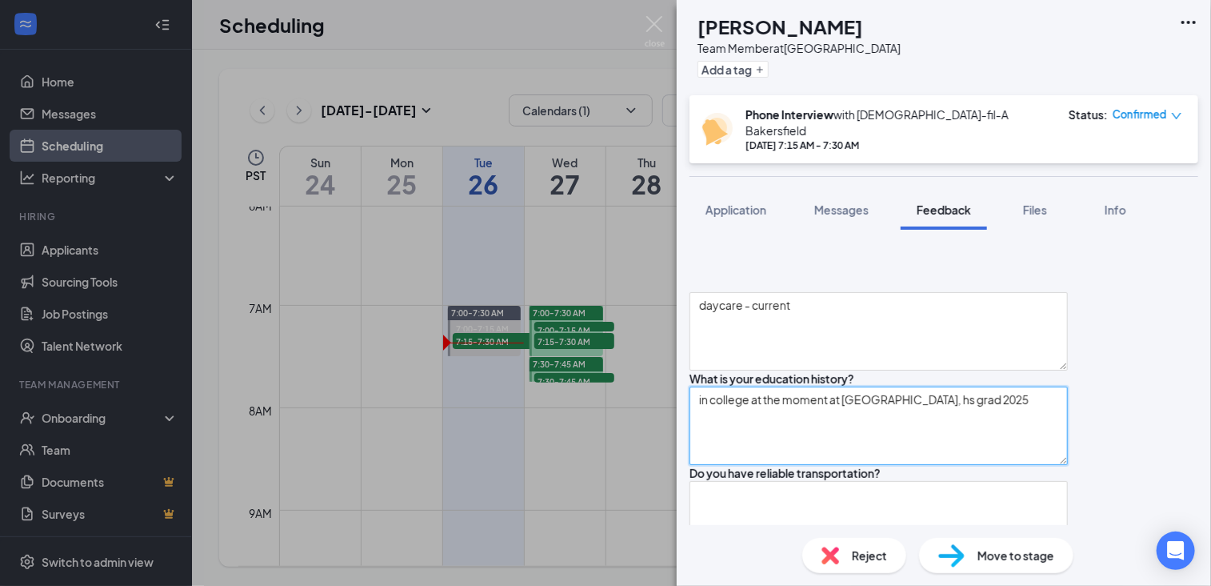
scroll to position [681, 0]
type textarea "in college at the moment at [GEOGRAPHIC_DATA], hs grad 2025"
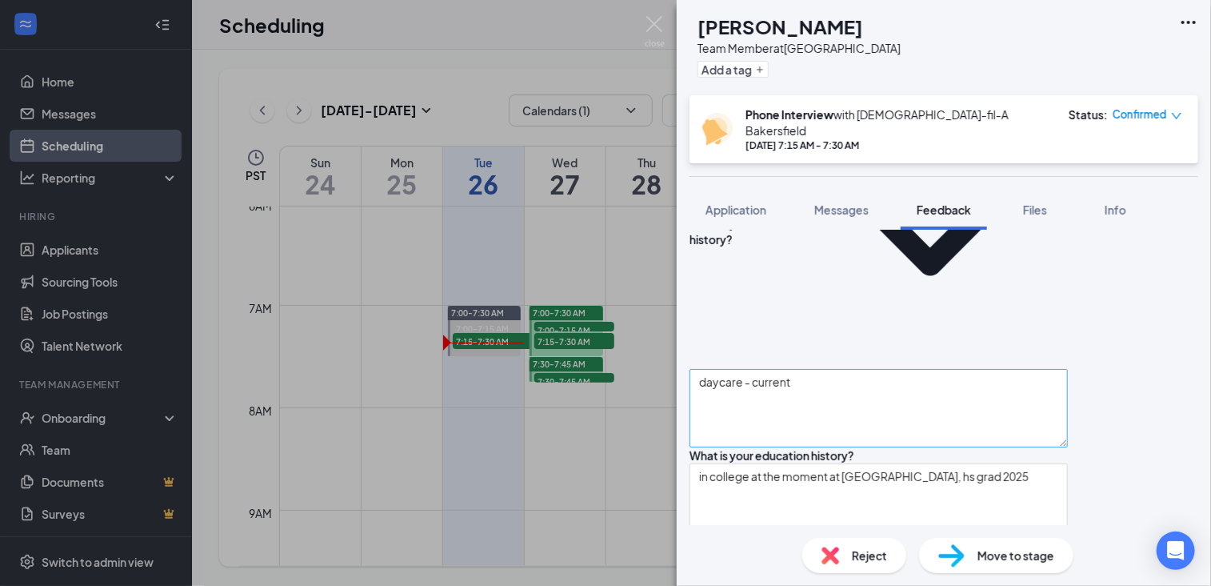
scroll to position [623, 0]
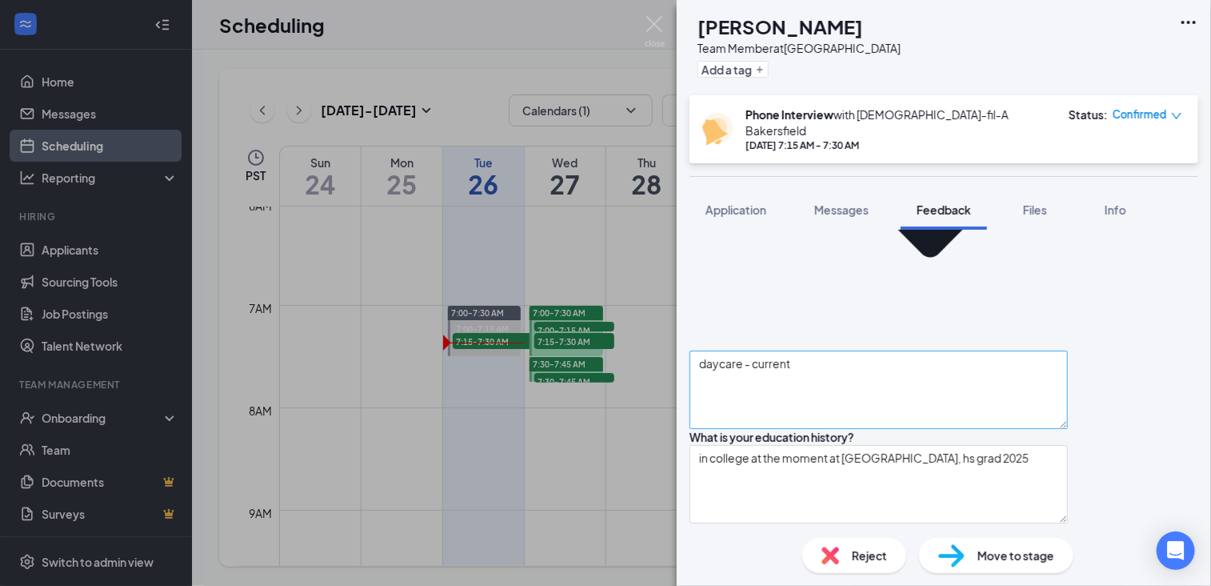
type textarea "m/w unavailable before 3pm, open besides that"
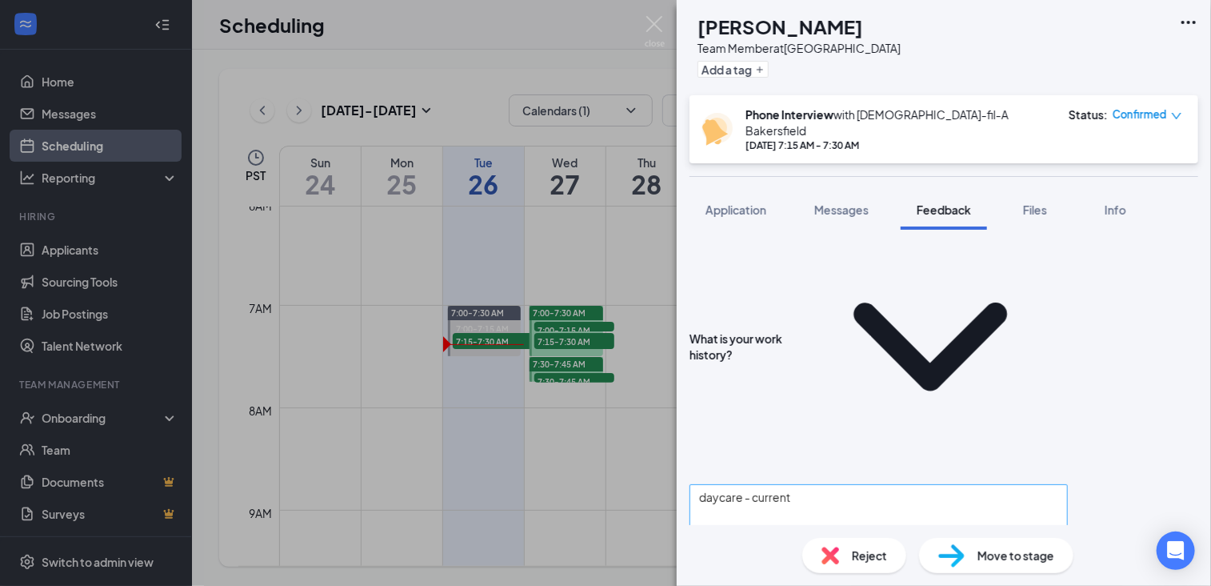
scroll to position [490, 0]
type textarea "none"
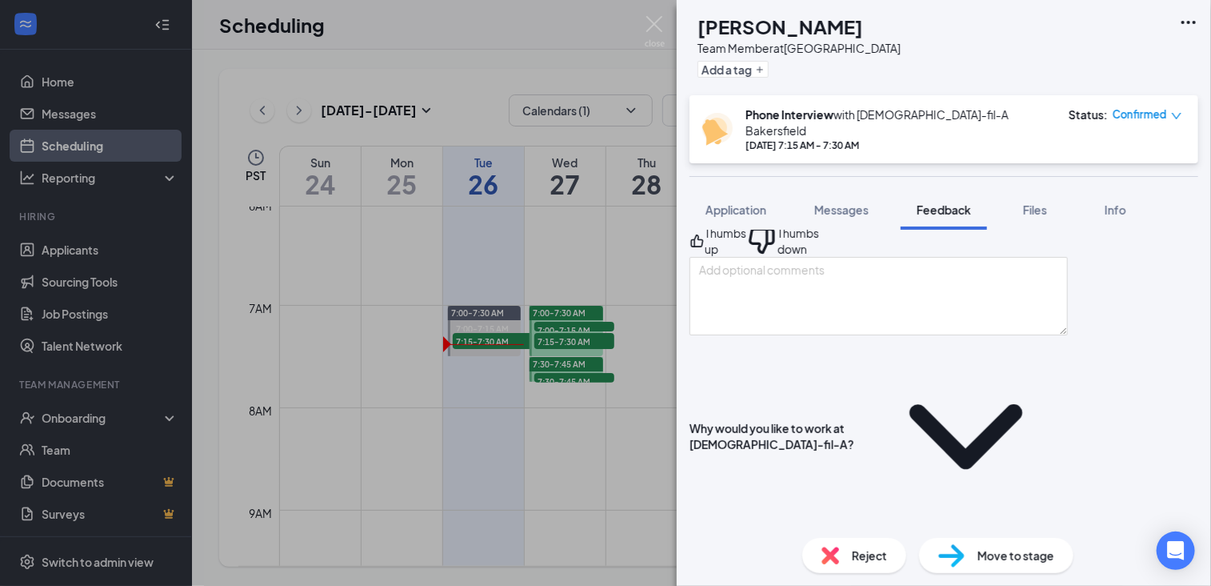
scroll to position [0, 0]
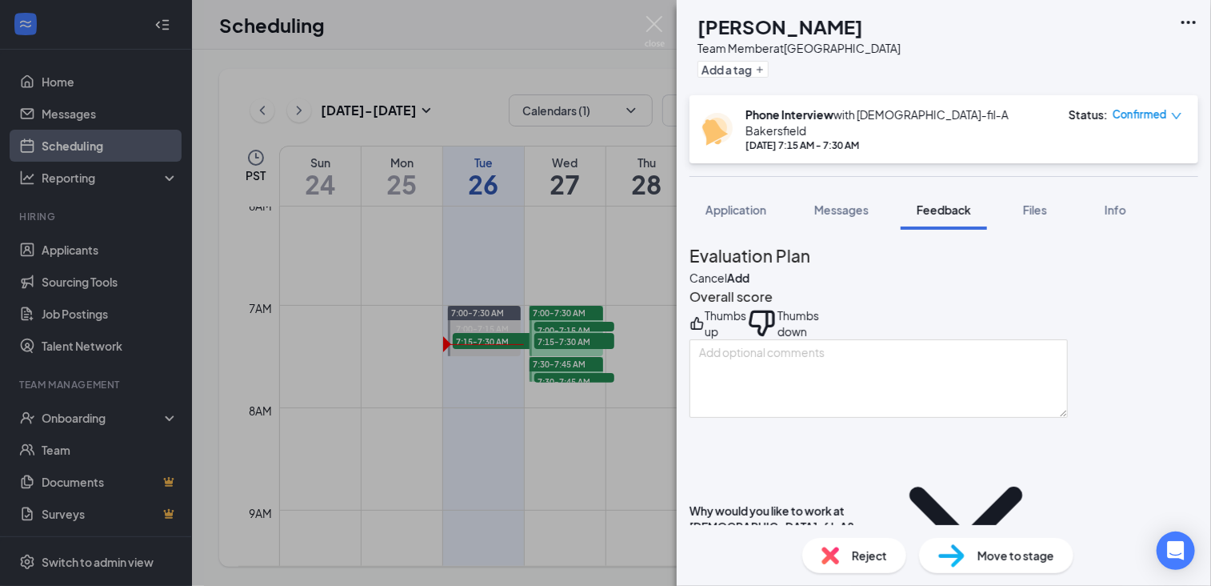
type textarea "yes"
click at [739, 339] on div "Thumbs up" at bounding box center [726, 323] width 42 height 32
click at [749, 269] on button "Add" at bounding box center [738, 278] width 22 height 18
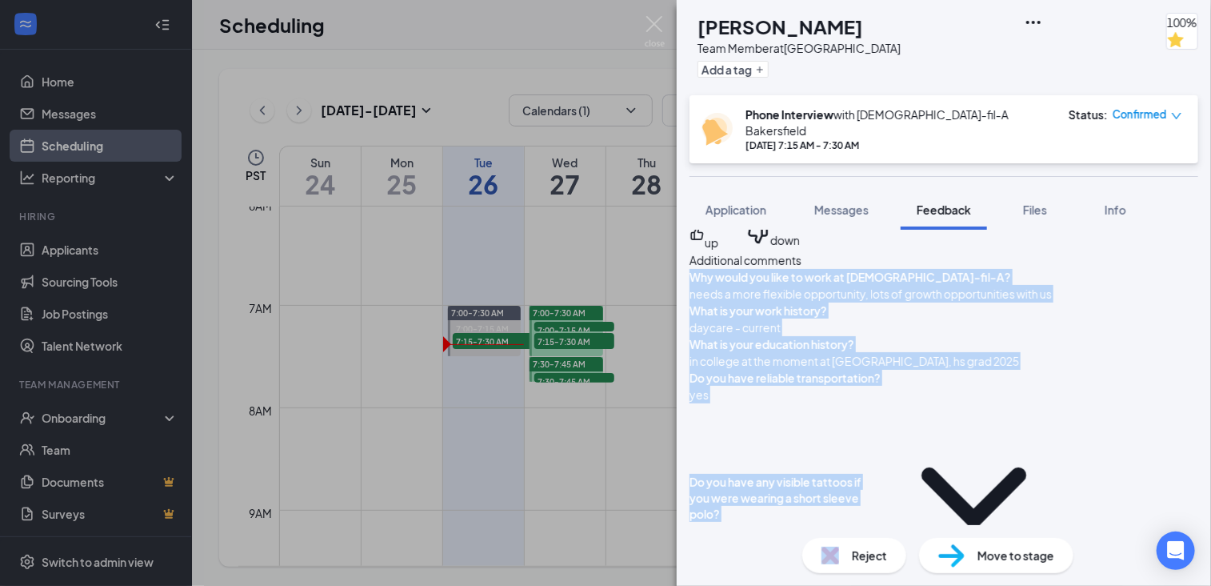
scroll to position [346, 0]
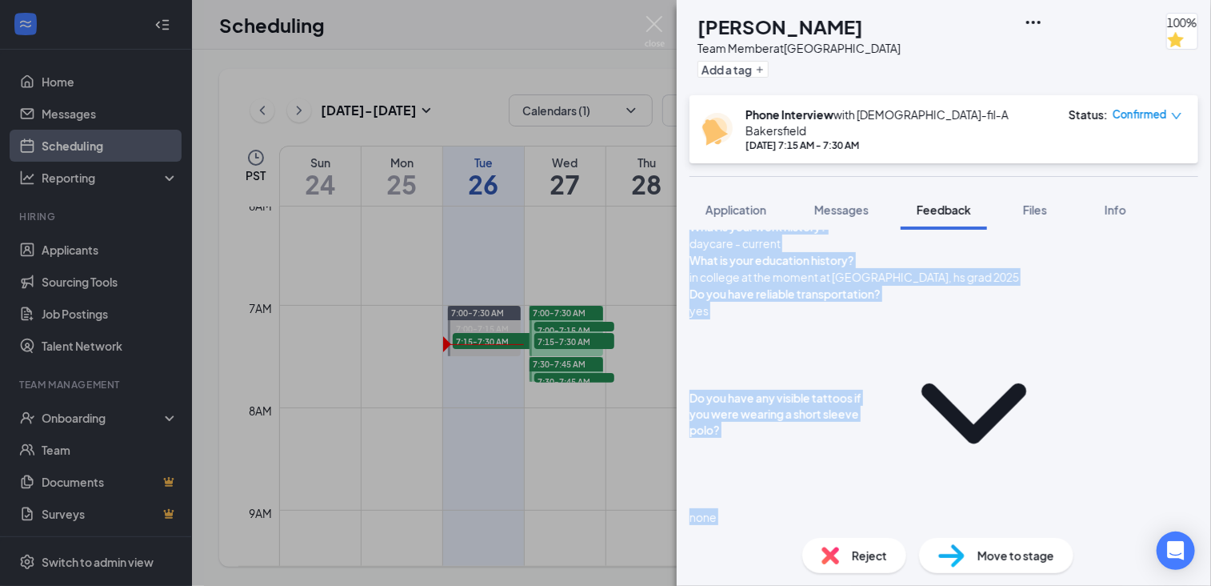
drag, startPoint x: 706, startPoint y: 311, endPoint x: 1036, endPoint y: 374, distance: 335.6
click at [1036, 374] on div "Why would you like to work at [DEMOGRAPHIC_DATA]-fil-A? needs a more flexible o…" at bounding box center [878, 372] width 378 height 374
drag, startPoint x: 1036, startPoint y: 374, endPoint x: 923, endPoint y: 367, distance: 113.0
copy div "Why would you like to work at [DEMOGRAPHIC_DATA]-fil-A? needs a more flexible o…"
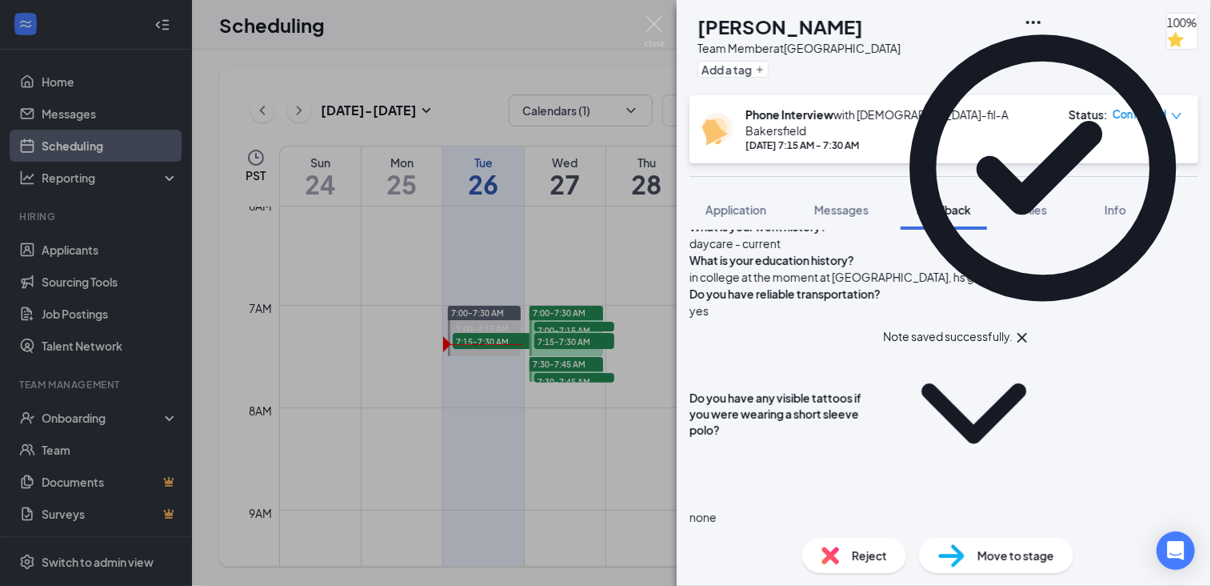
click at [993, 556] on span "Move to stage" at bounding box center [1015, 555] width 77 height 18
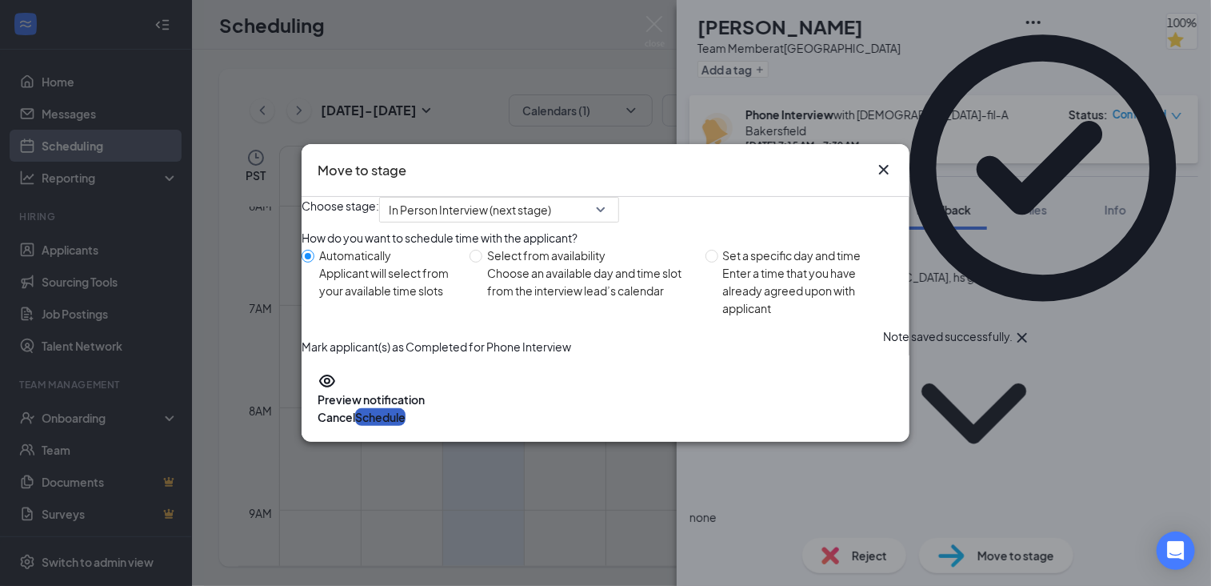
click at [406, 426] on button "Schedule" at bounding box center [380, 417] width 50 height 18
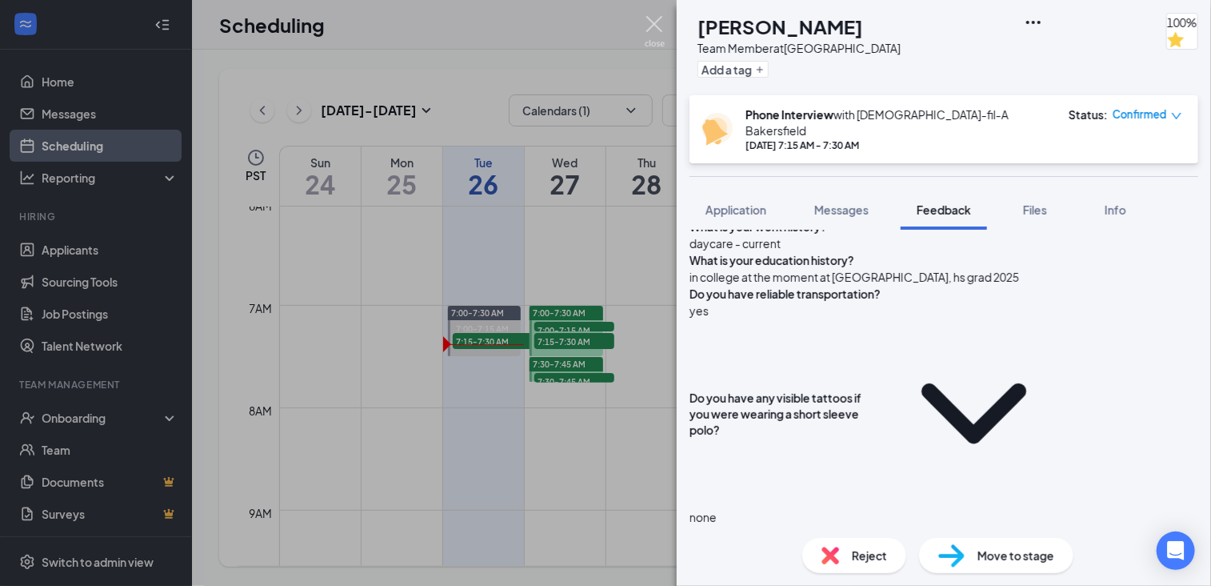
click at [655, 23] on img at bounding box center [655, 31] width 20 height 31
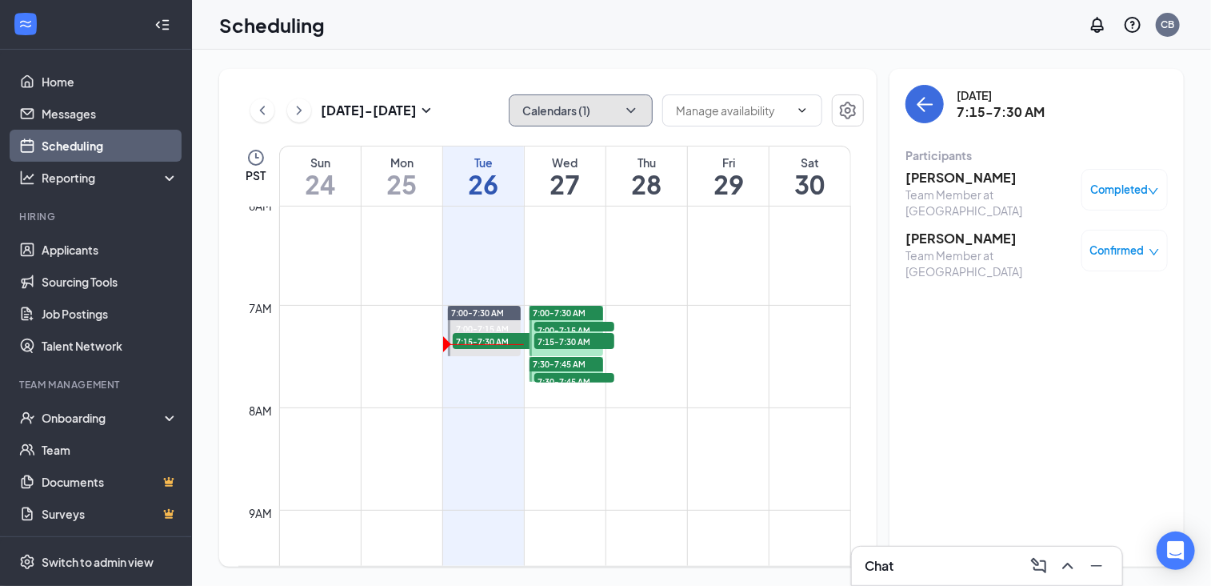
click at [562, 95] on button "Calendars (1)" at bounding box center [581, 110] width 144 height 32
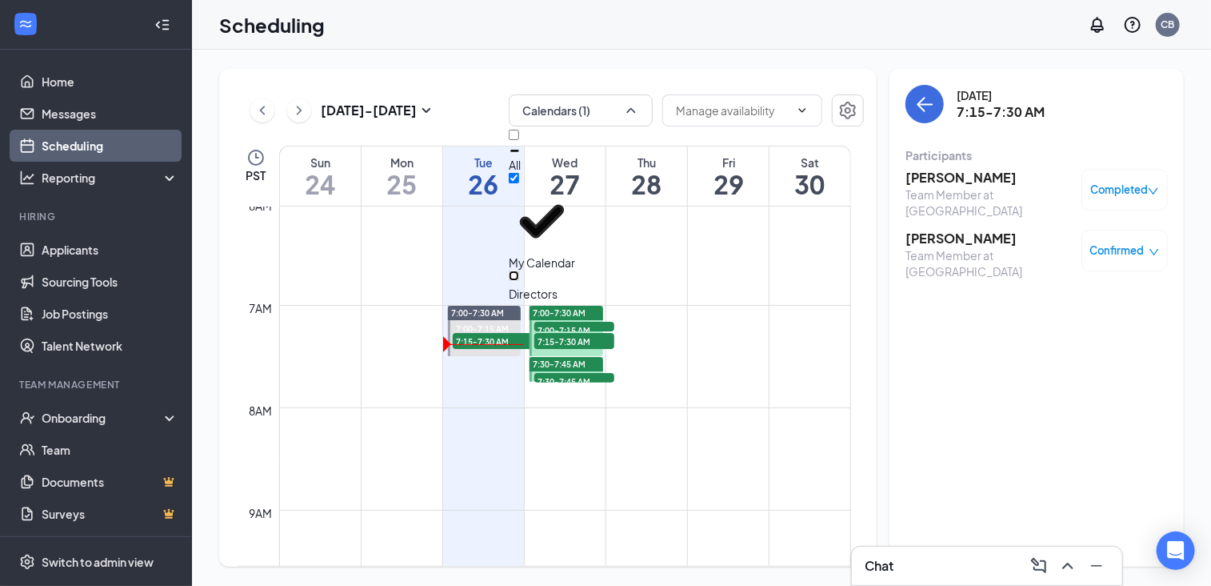
click at [519, 270] on input "Directors" at bounding box center [514, 275] width 10 height 10
checkbox input "false"
checkbox input "true"
click at [460, 71] on div "[DATE] - [DATE] All calendars PST Sun 24 Mon 25 Tue 26 Wed 27 Thu 28 Fri 29 Sat…" at bounding box center [547, 318] width 657 height 498
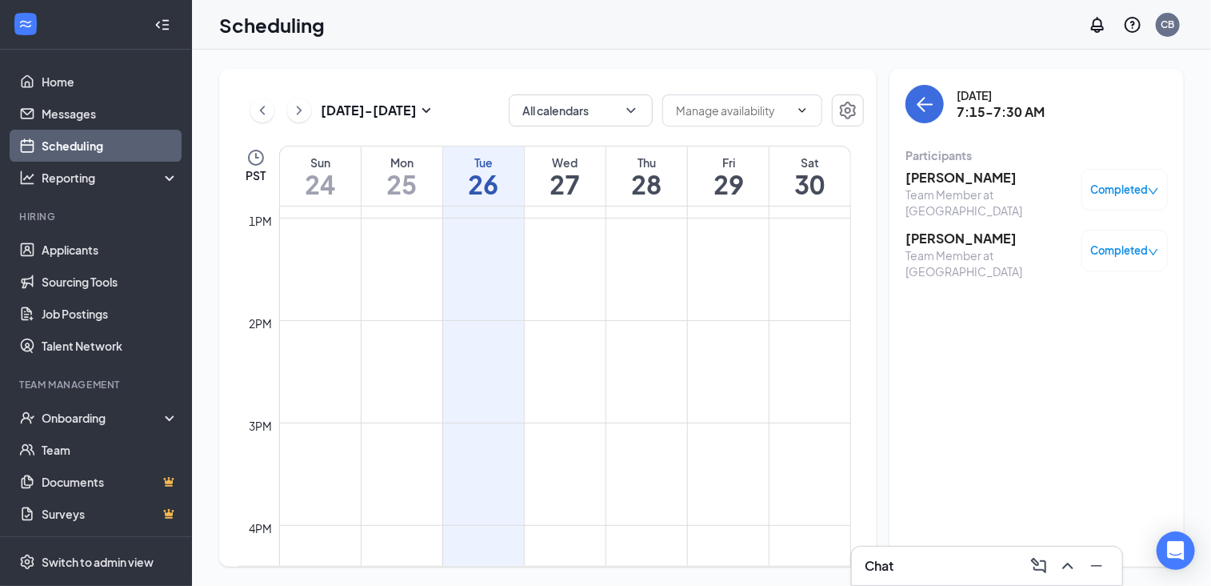
scroll to position [1321, 0]
click at [299, 112] on icon "ChevronRight" at bounding box center [299, 110] width 5 height 9
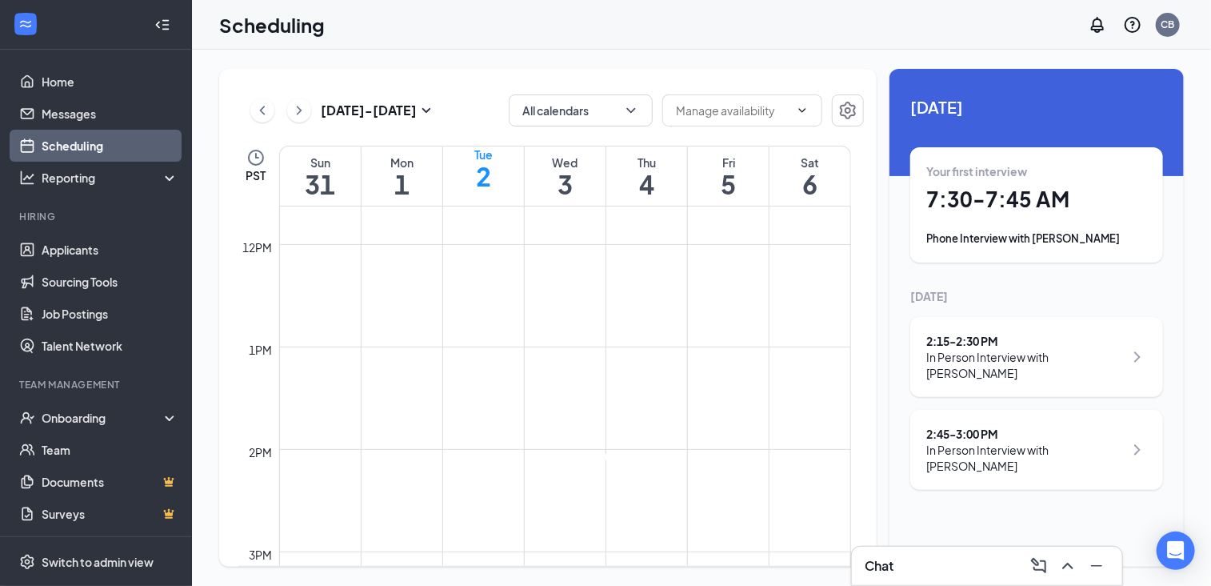
scroll to position [1298, 0]
click at [482, 356] on span "2:15-2:30 PM" at bounding box center [509, 349] width 55 height 14
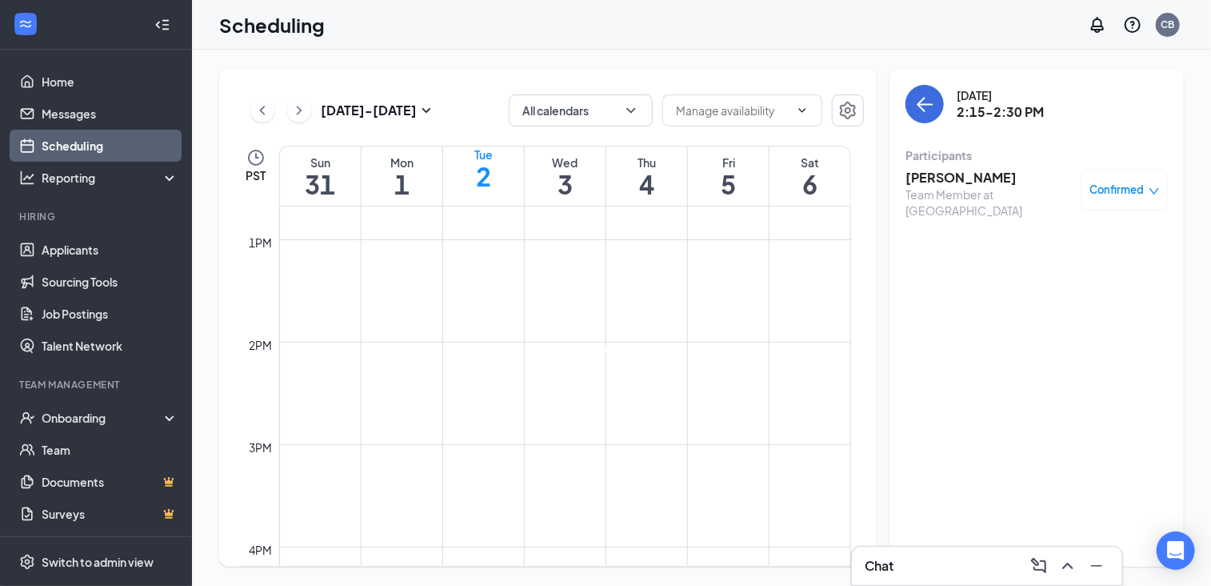
click at [562, 356] on span "2:45-3:00 PM" at bounding box center [589, 349] width 55 height 14
click at [250, 113] on button at bounding box center [262, 110] width 24 height 24
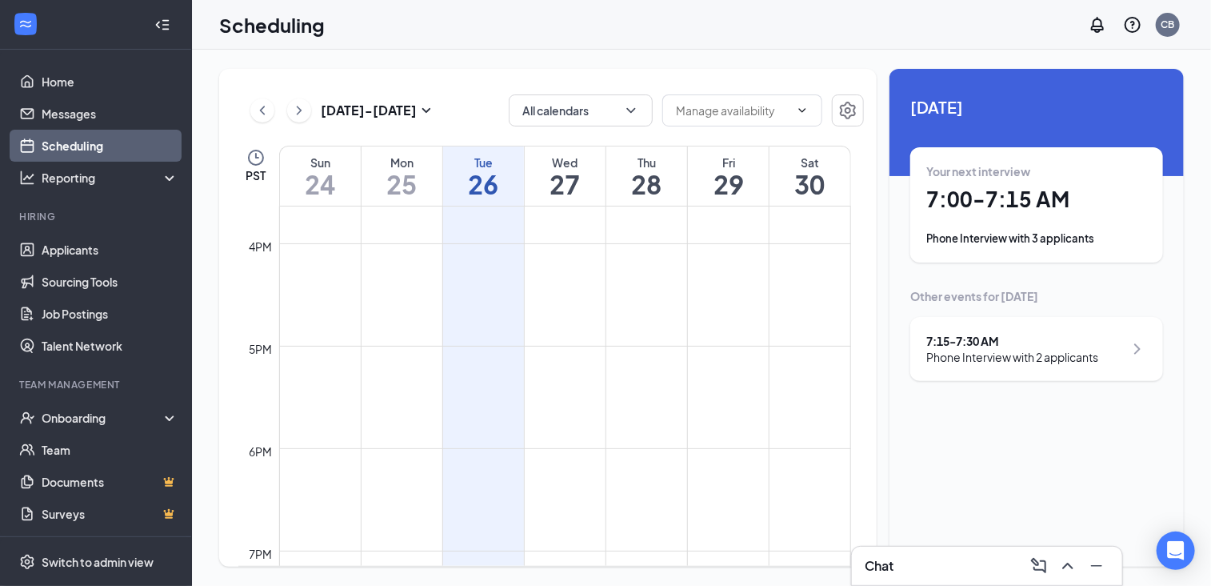
scroll to position [1602, 0]
click at [486, 351] on td at bounding box center [565, 358] width 572 height 26
drag, startPoint x: 466, startPoint y: 302, endPoint x: 461, endPoint y: 327, distance: 25.3
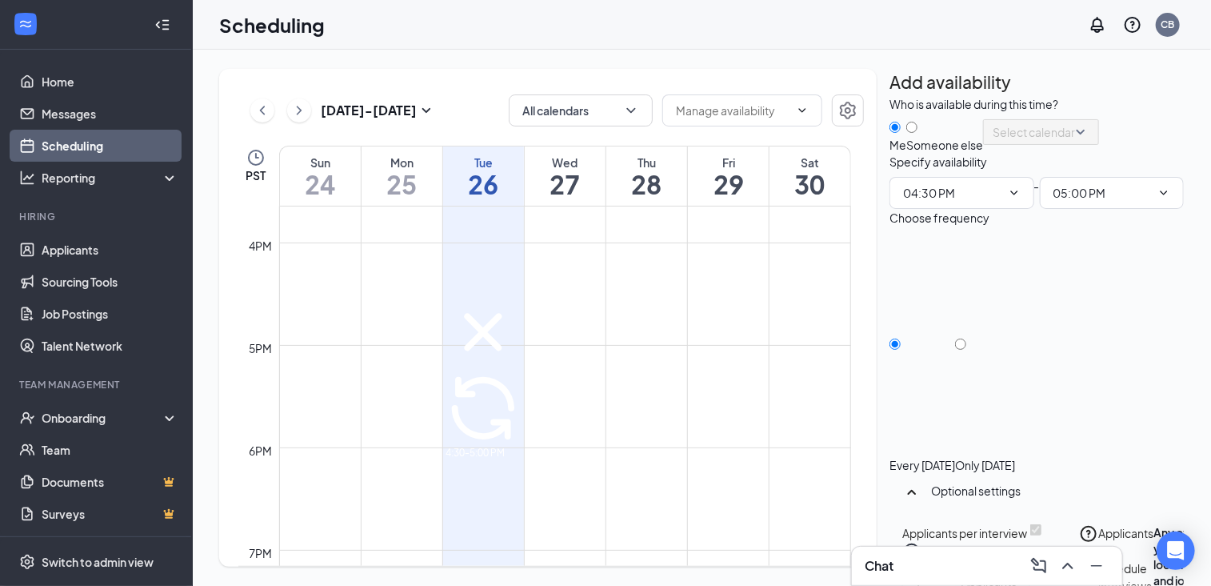
type input "04:30 PM"
type input "05:00 PM"
click at [966, 350] on input "Only [DATE]" at bounding box center [960, 343] width 11 height 11
radio input "true"
radio input "false"
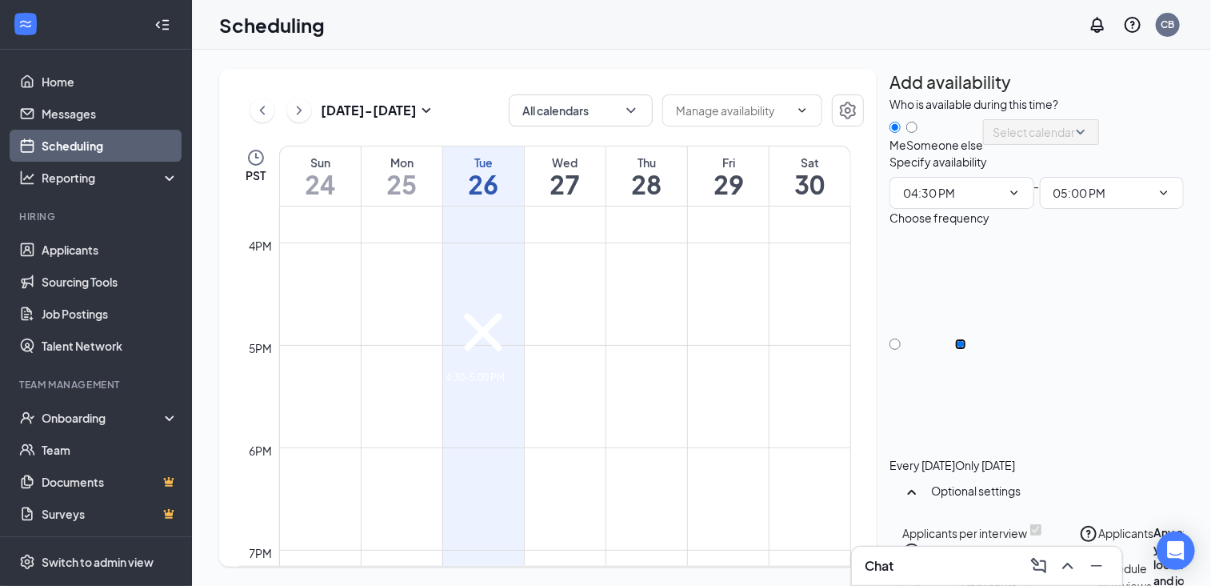
scroll to position [168, 0]
click at [949, 572] on input "2" at bounding box center [935, 581] width 39 height 18
type input "3"
click at [949, 572] on input "3" at bounding box center [935, 581] width 39 height 18
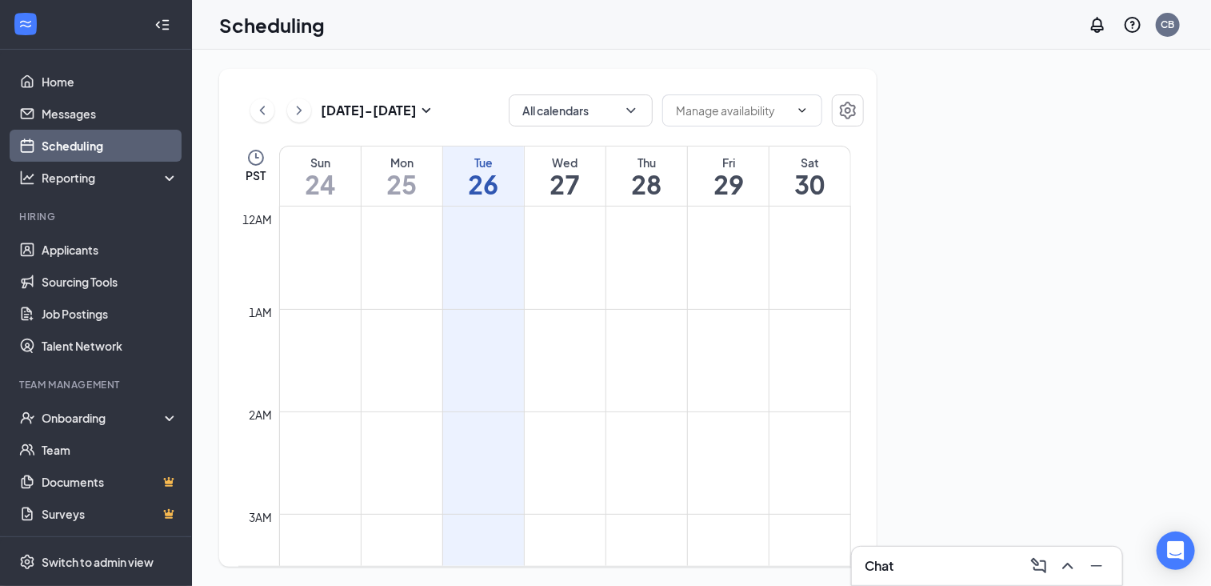
scroll to position [786, 0]
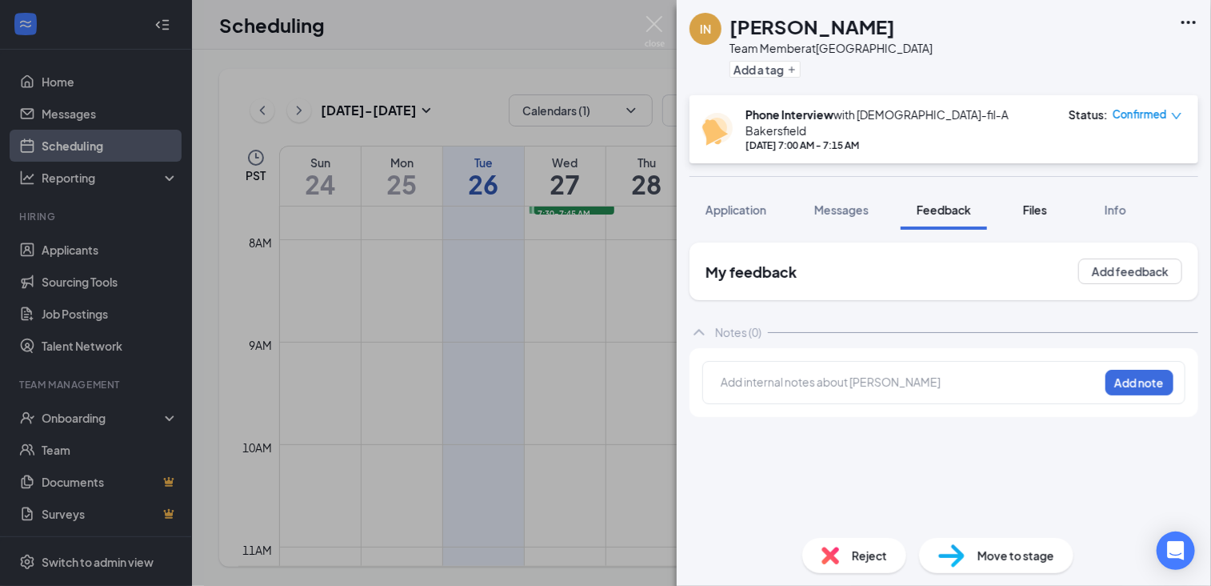
click at [1036, 202] on span "Files" at bounding box center [1035, 209] width 24 height 14
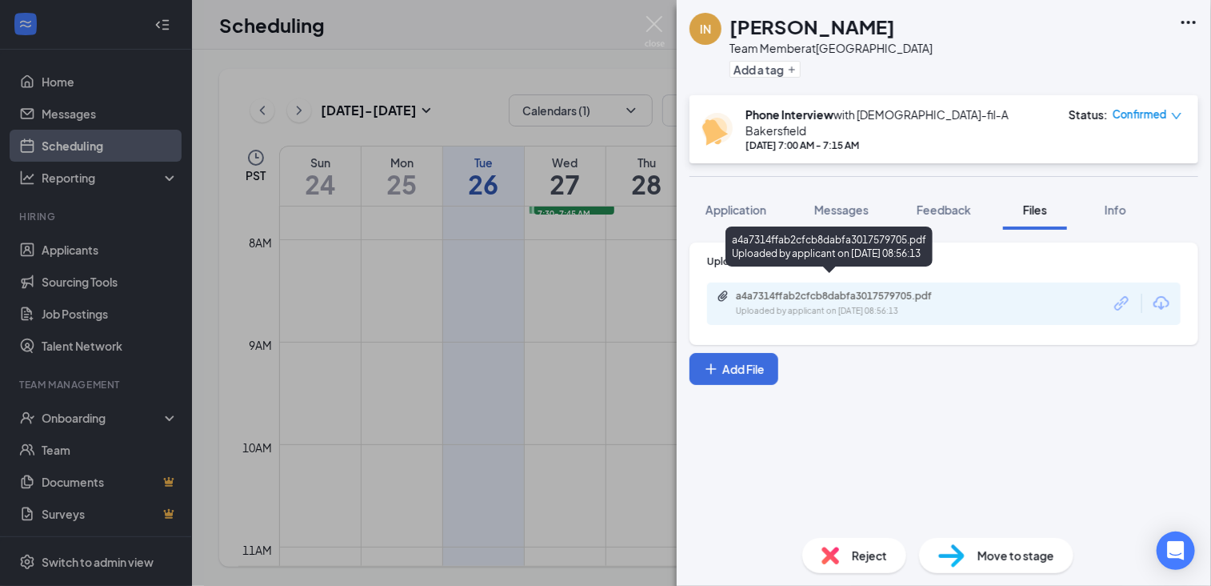
click at [942, 305] on div "Uploaded by applicant on Aug 23, 2025 at 08:56:13" at bounding box center [856, 311] width 240 height 13
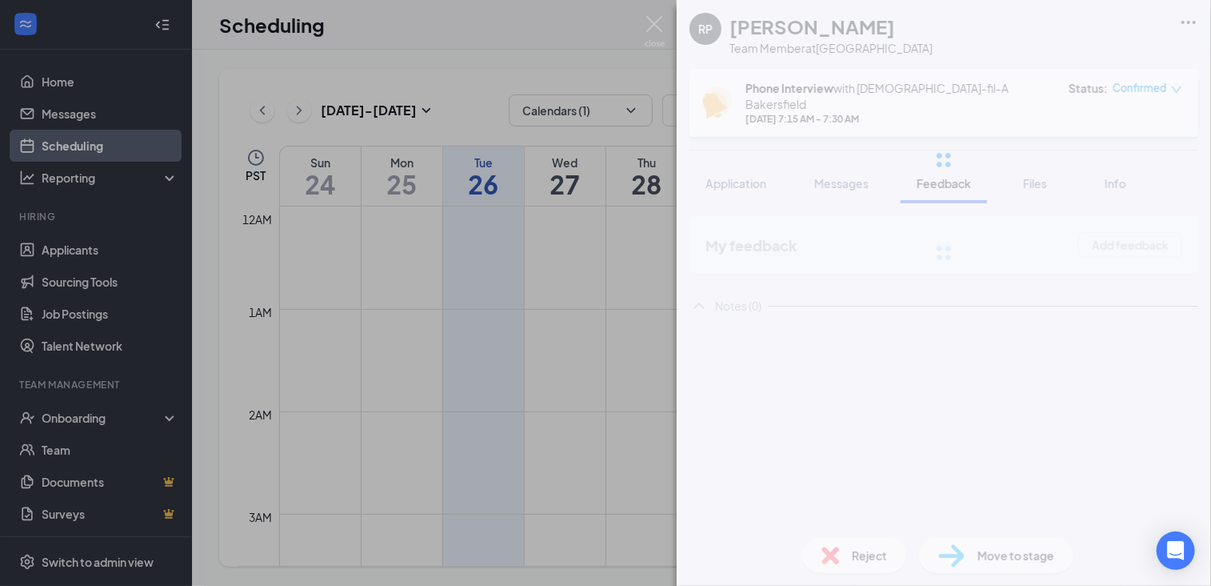
scroll to position [786, 0]
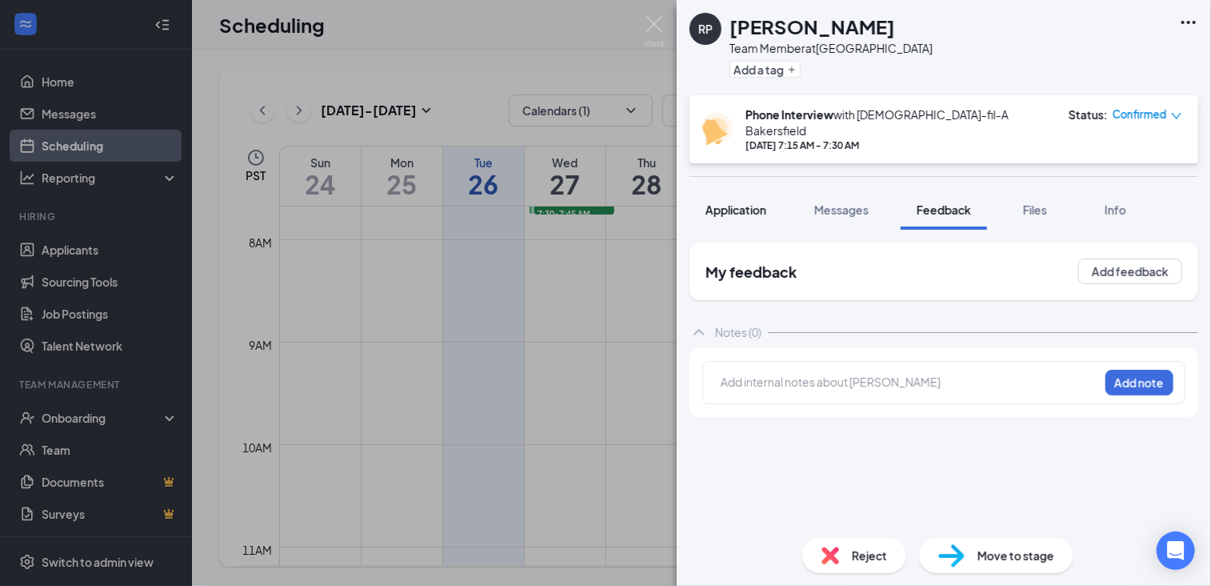
click at [745, 202] on span "Application" at bounding box center [735, 209] width 61 height 14
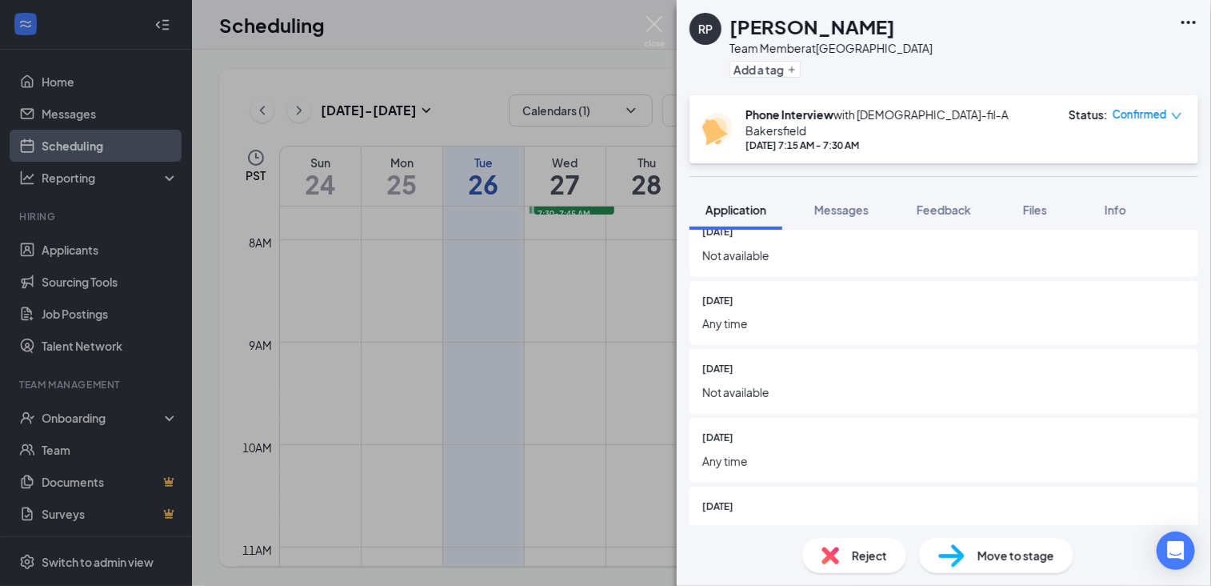
scroll to position [512, 0]
click at [655, 26] on img at bounding box center [655, 31] width 20 height 31
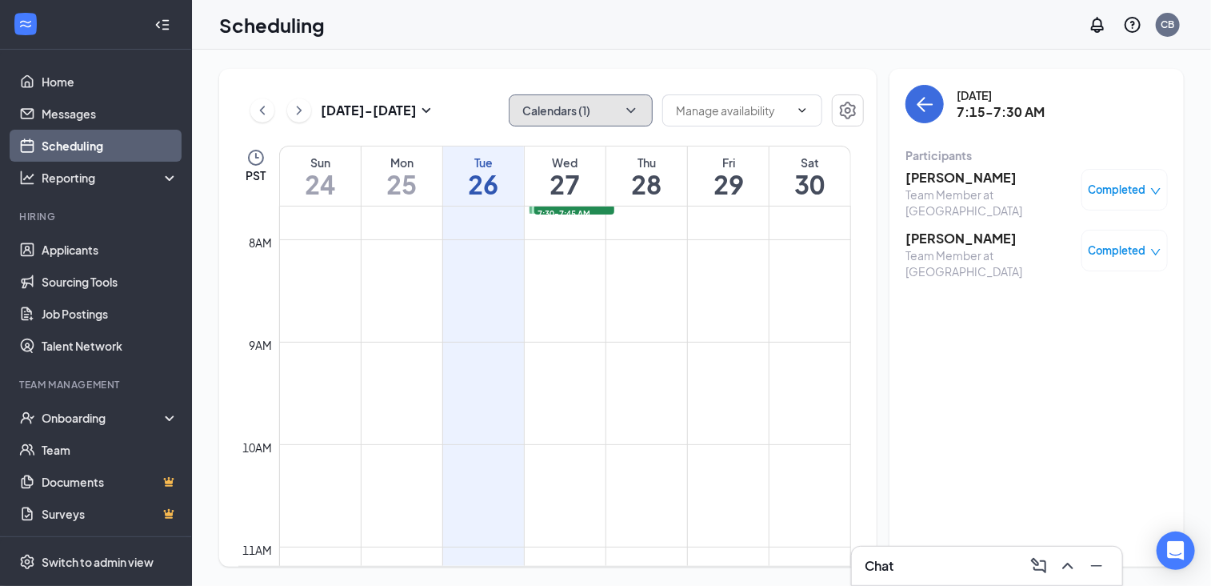
click at [575, 114] on button "Calendars (1)" at bounding box center [581, 110] width 144 height 32
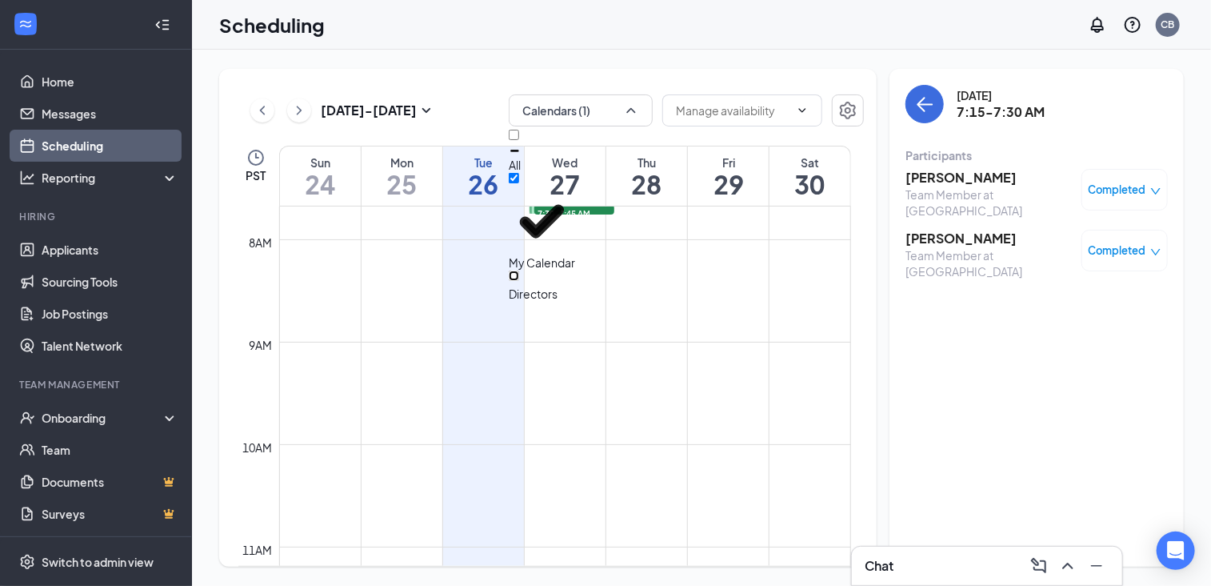
click at [519, 270] on input "Directors" at bounding box center [514, 275] width 10 height 10
checkbox input "false"
checkbox input "true"
click at [478, 72] on div "[DATE] - [DATE] All calendars PST Sun 24 Mon 25 Tue 26 Wed 27 Thu 28 Fri 29 Sat…" at bounding box center [547, 318] width 657 height 498
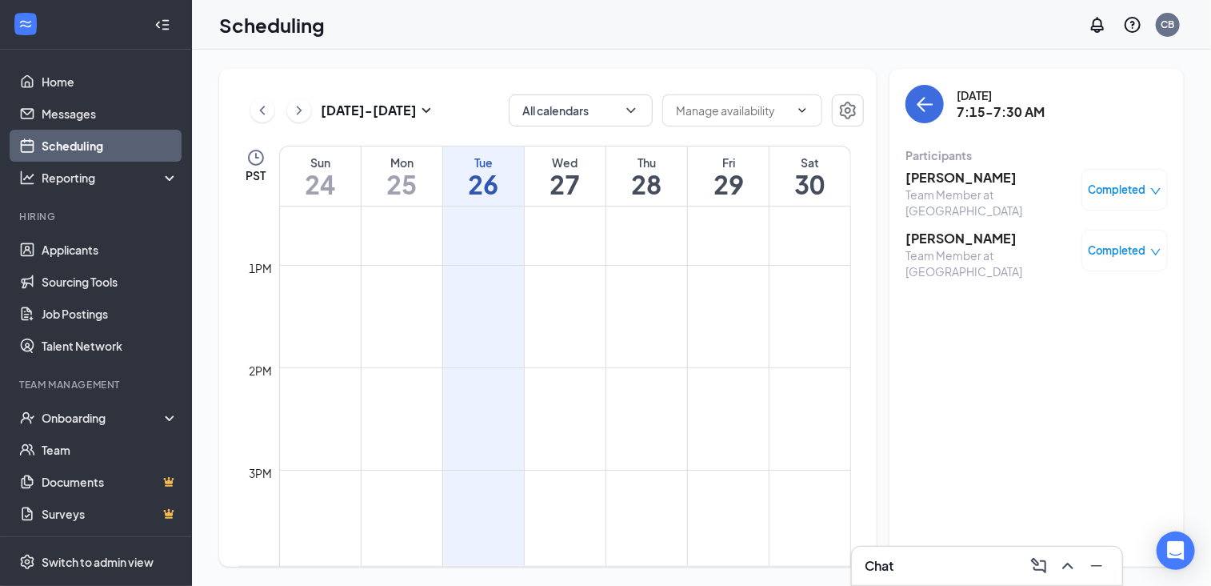
scroll to position [1296, 0]
click at [304, 102] on icon "ChevronRight" at bounding box center [299, 110] width 16 height 19
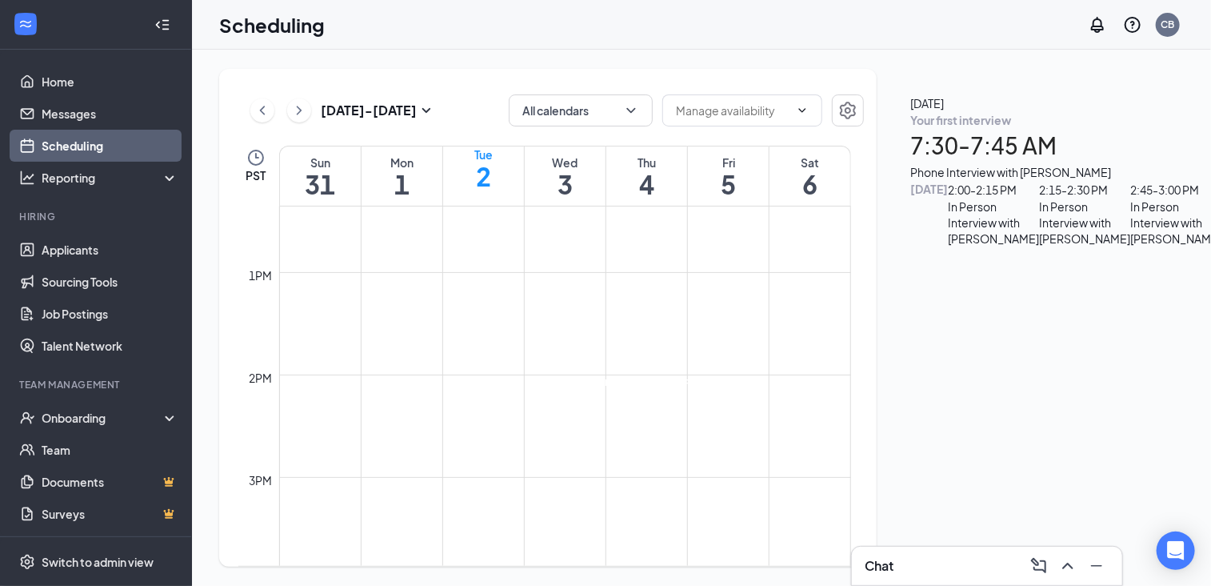
scroll to position [1266, 0]
click at [482, 388] on span "2:00-2:15 PM" at bounding box center [509, 381] width 55 height 14
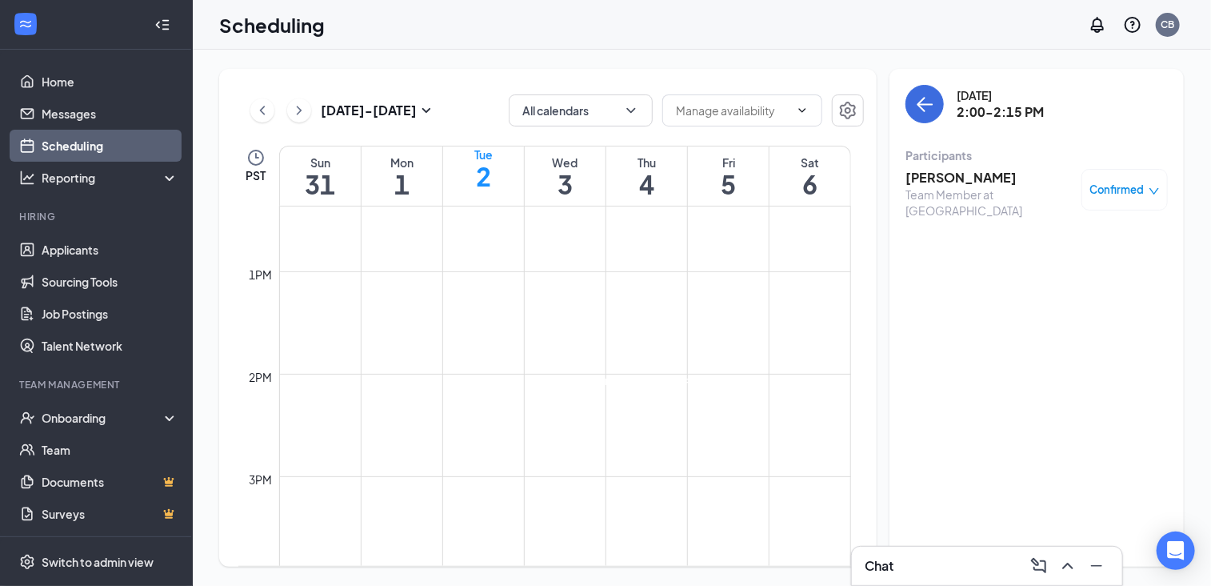
click at [562, 388] on span "2:15-2:30 PM" at bounding box center [589, 381] width 55 height 14
click at [642, 388] on span "2:45-3:00 PM" at bounding box center [669, 381] width 55 height 14
click at [258, 121] on button at bounding box center [262, 110] width 24 height 24
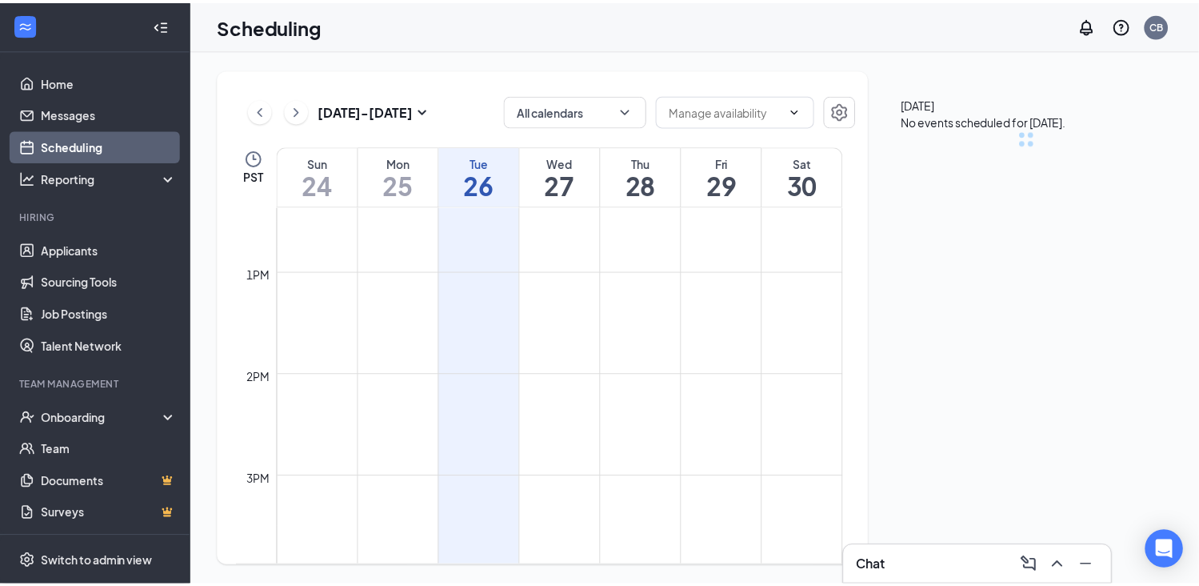
scroll to position [786, 0]
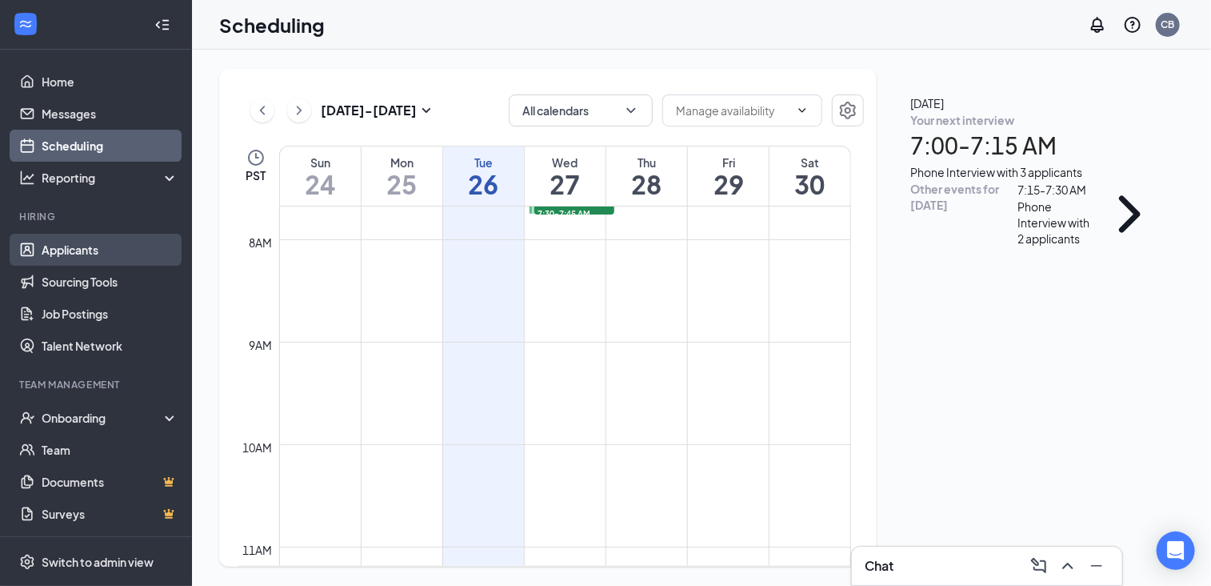
click at [93, 245] on link "Applicants" at bounding box center [110, 250] width 137 height 32
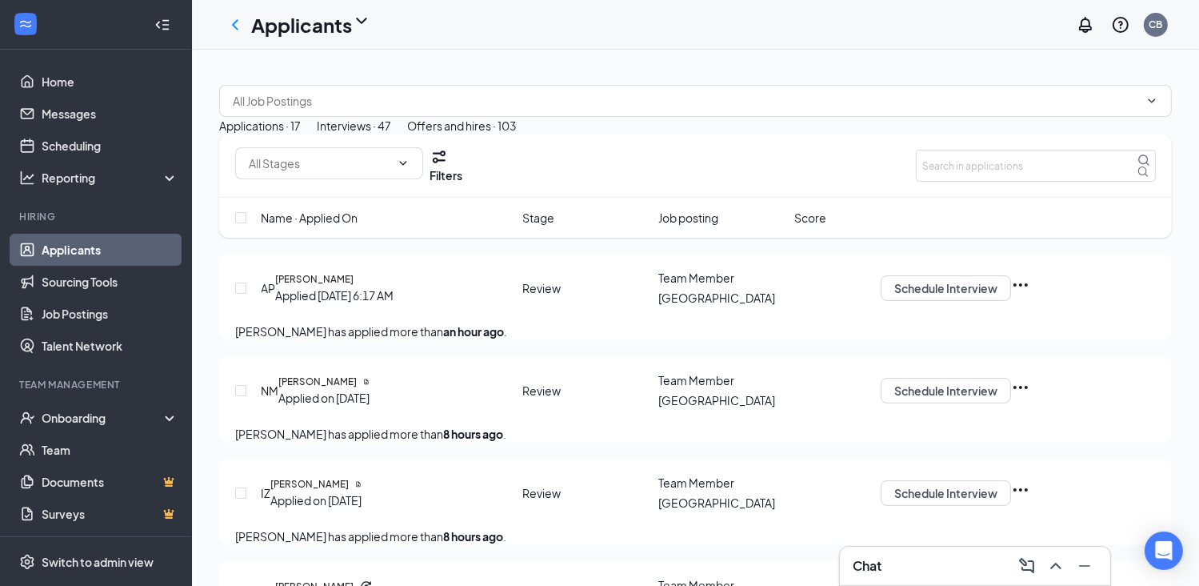
click at [342, 226] on span "Name · Applied On" at bounding box center [309, 218] width 97 height 18
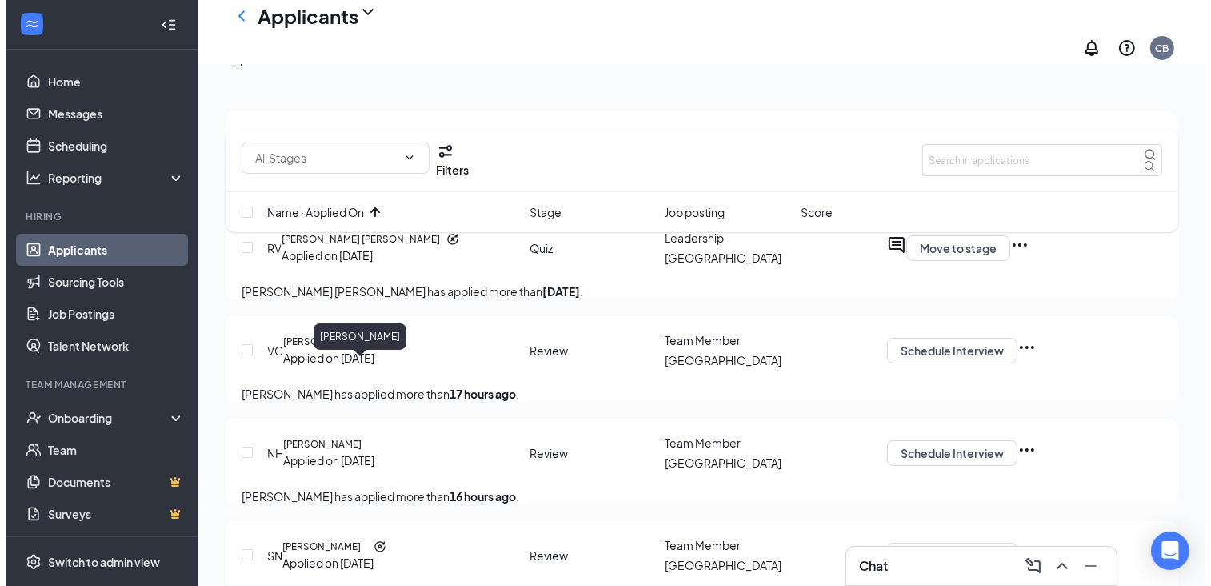
scroll to position [217, 0]
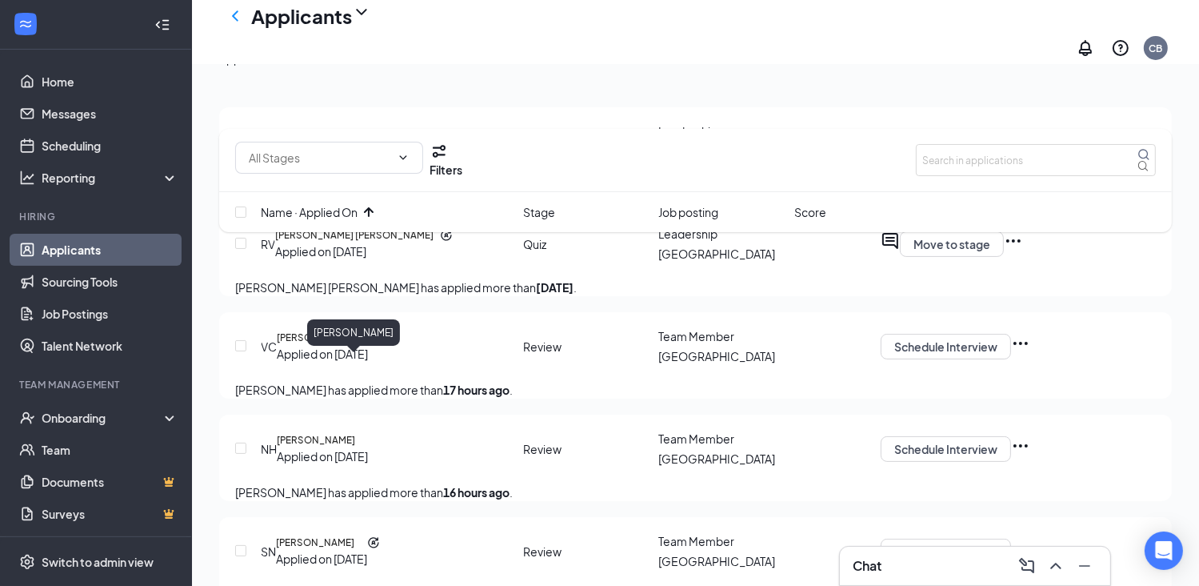
click at [355, 345] on h5 "Valeria Ceciliano" at bounding box center [316, 337] width 78 height 14
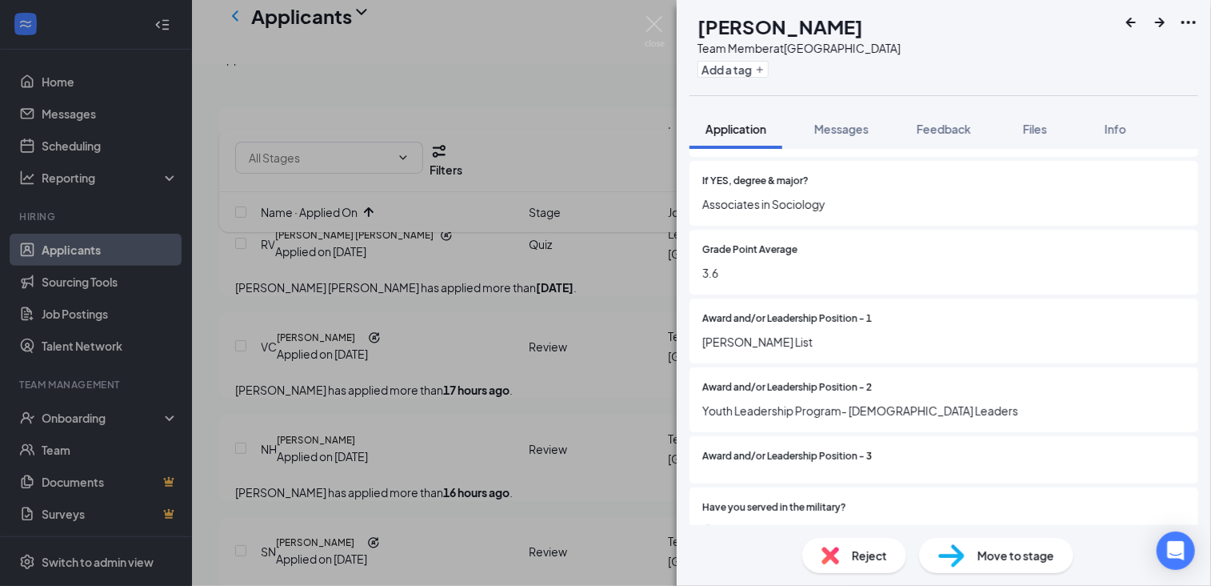
scroll to position [2876, 0]
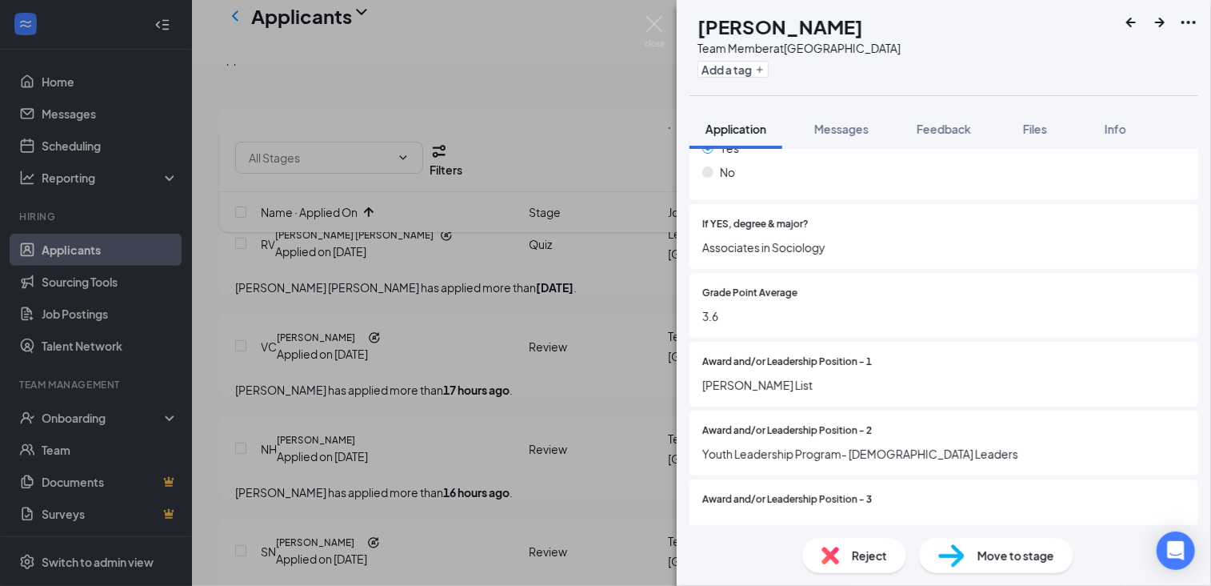
click at [956, 556] on img at bounding box center [951, 555] width 26 height 23
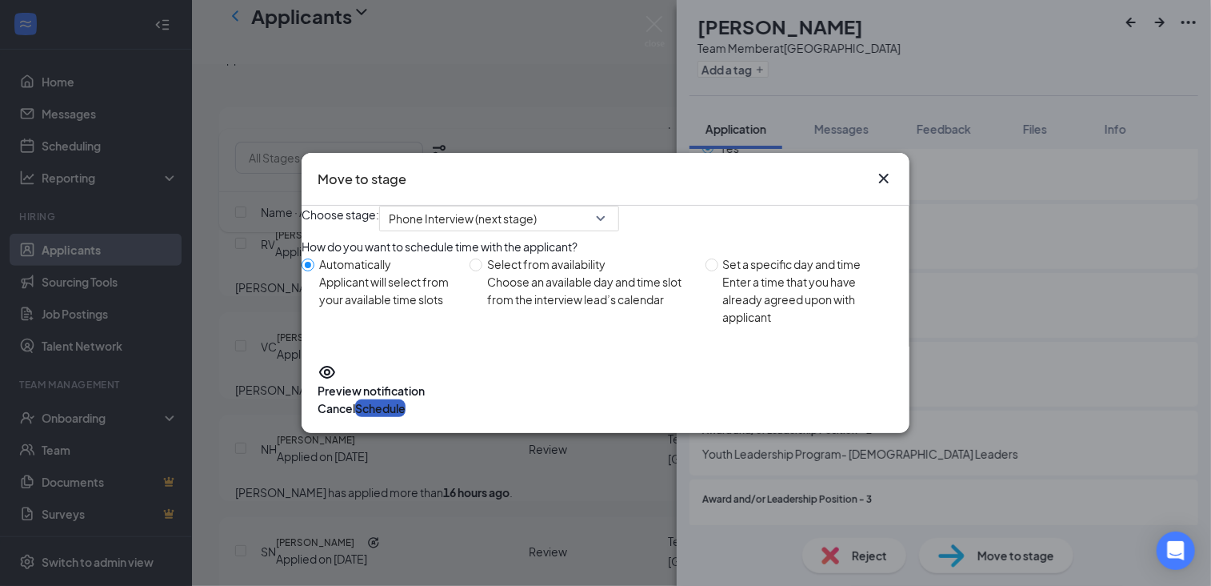
click at [406, 410] on button "Schedule" at bounding box center [380, 408] width 50 height 18
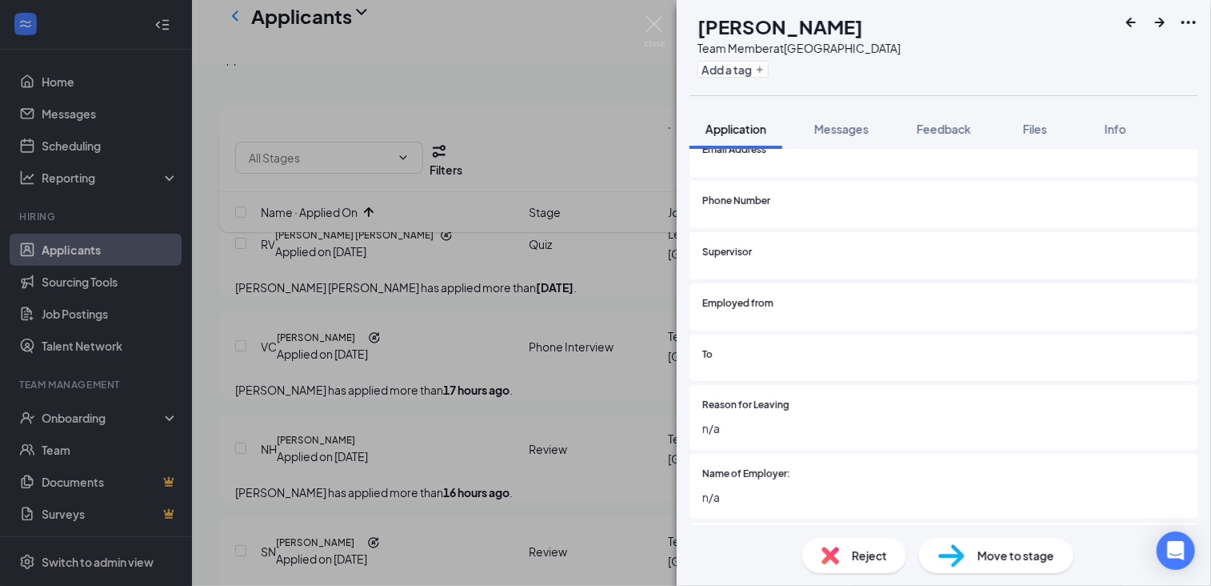
scroll to position [1648, 0]
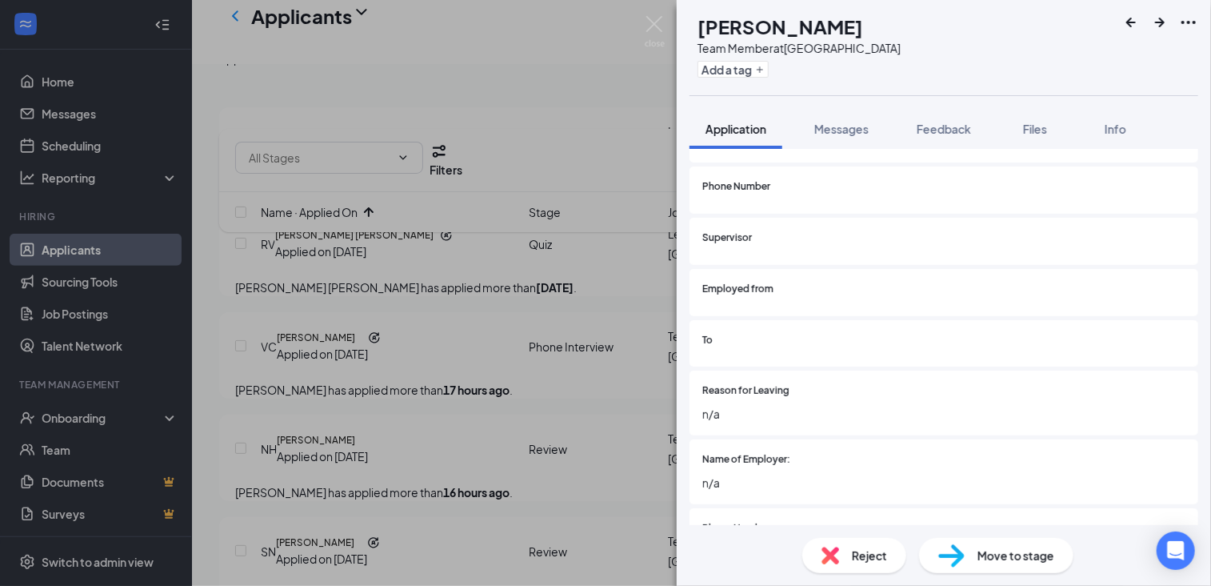
click at [825, 544] on div "Reject" at bounding box center [854, 555] width 104 height 35
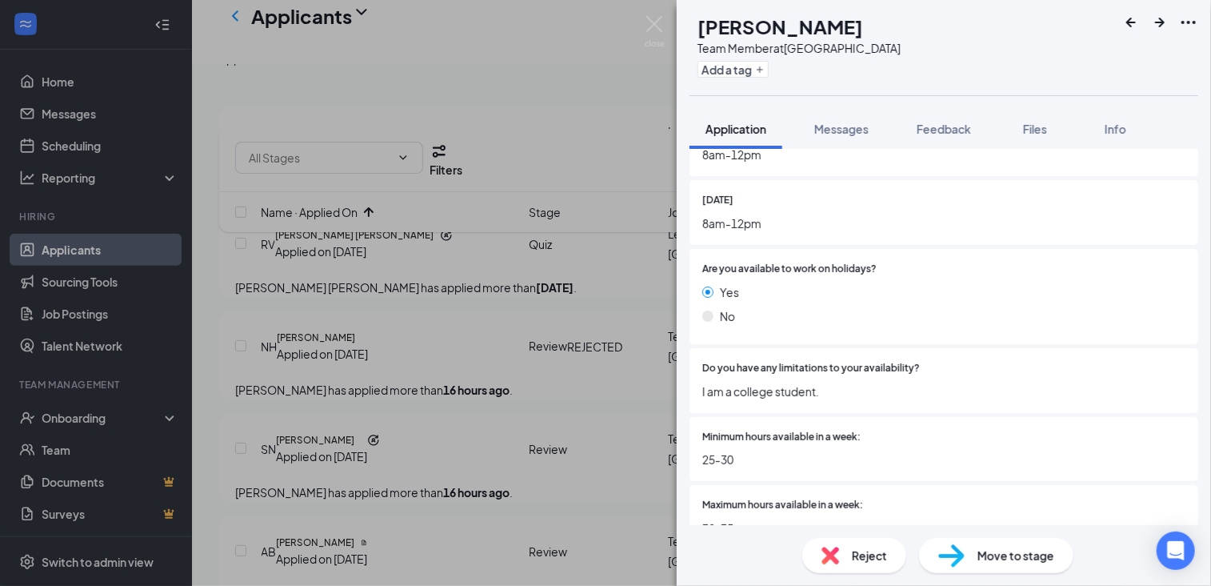
scroll to position [886, 0]
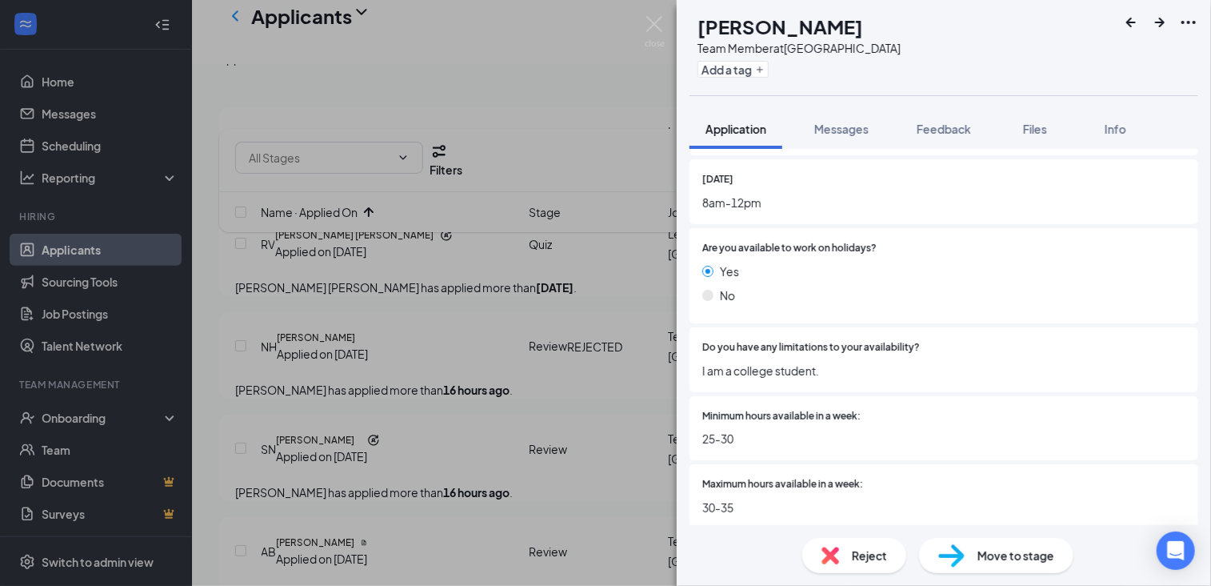
click at [858, 564] on div "Reject" at bounding box center [854, 555] width 104 height 35
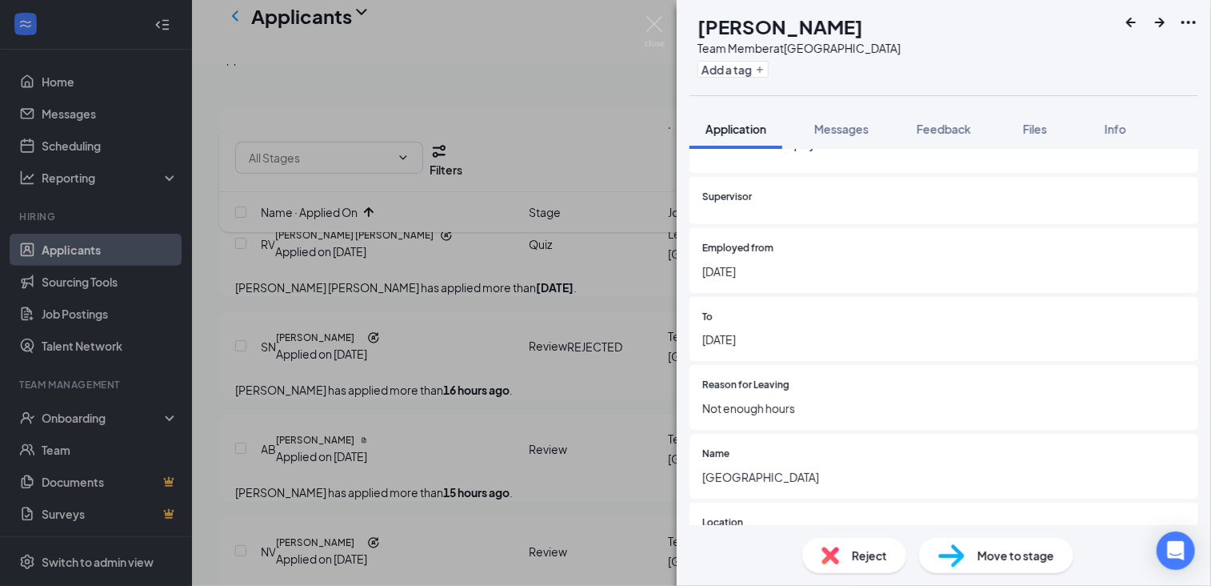
scroll to position [2081, 0]
click at [857, 562] on span "Reject" at bounding box center [869, 555] width 35 height 18
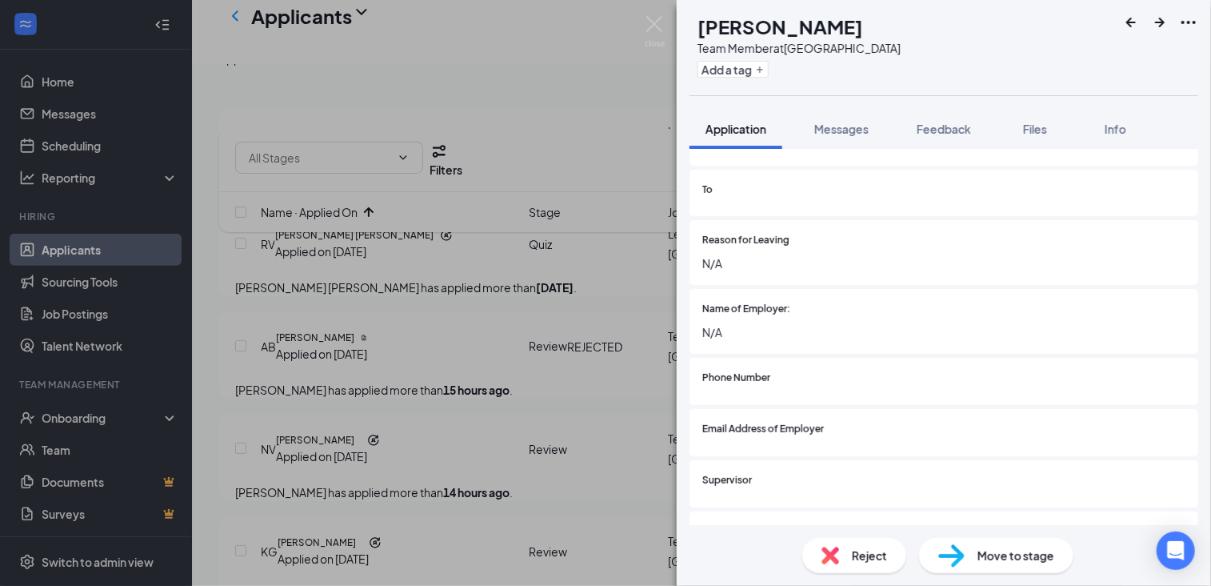
scroll to position [1859, 0]
click at [844, 562] on div "Reject" at bounding box center [854, 555] width 104 height 35
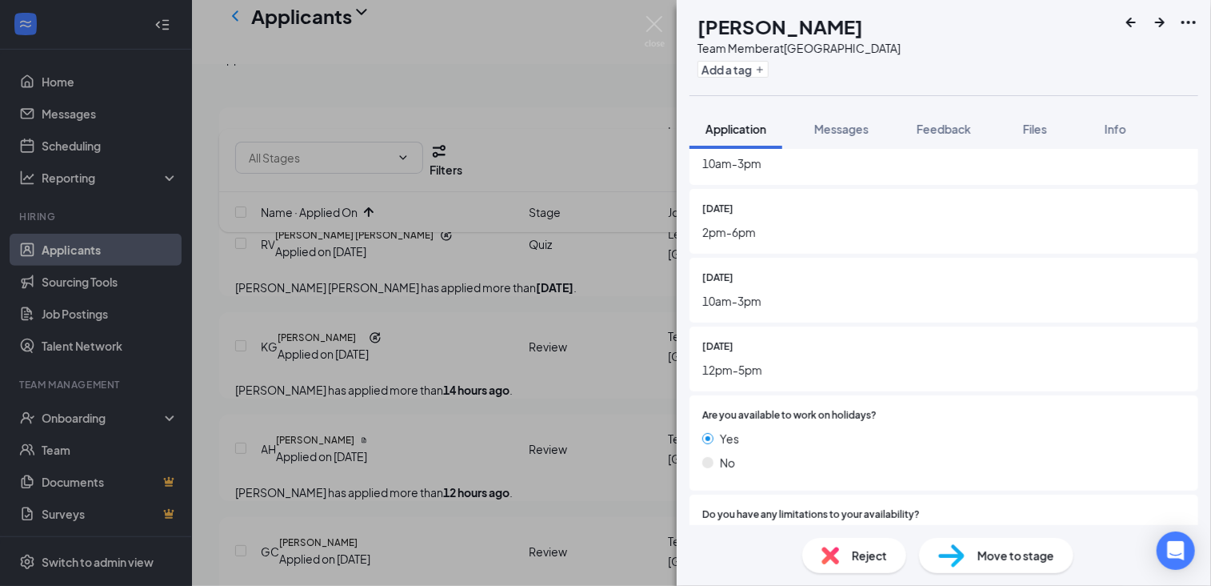
scroll to position [720, 0]
click at [867, 555] on span "Reject" at bounding box center [869, 555] width 35 height 18
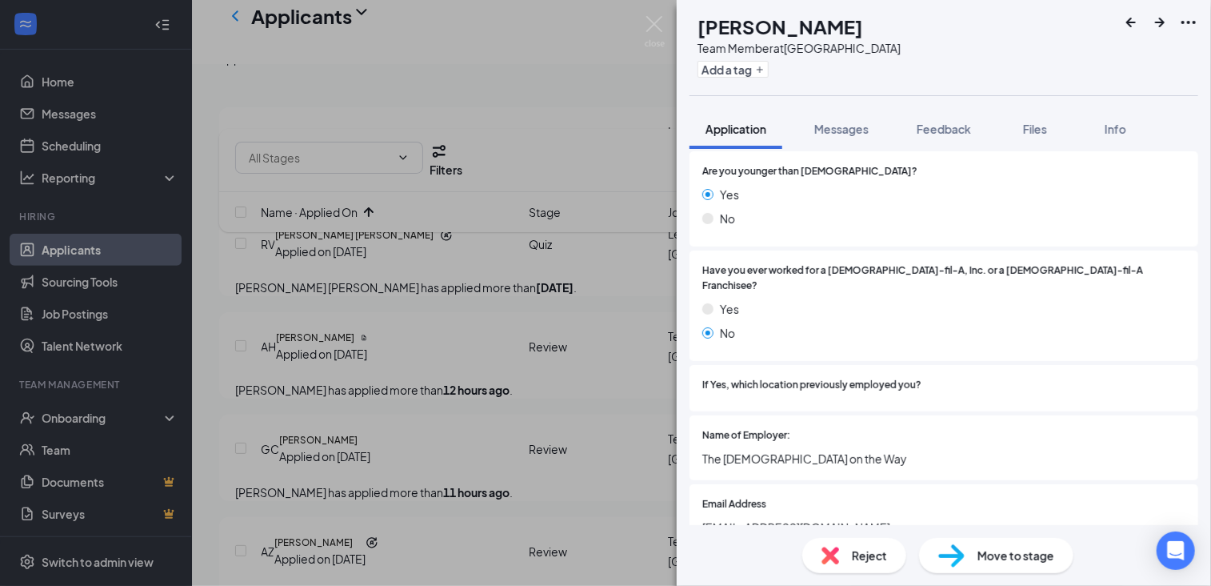
scroll to position [1177, 0]
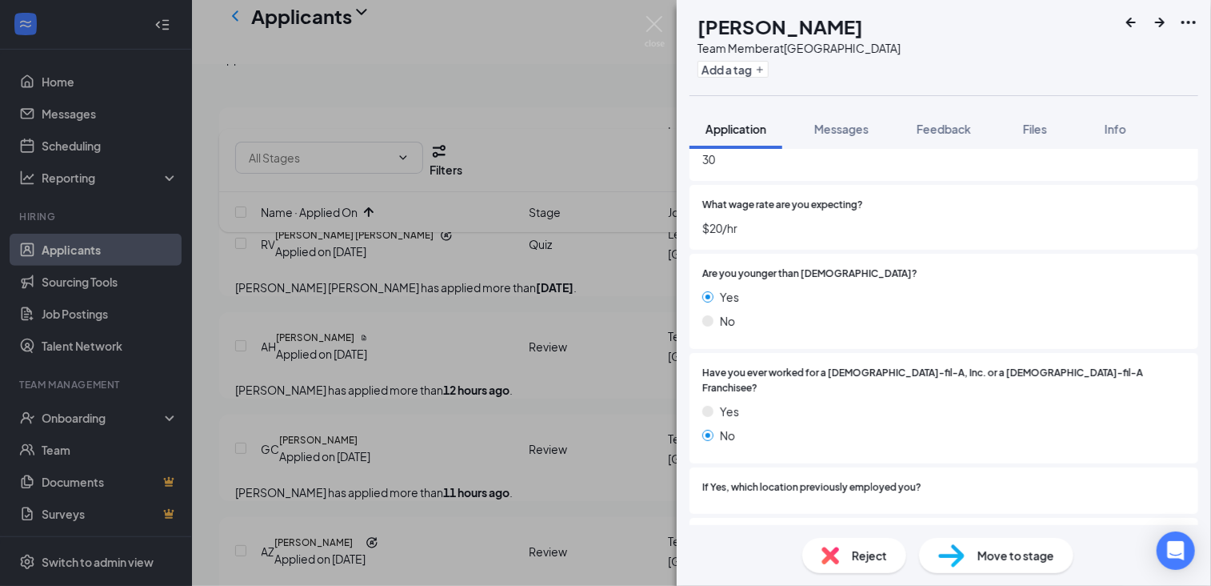
click at [983, 550] on span "Move to stage" at bounding box center [1015, 555] width 77 height 18
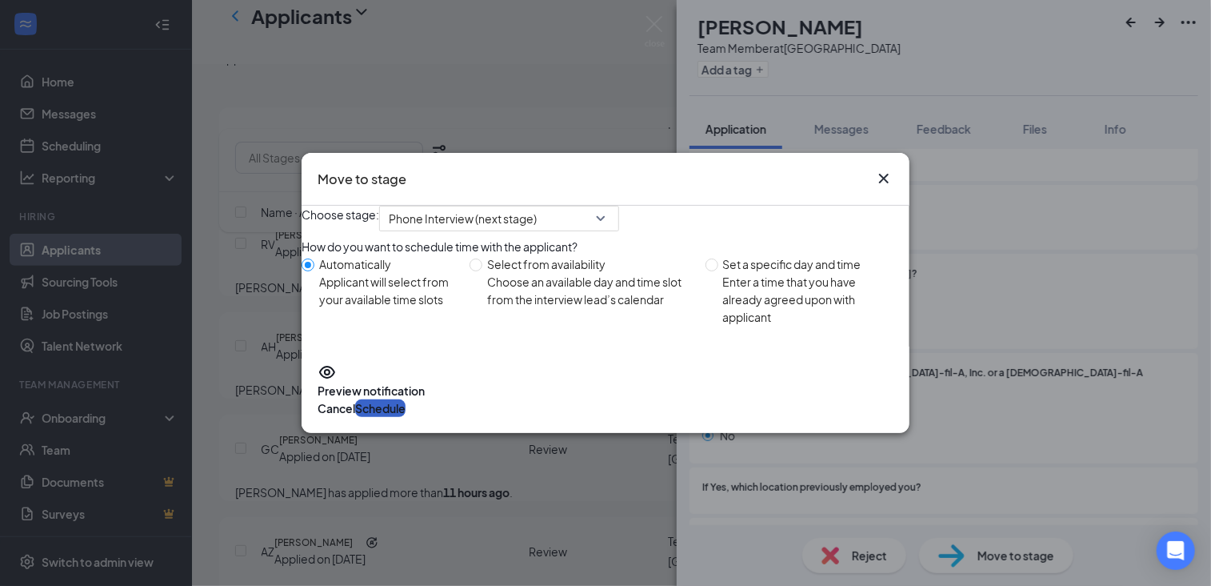
click at [406, 417] on button "Schedule" at bounding box center [380, 408] width 50 height 18
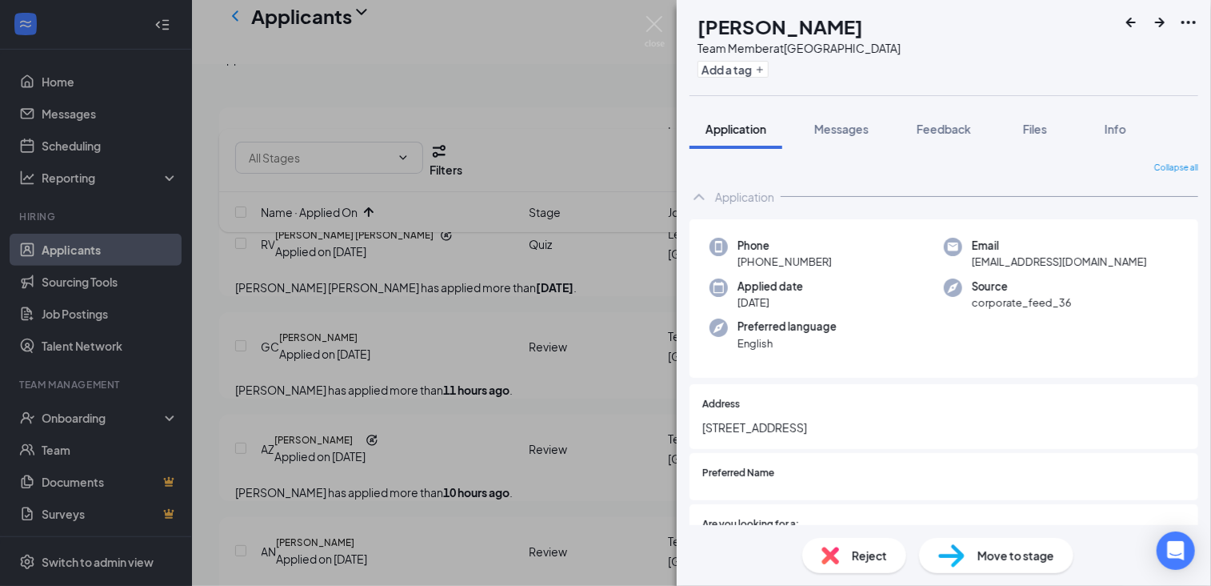
click at [944, 542] on div "Move to stage" at bounding box center [996, 555] width 154 height 35
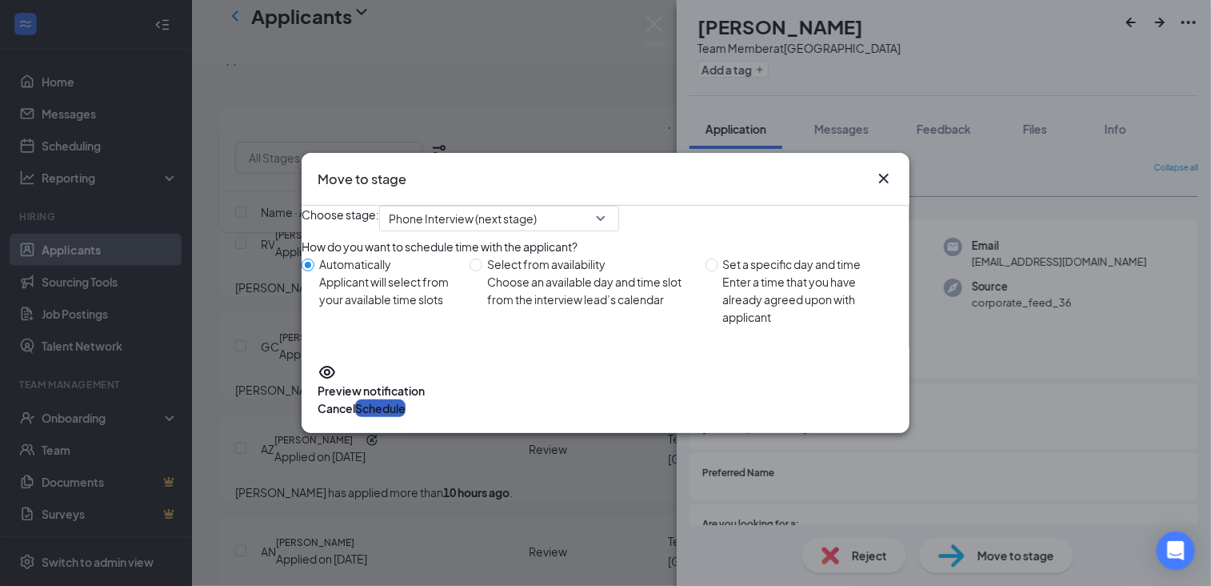
click at [406, 408] on button "Schedule" at bounding box center [380, 408] width 50 height 18
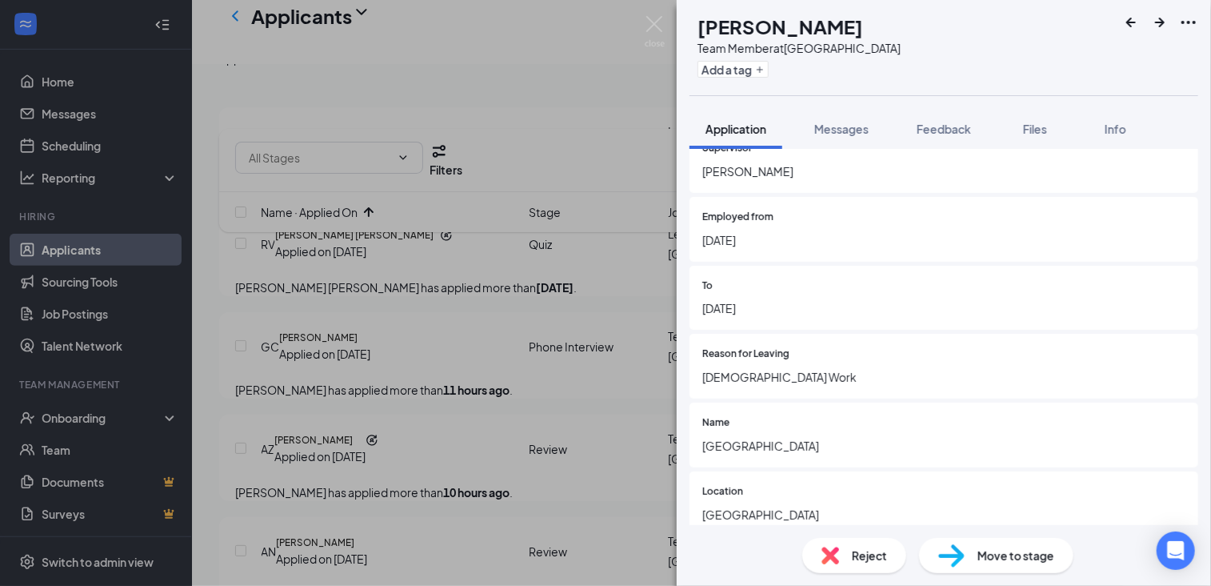
scroll to position [2297, 0]
click at [827, 558] on img at bounding box center [830, 555] width 18 height 18
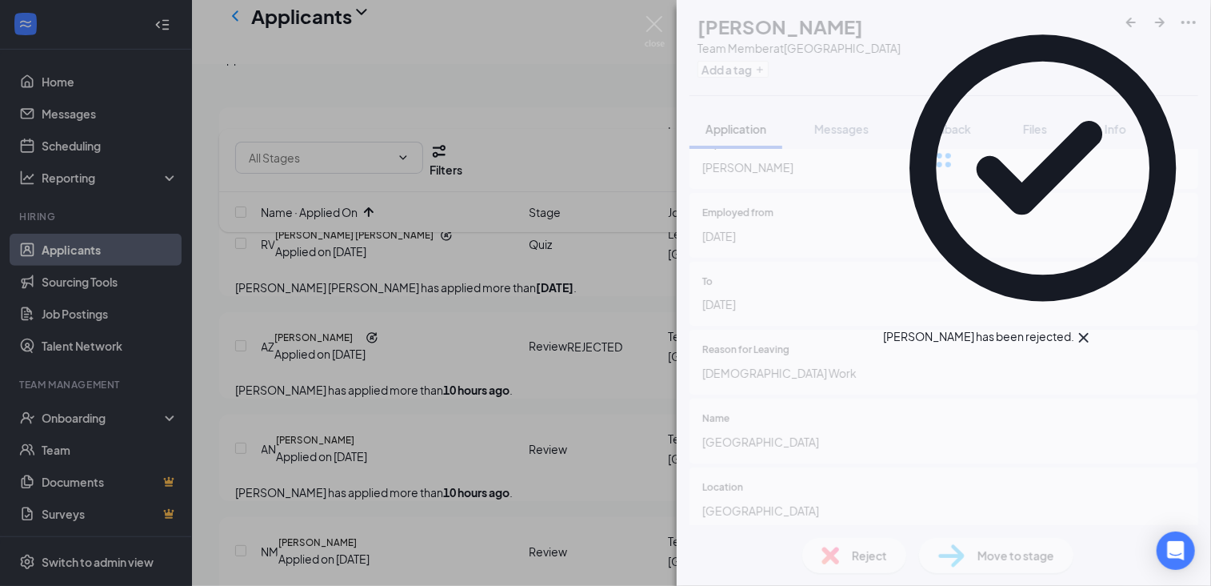
click at [817, 503] on div "AZ Angel Zavala Team Member at Bakersfield Add a tag Application Messages Feedb…" at bounding box center [944, 293] width 534 height 586
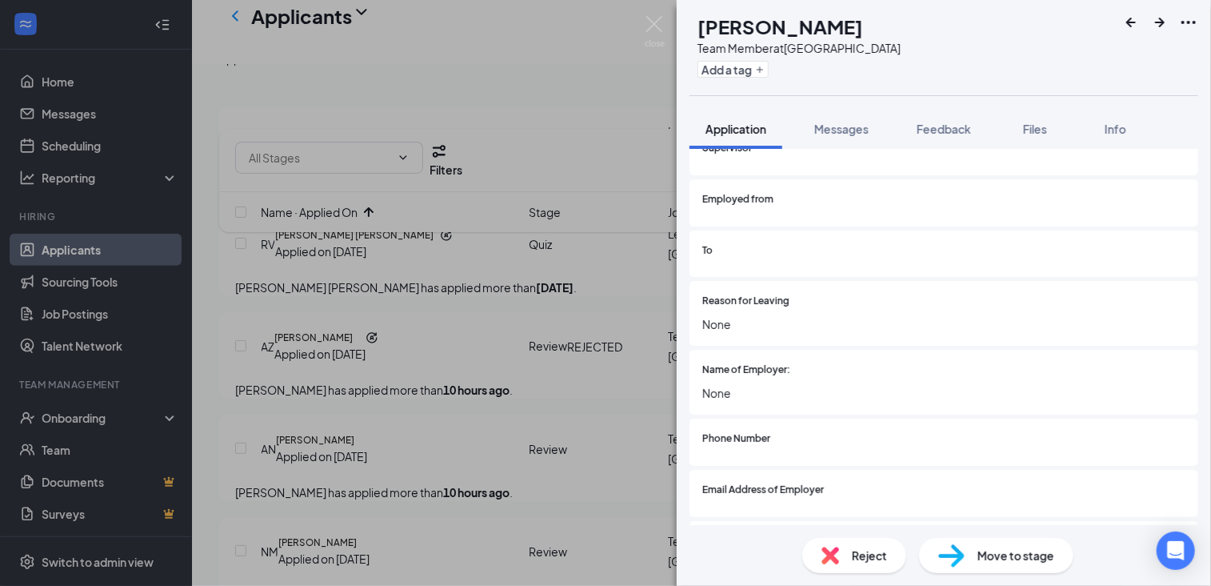
scroll to position [1739, 0]
click at [853, 558] on span "Reject" at bounding box center [869, 555] width 35 height 18
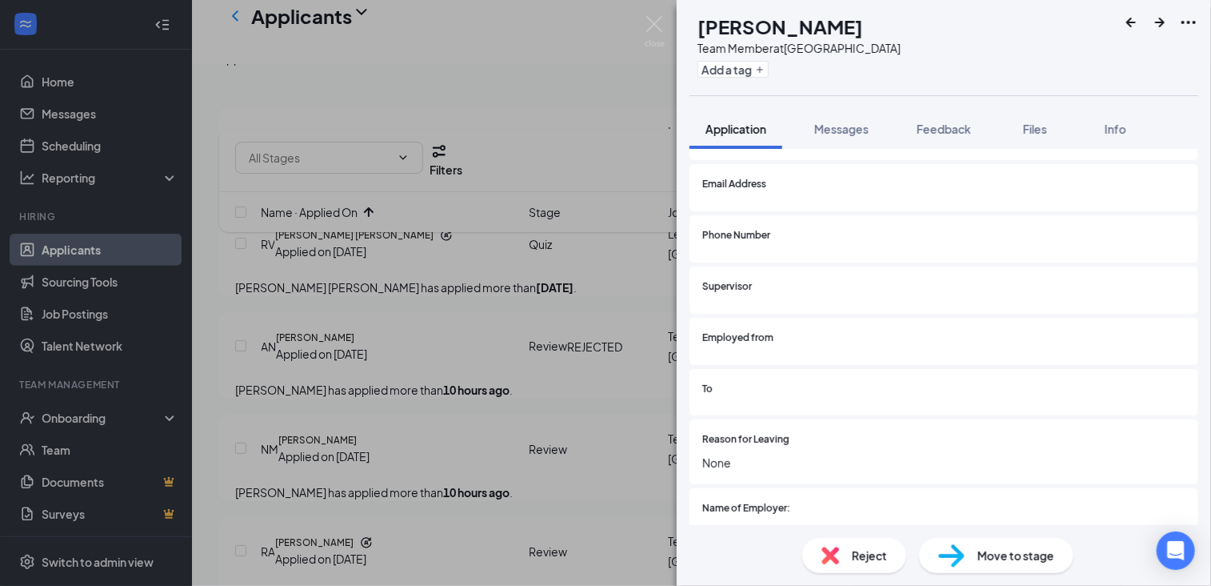
scroll to position [1688, 0]
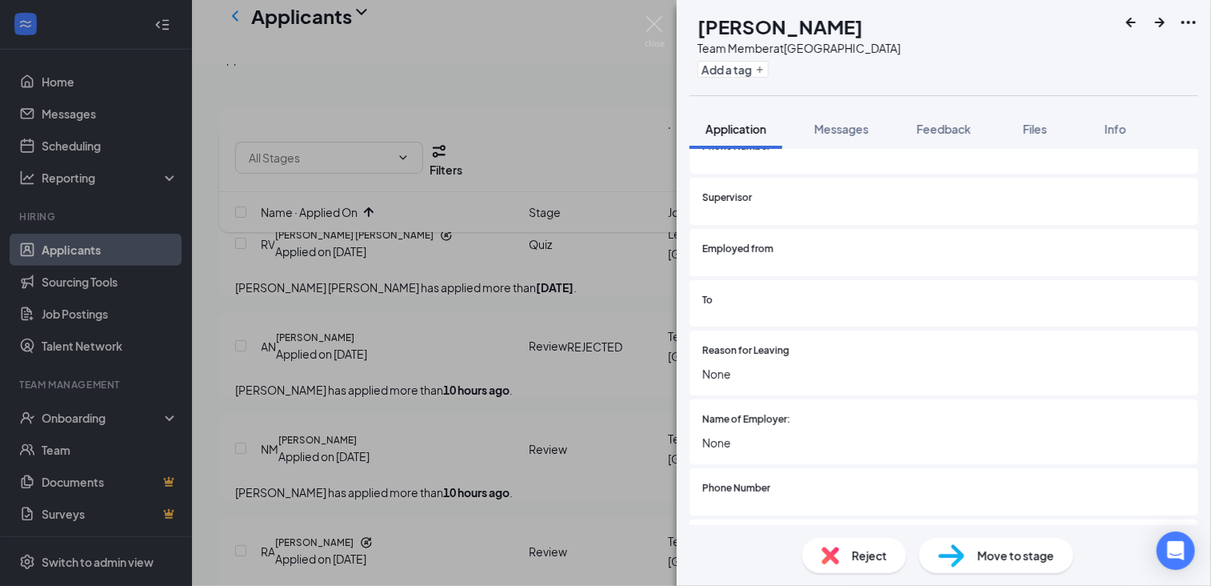
click at [841, 557] on div "Reject" at bounding box center [854, 555] width 104 height 35
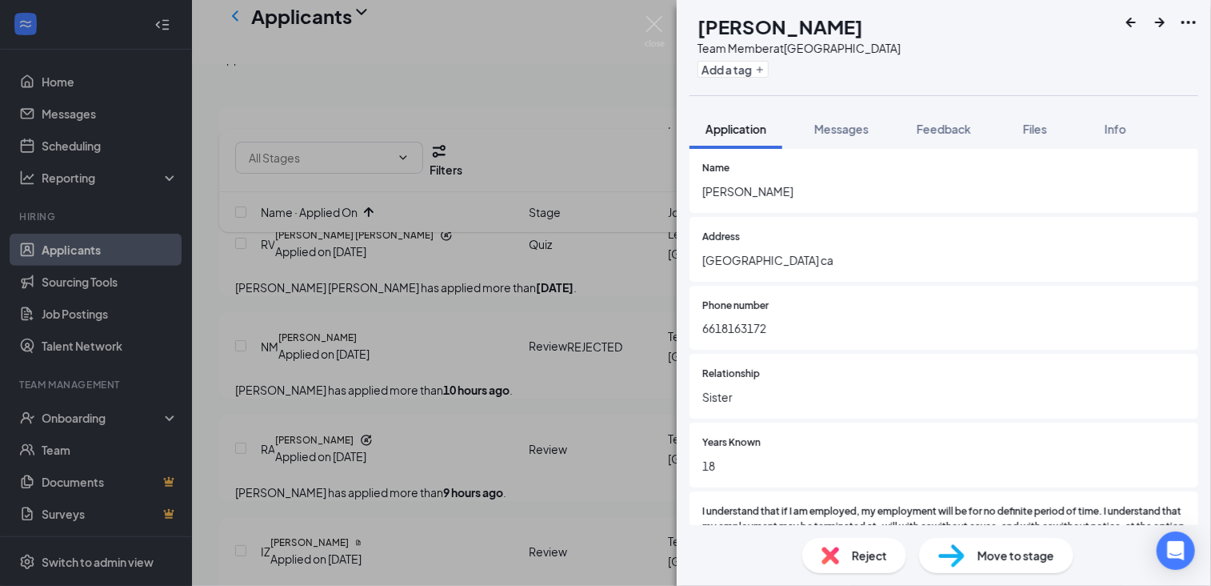
scroll to position [3678, 0]
click at [864, 556] on span "Reject" at bounding box center [869, 555] width 35 height 18
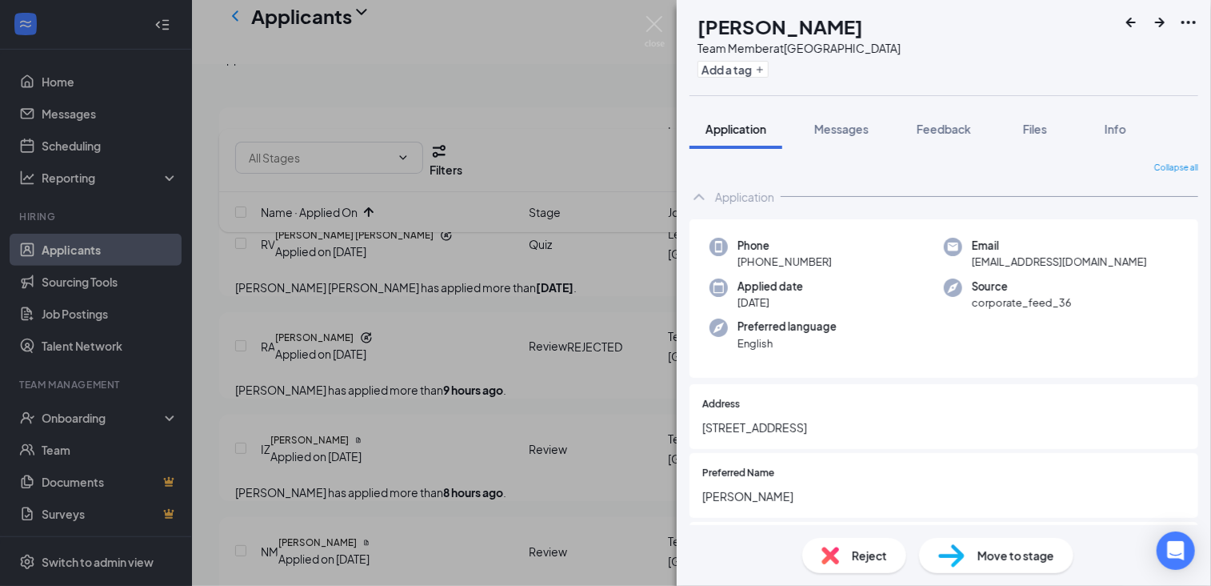
click at [973, 565] on div "Move to stage" at bounding box center [996, 555] width 154 height 35
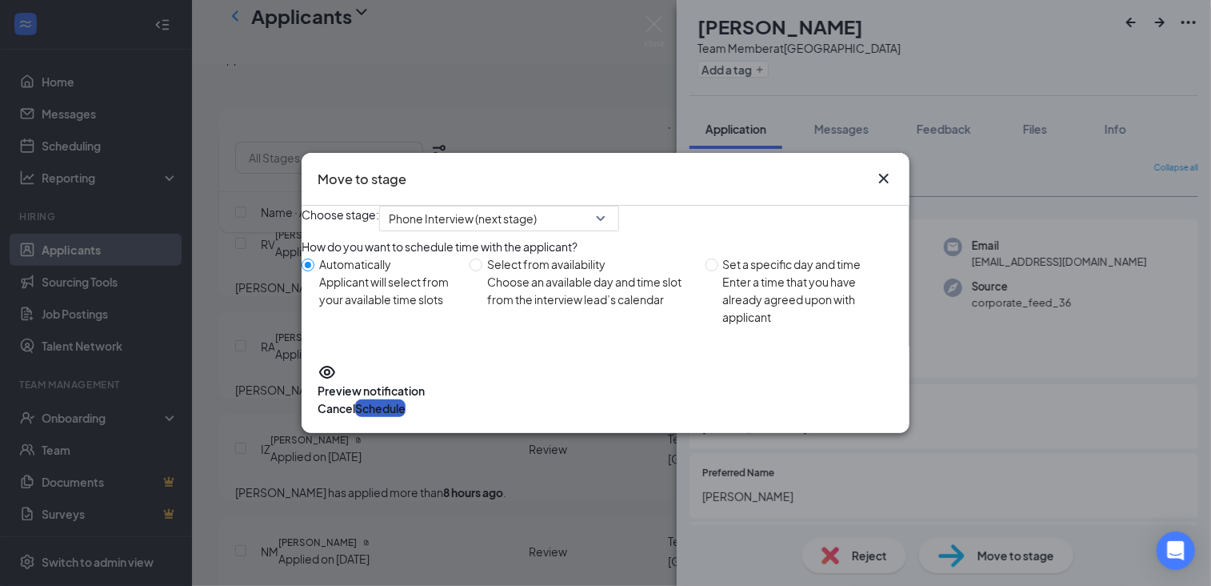
click at [406, 412] on button "Schedule" at bounding box center [380, 408] width 50 height 18
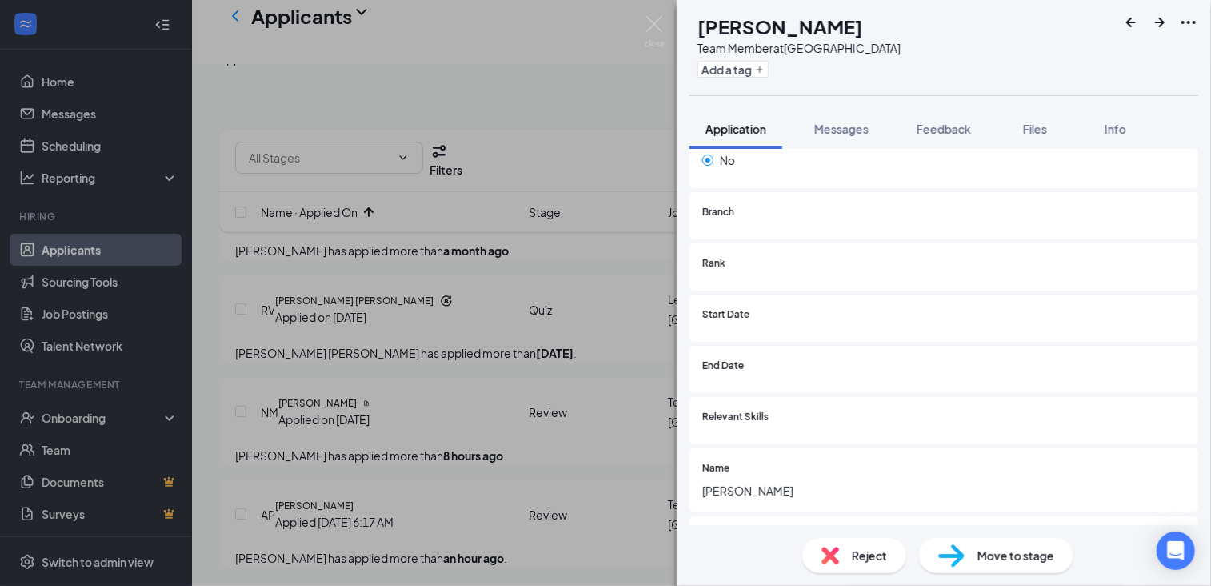
scroll to position [3205, 0]
click at [851, 550] on div "Reject" at bounding box center [854, 555] width 104 height 35
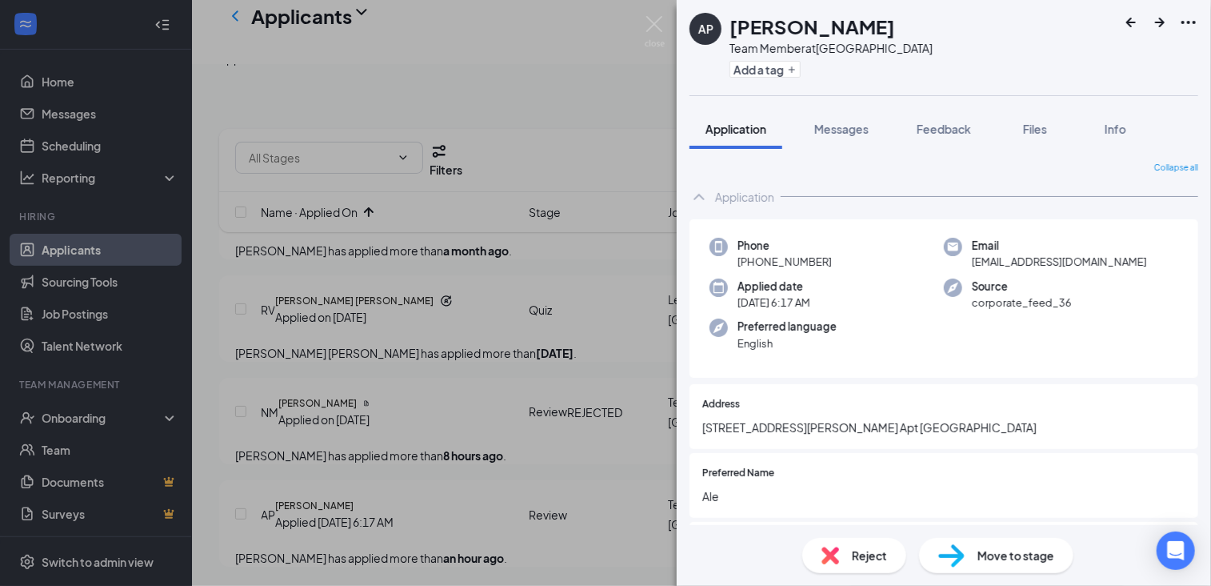
click at [957, 556] on img at bounding box center [951, 555] width 26 height 23
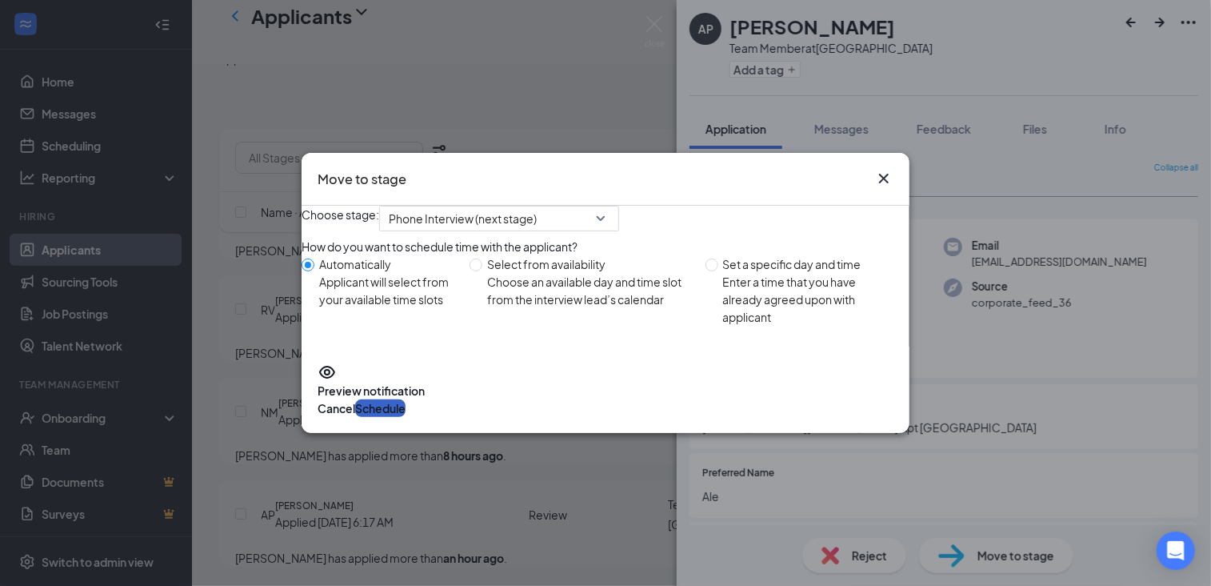
click at [406, 417] on button "Schedule" at bounding box center [380, 408] width 50 height 18
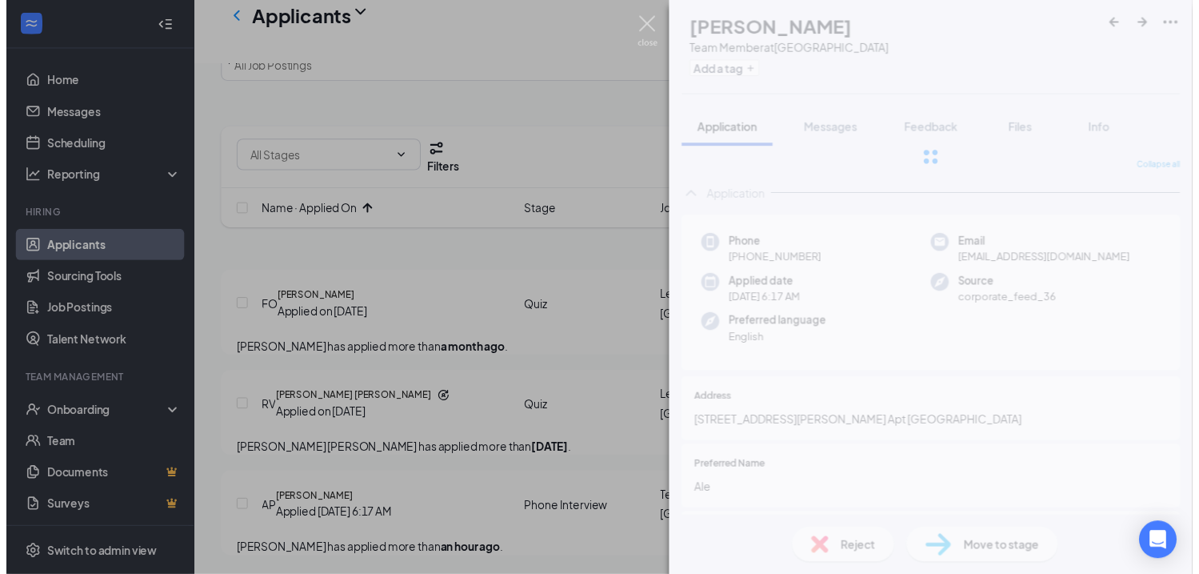
scroll to position [96, 0]
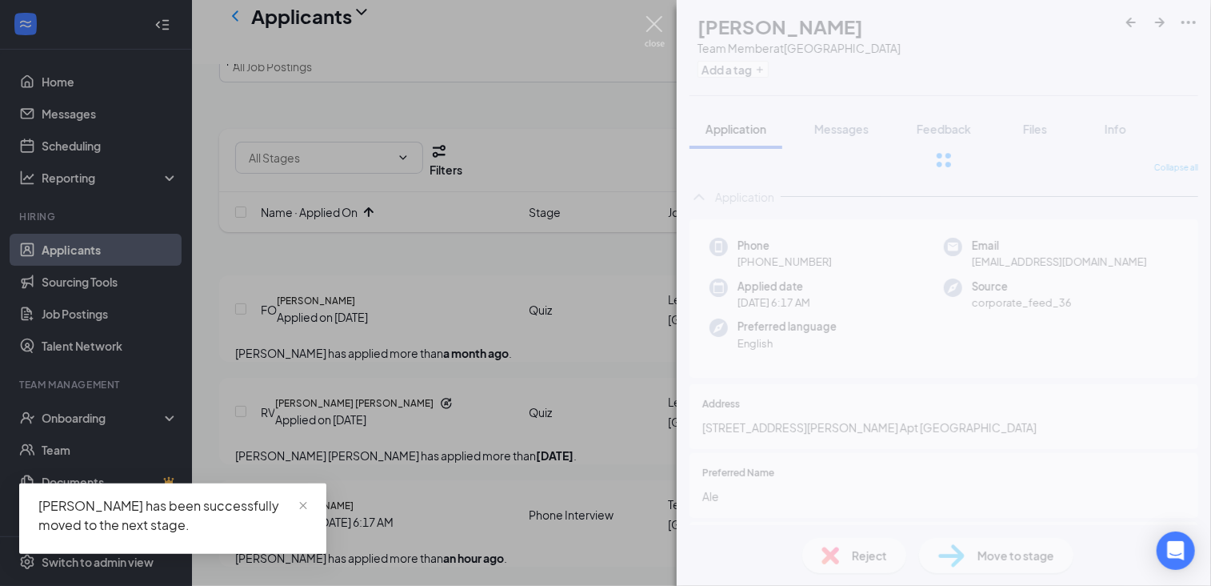
click at [655, 28] on img at bounding box center [655, 31] width 20 height 31
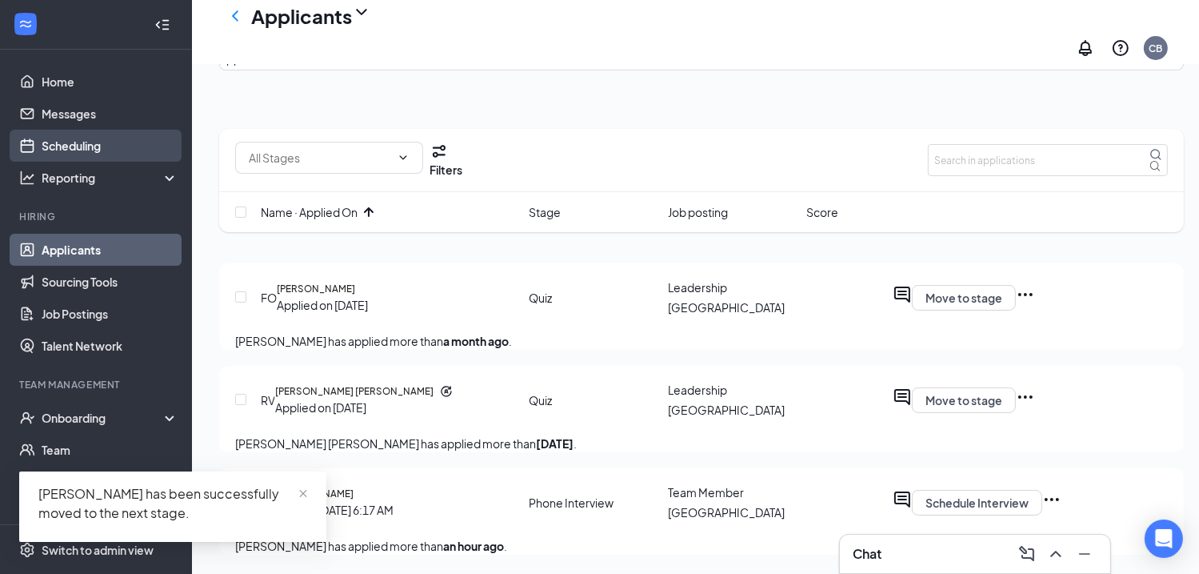
click at [85, 141] on link "Scheduling" at bounding box center [110, 146] width 137 height 32
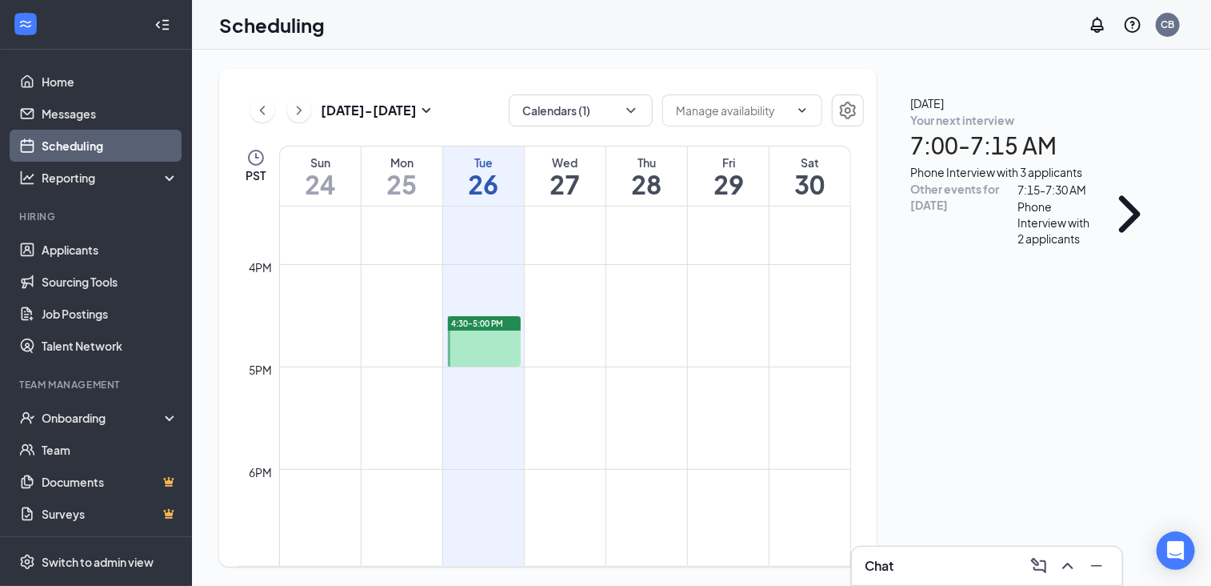
scroll to position [1532, 0]
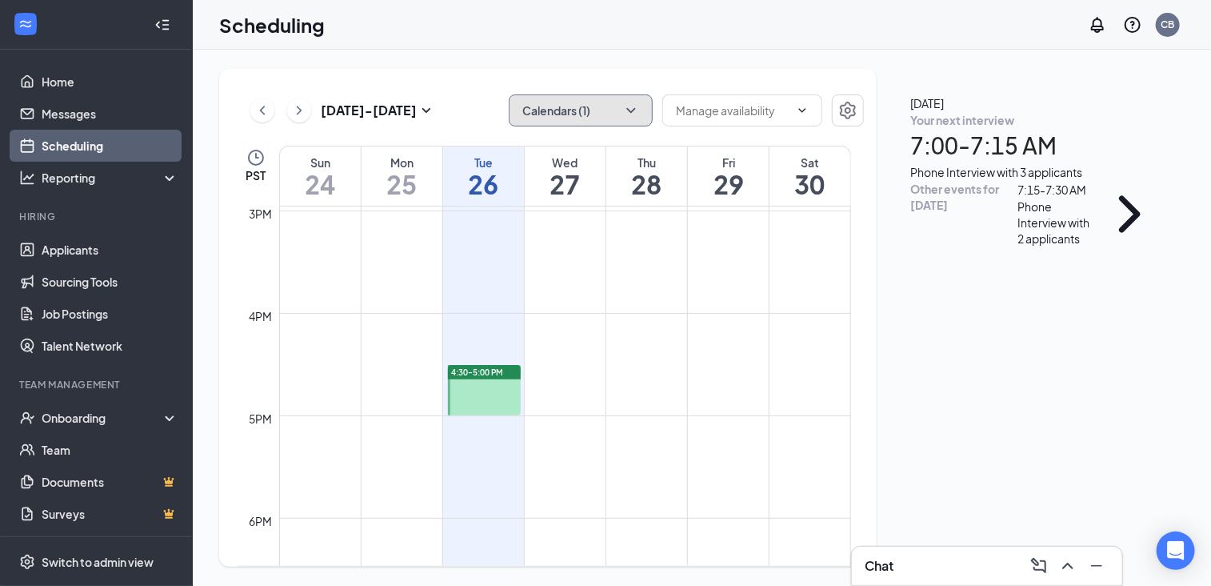
click at [573, 118] on button "Calendars (1)" at bounding box center [581, 110] width 144 height 32
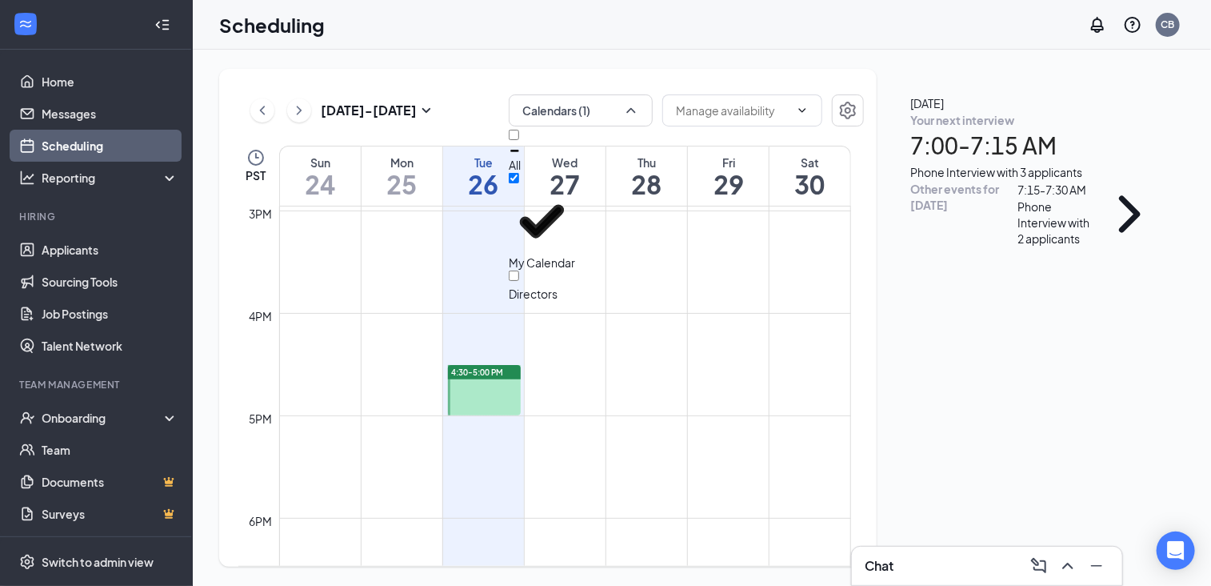
click at [586, 270] on div "Directors" at bounding box center [581, 285] width 144 height 31
checkbox input "true"
click at [530, 47] on div "Scheduling CB" at bounding box center [701, 25] width 1019 height 50
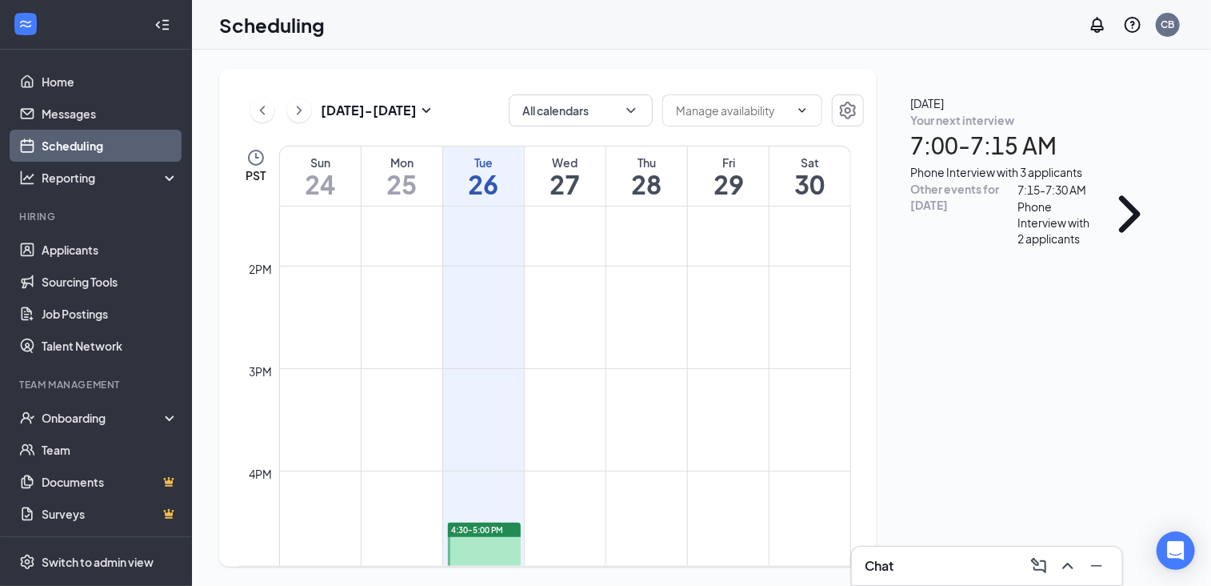
scroll to position [1367, 0]
